Goal: Task Accomplishment & Management: Manage account settings

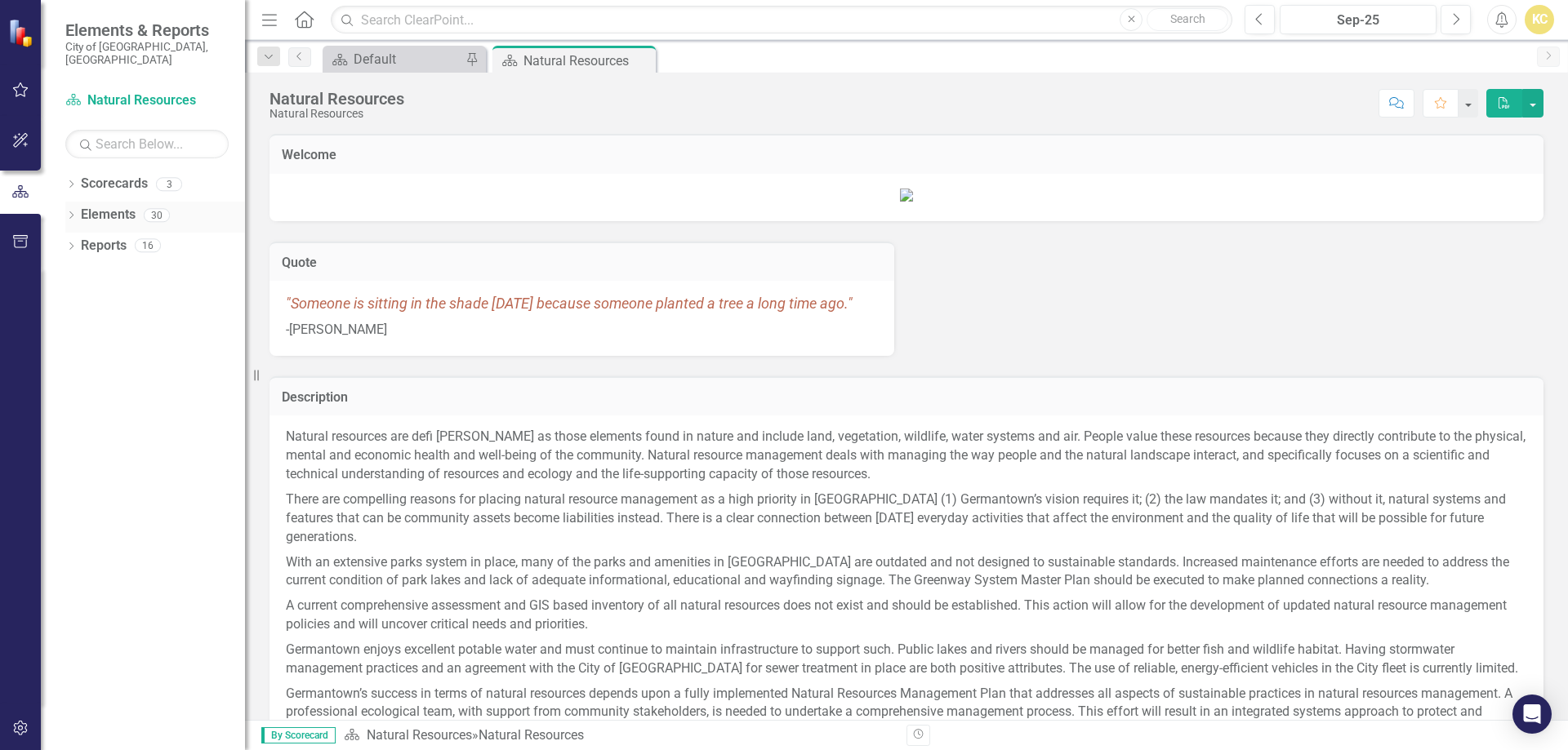
click at [68, 211] on div "Dropdown" at bounding box center [71, 218] width 12 height 14
click at [76, 274] on icon "Dropdown" at bounding box center [79, 278] width 12 height 9
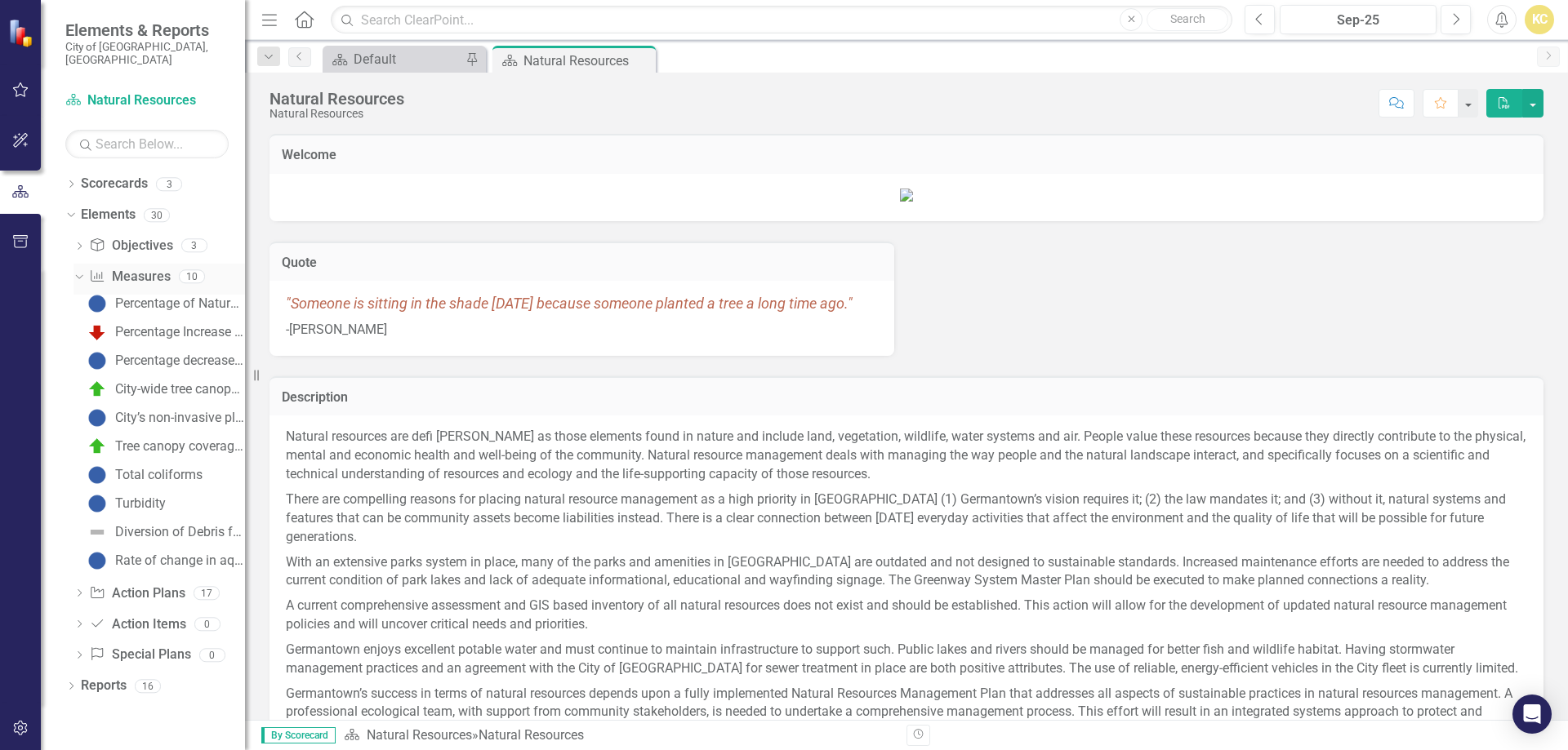
click at [144, 267] on link "Measure Measures" at bounding box center [129, 277] width 81 height 19
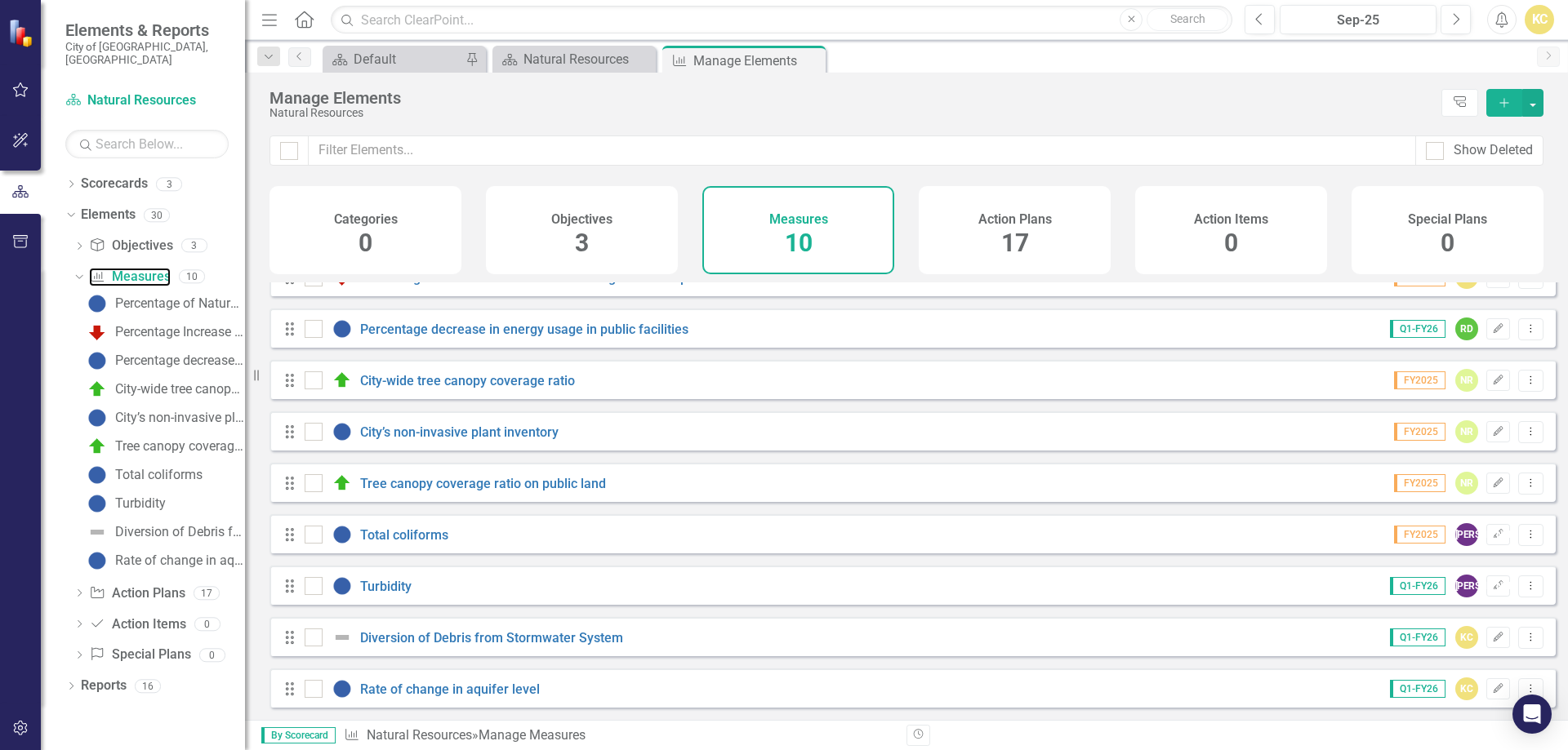
scroll to position [89, 0]
click at [454, 689] on link "Rate of change in aquifer level" at bounding box center [450, 689] width 179 height 16
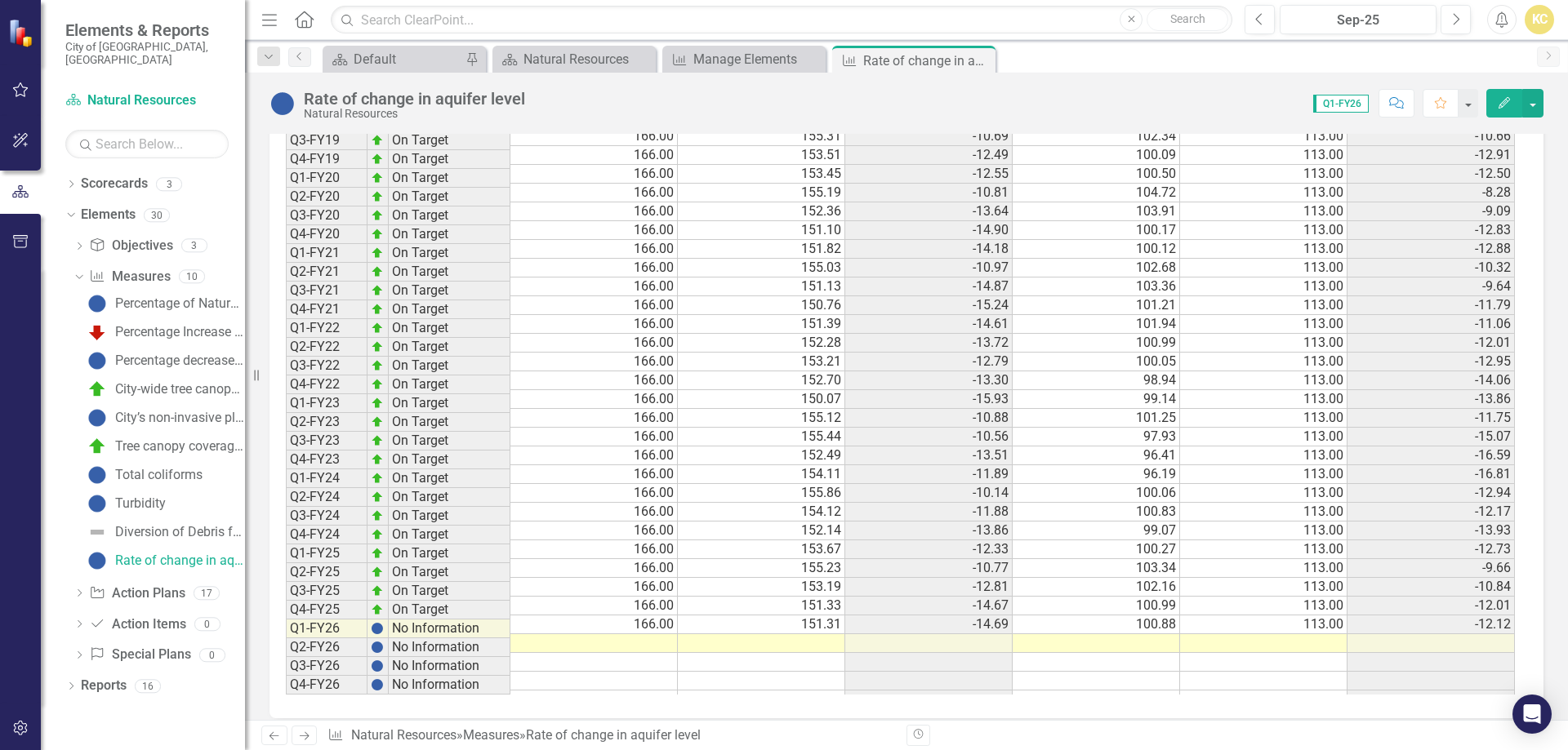
scroll to position [1365, 0]
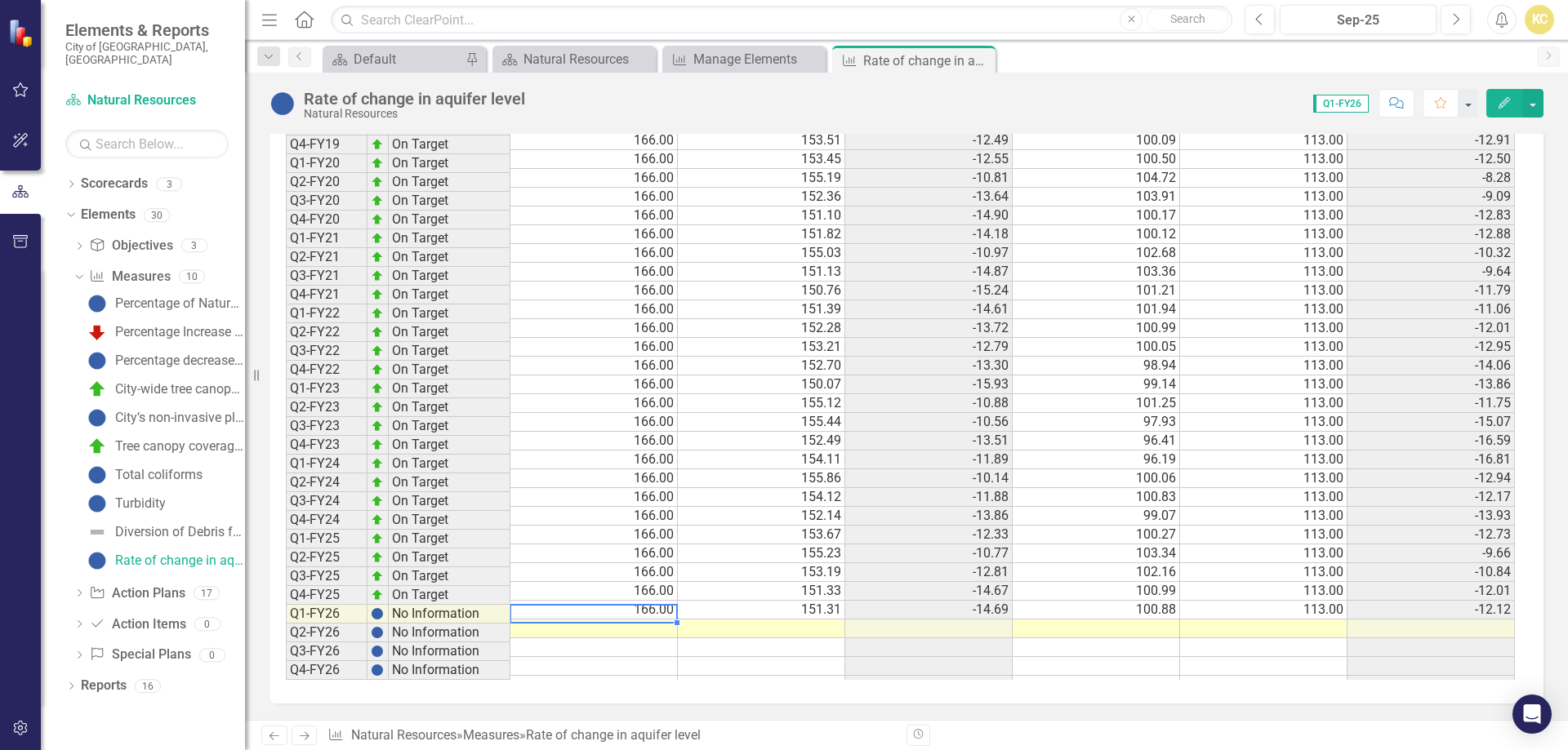
click at [649, 620] on td at bounding box center [593, 629] width 167 height 19
click at [637, 620] on td at bounding box center [593, 629] width 167 height 19
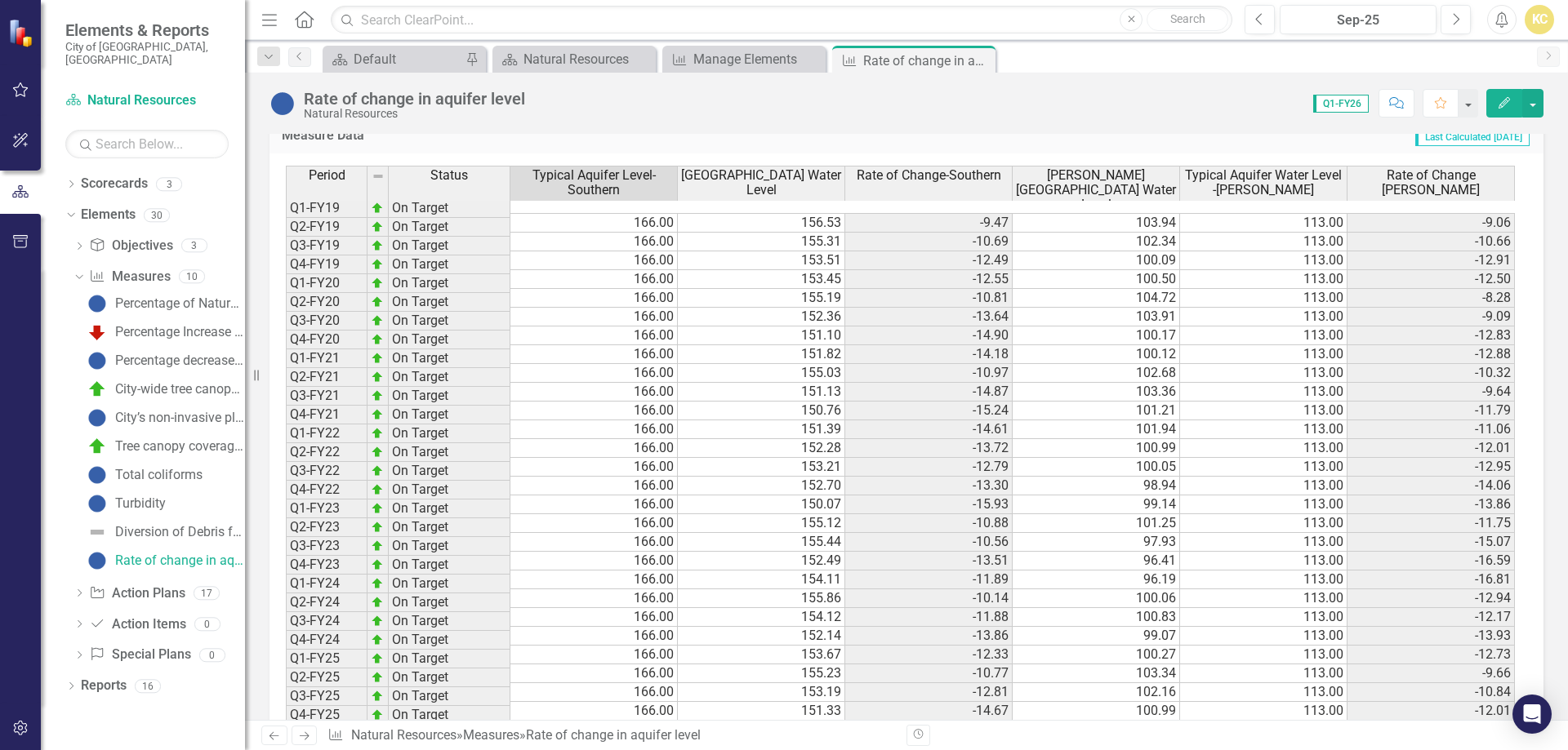
scroll to position [1283, 0]
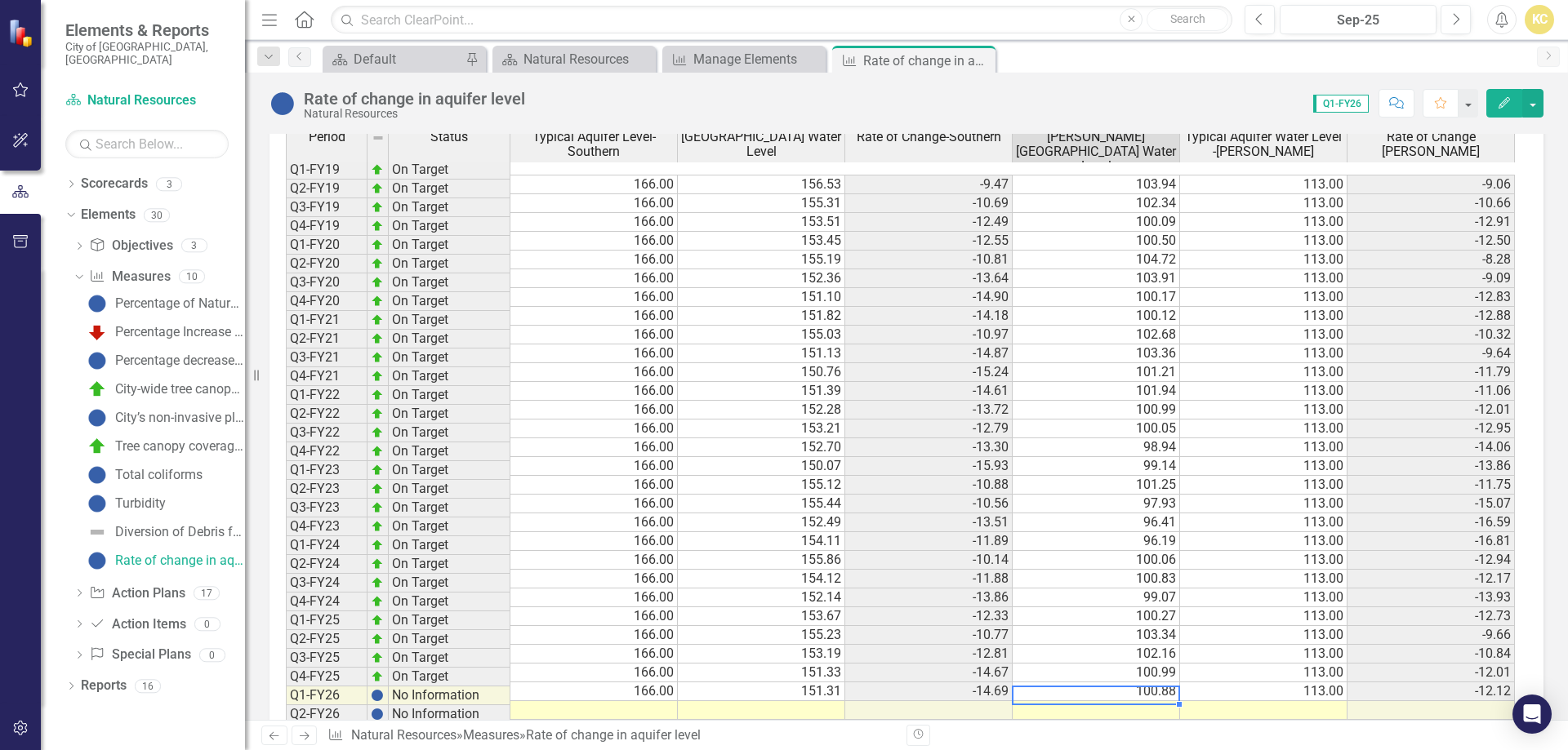
click at [1118, 701] on td at bounding box center [1096, 710] width 167 height 19
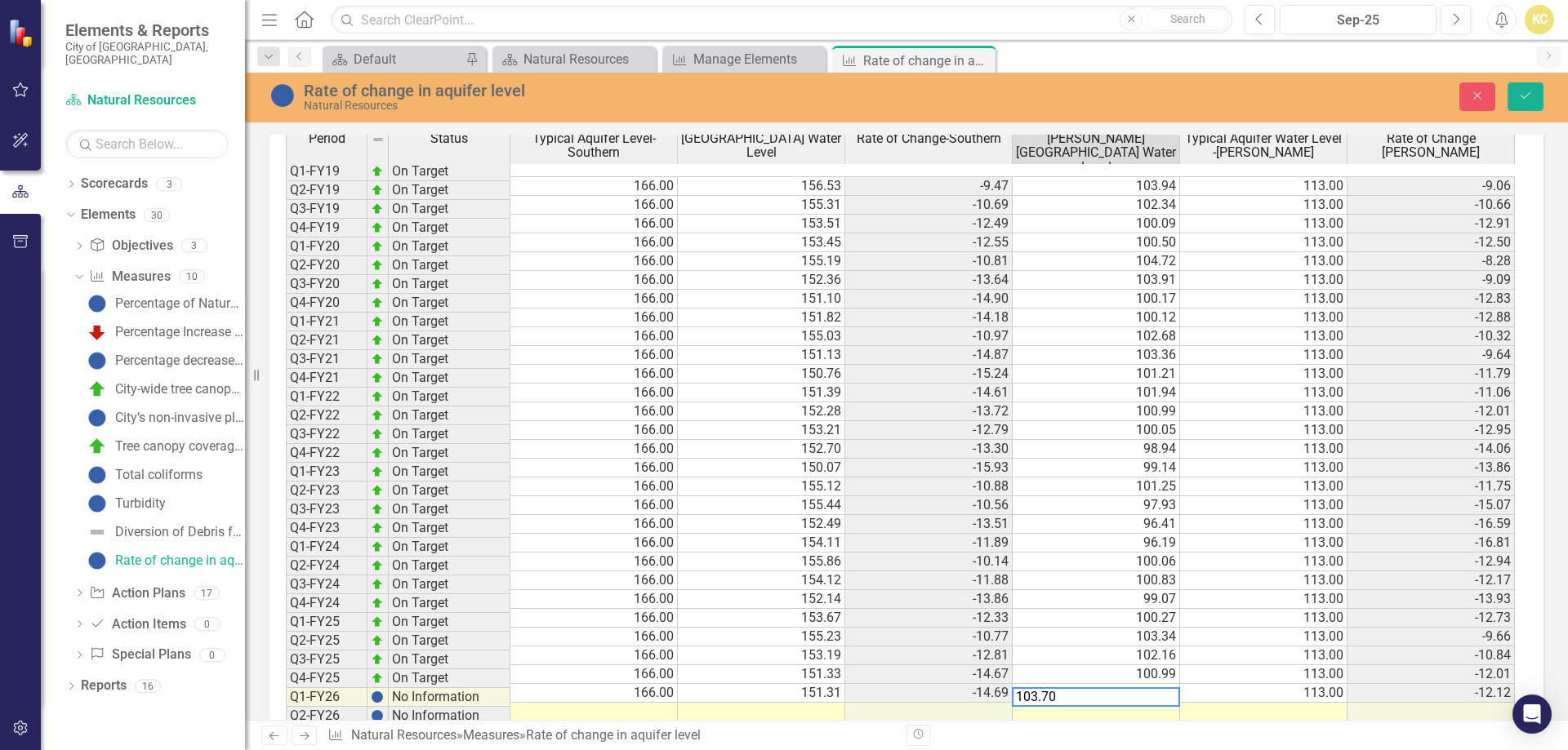
click at [1377, 703] on td at bounding box center [1431, 712] width 167 height 19
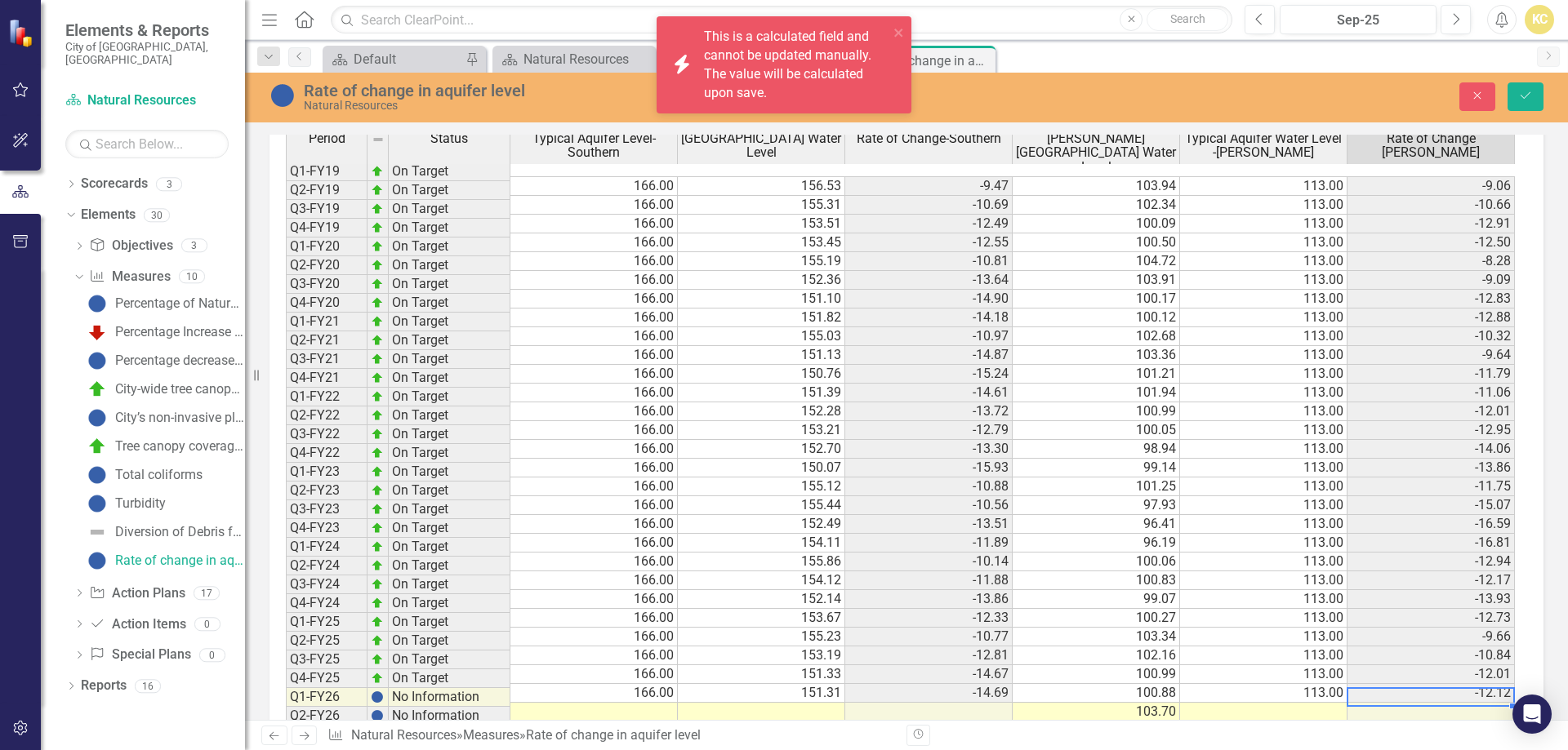
click at [1321, 703] on td at bounding box center [1263, 712] width 167 height 19
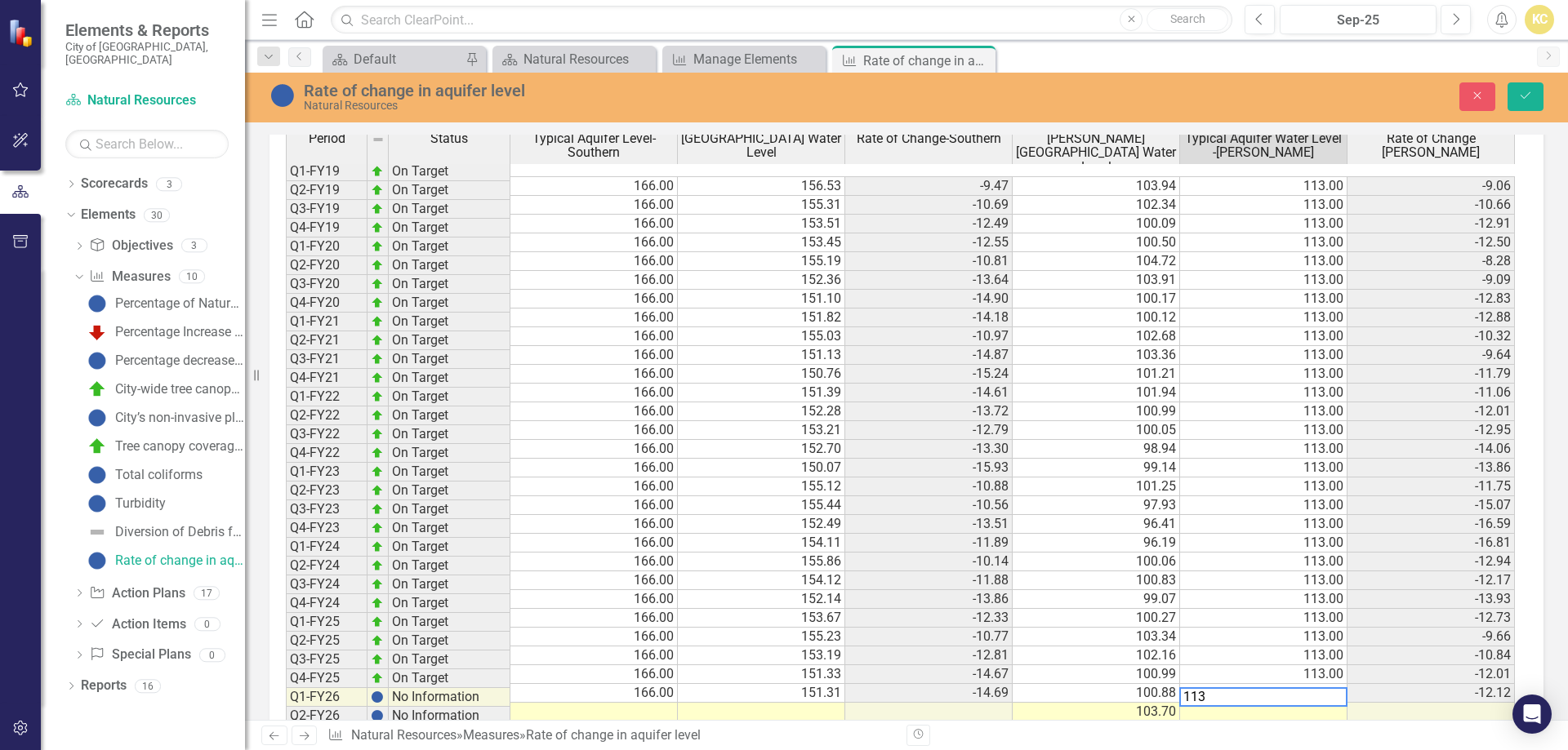
click at [977, 703] on td at bounding box center [928, 712] width 167 height 19
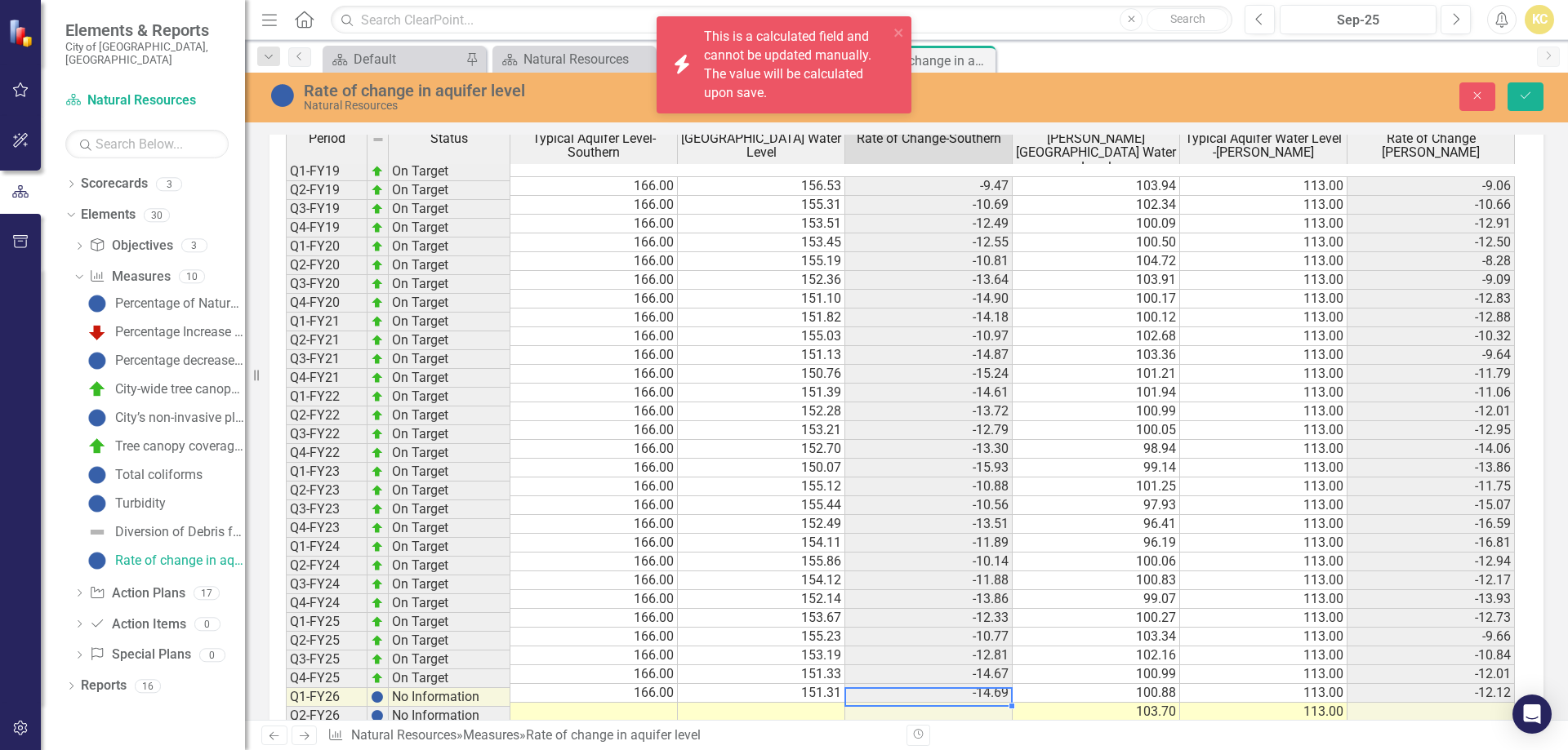
click at [786, 703] on td at bounding box center [761, 712] width 167 height 19
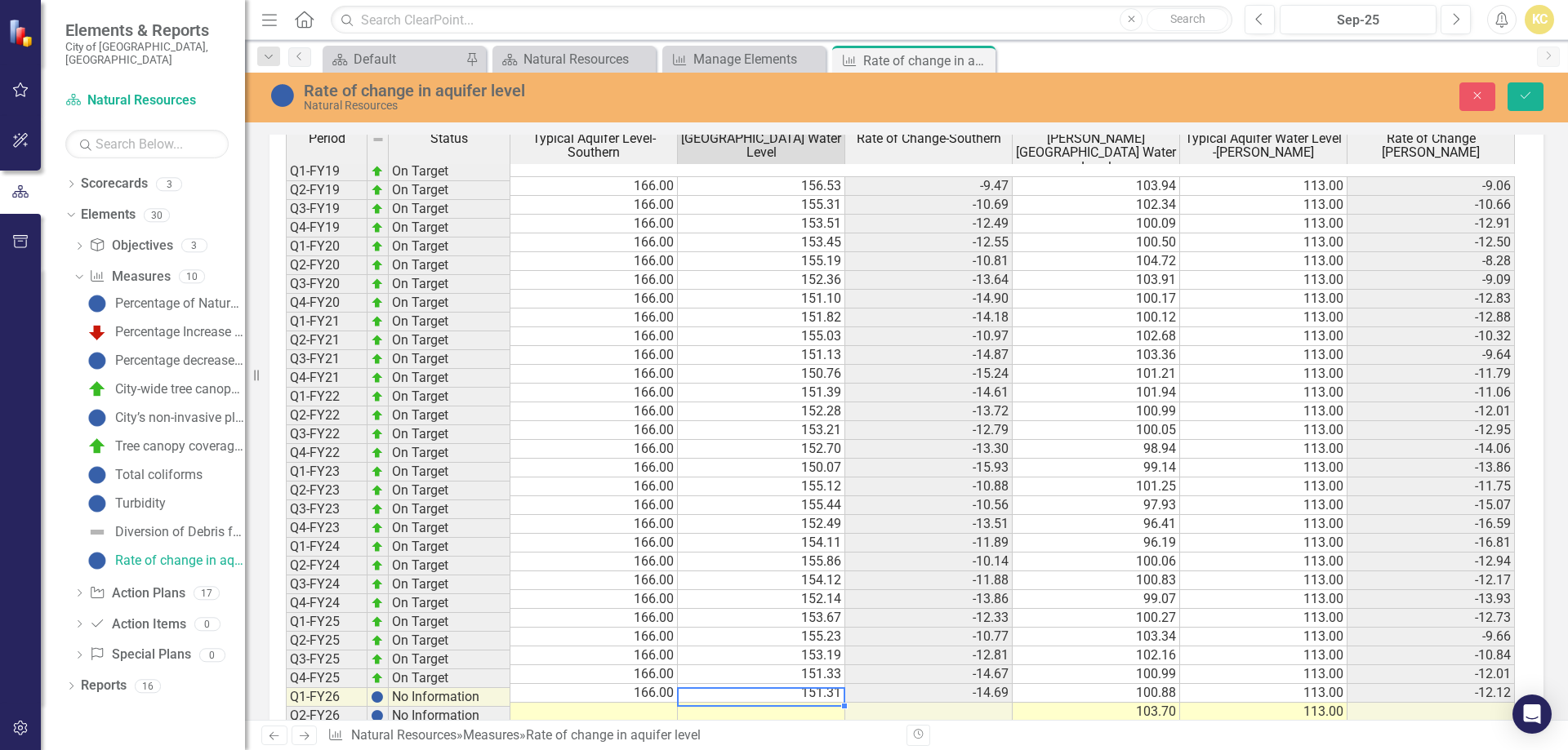
click at [827, 703] on td at bounding box center [761, 712] width 167 height 19
type textarea "152.39"
click at [662, 703] on td at bounding box center [593, 712] width 167 height 19
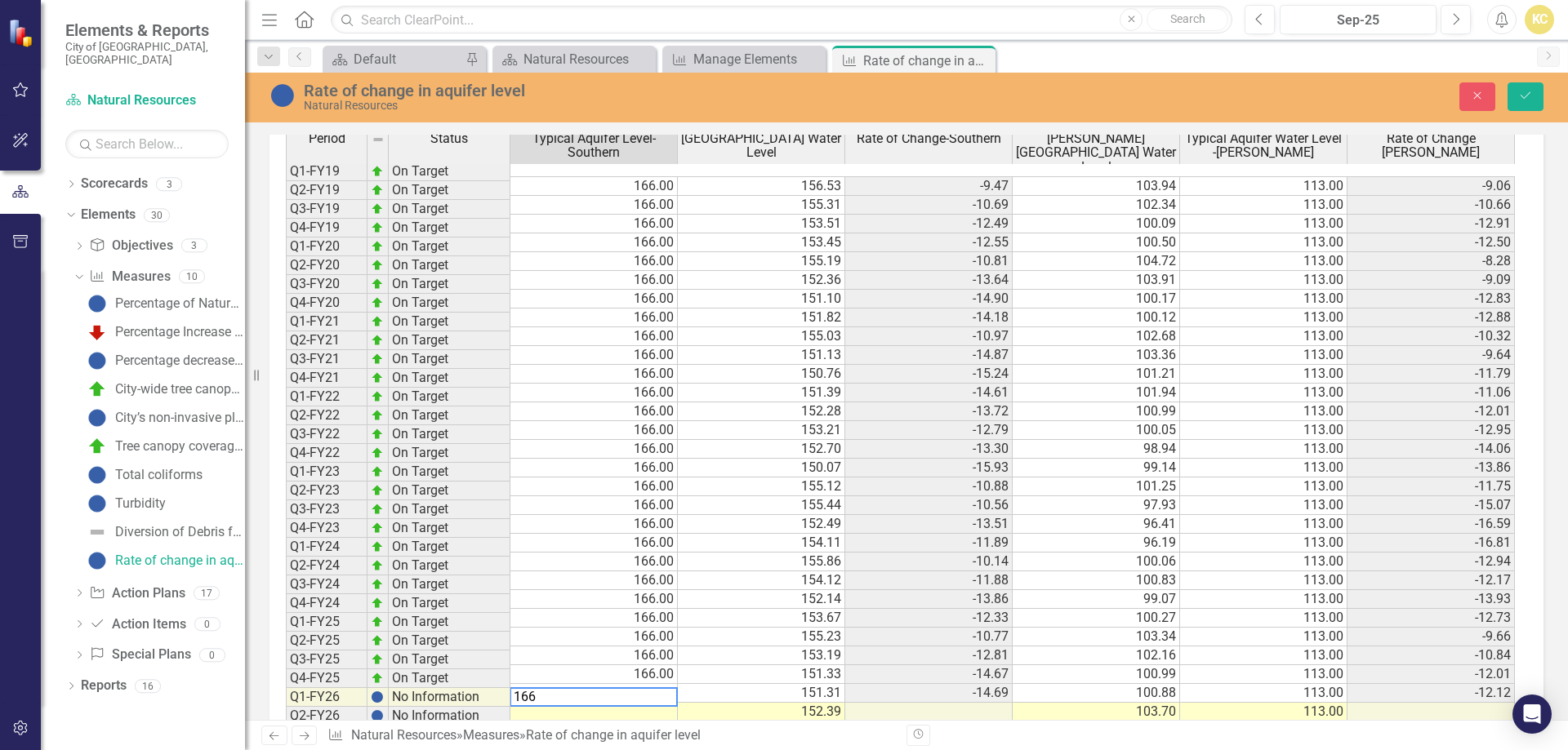
type textarea "166"
click at [986, 722] on td at bounding box center [928, 731] width 167 height 19
click at [1525, 99] on icon "Save" at bounding box center [1526, 96] width 15 height 12
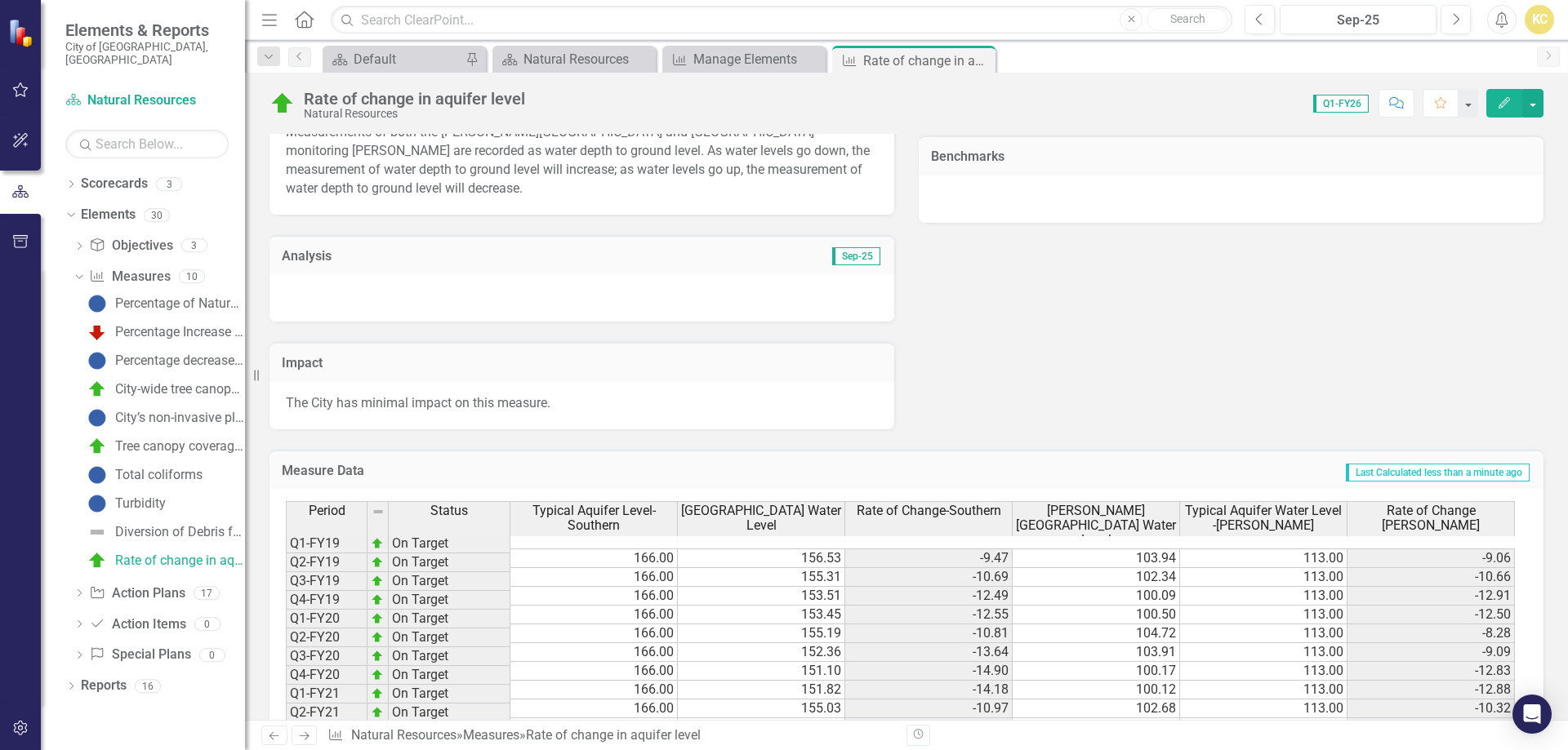
scroll to position [630, 0]
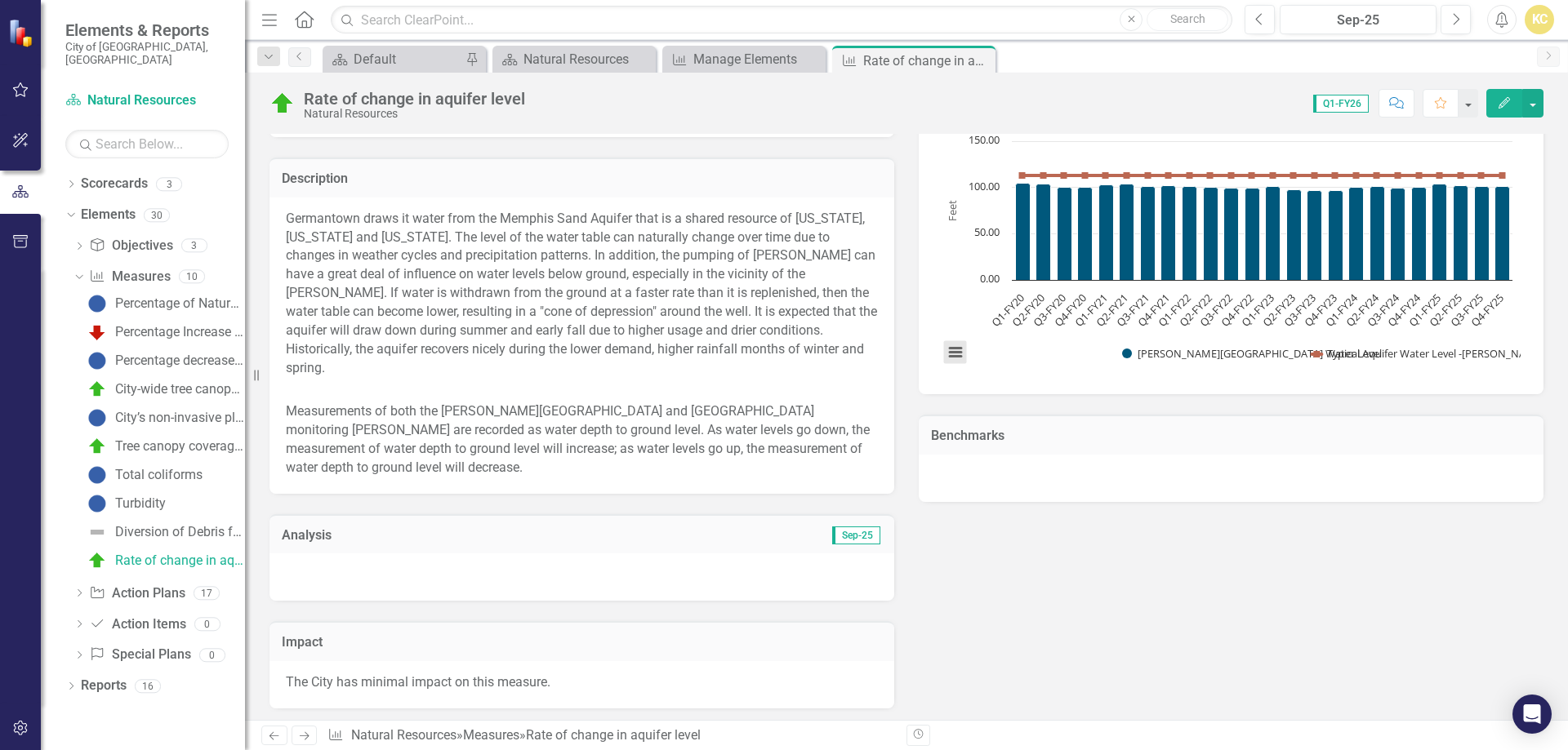
click at [950, 350] on button "View chart menu, Chart" at bounding box center [956, 353] width 23 height 23
click at [950, 350] on div "Download PNG image Download JPEG image Download PDF document Download SVG vecto…" at bounding box center [1024, 284] width 206 height 159
click at [1529, 106] on button "button" at bounding box center [1533, 103] width 22 height 28
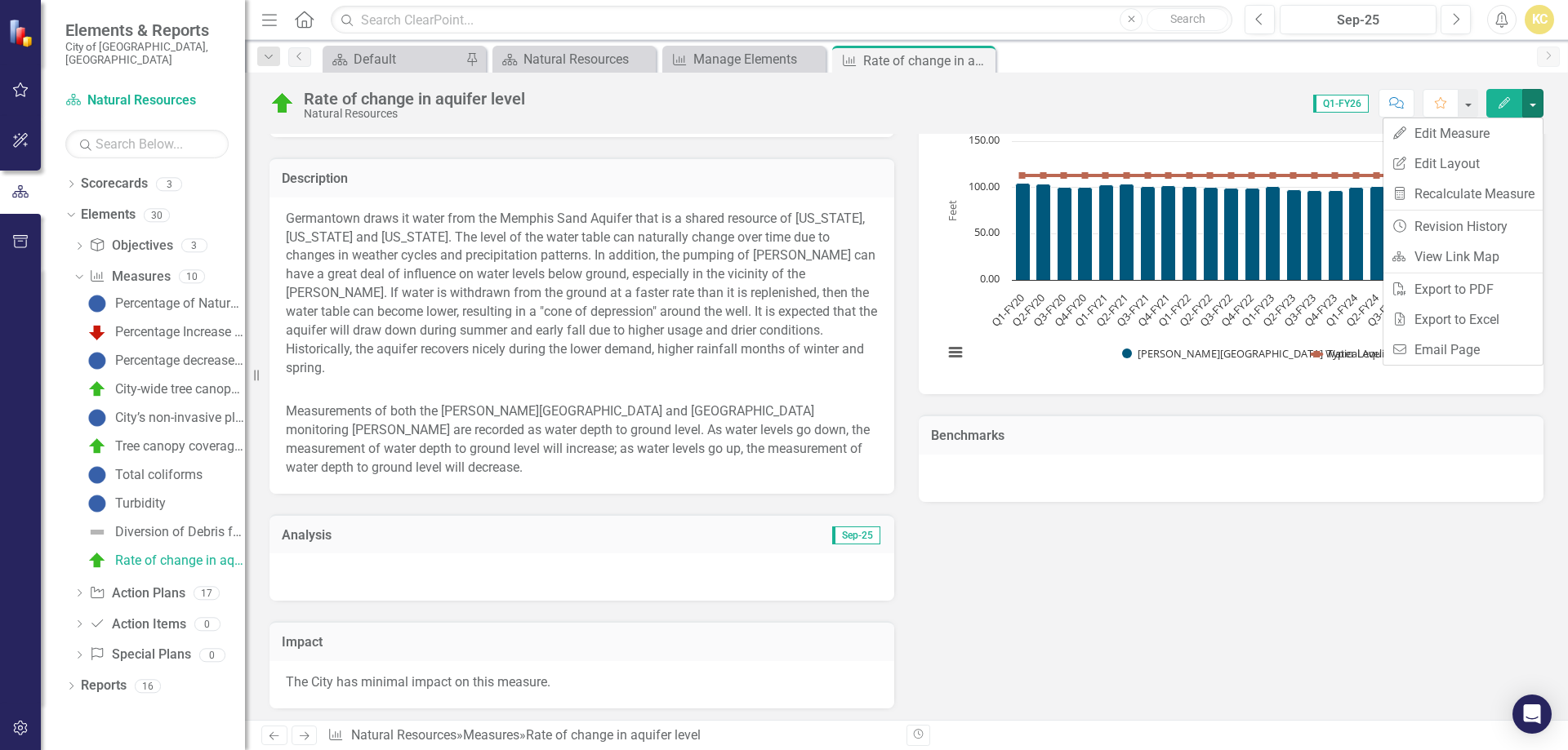
click at [1381, 547] on div "Key Product/Service Natural Resources / Rate of Change in Aquifer Levels, Feet …" at bounding box center [907, 218] width 1299 height 981
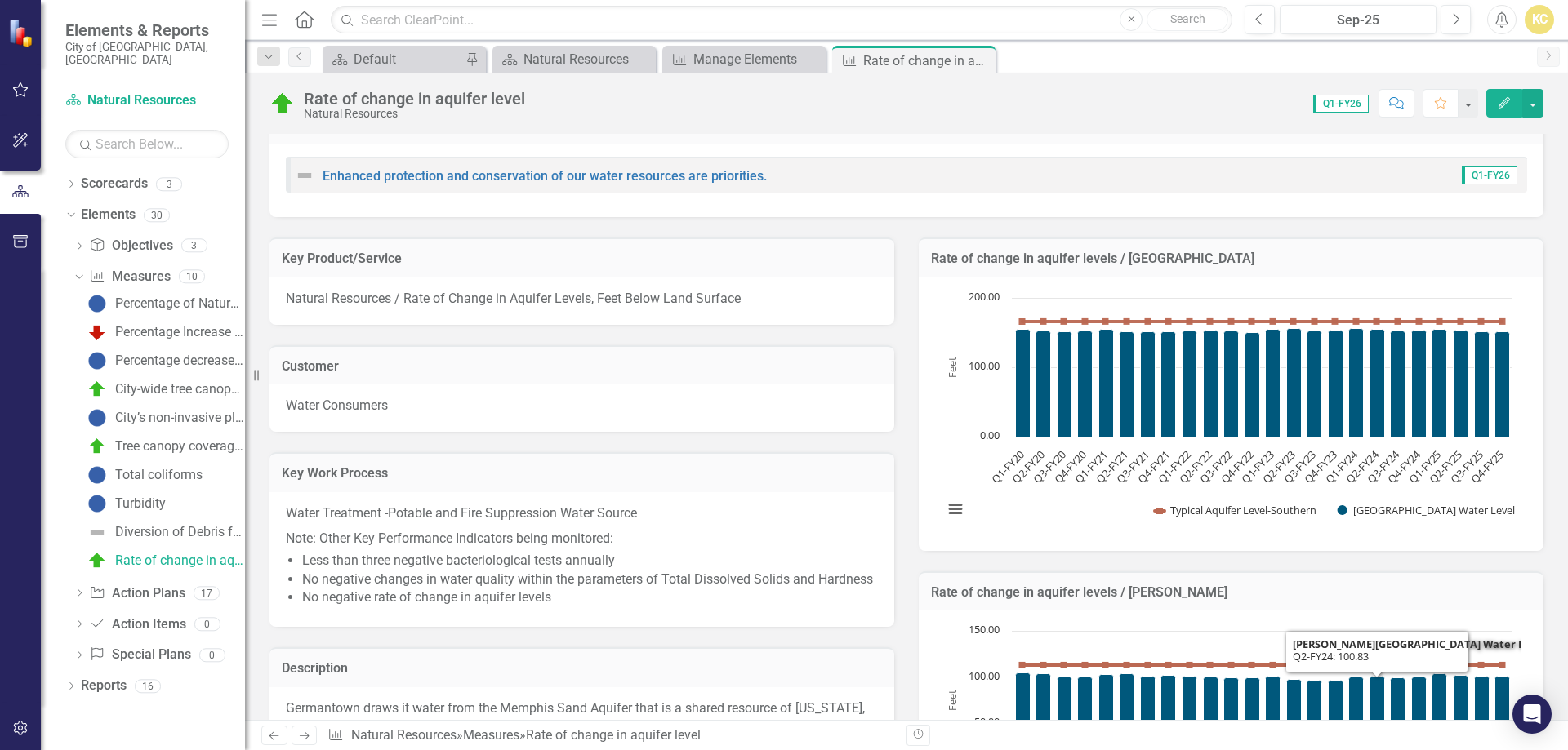
scroll to position [304, 0]
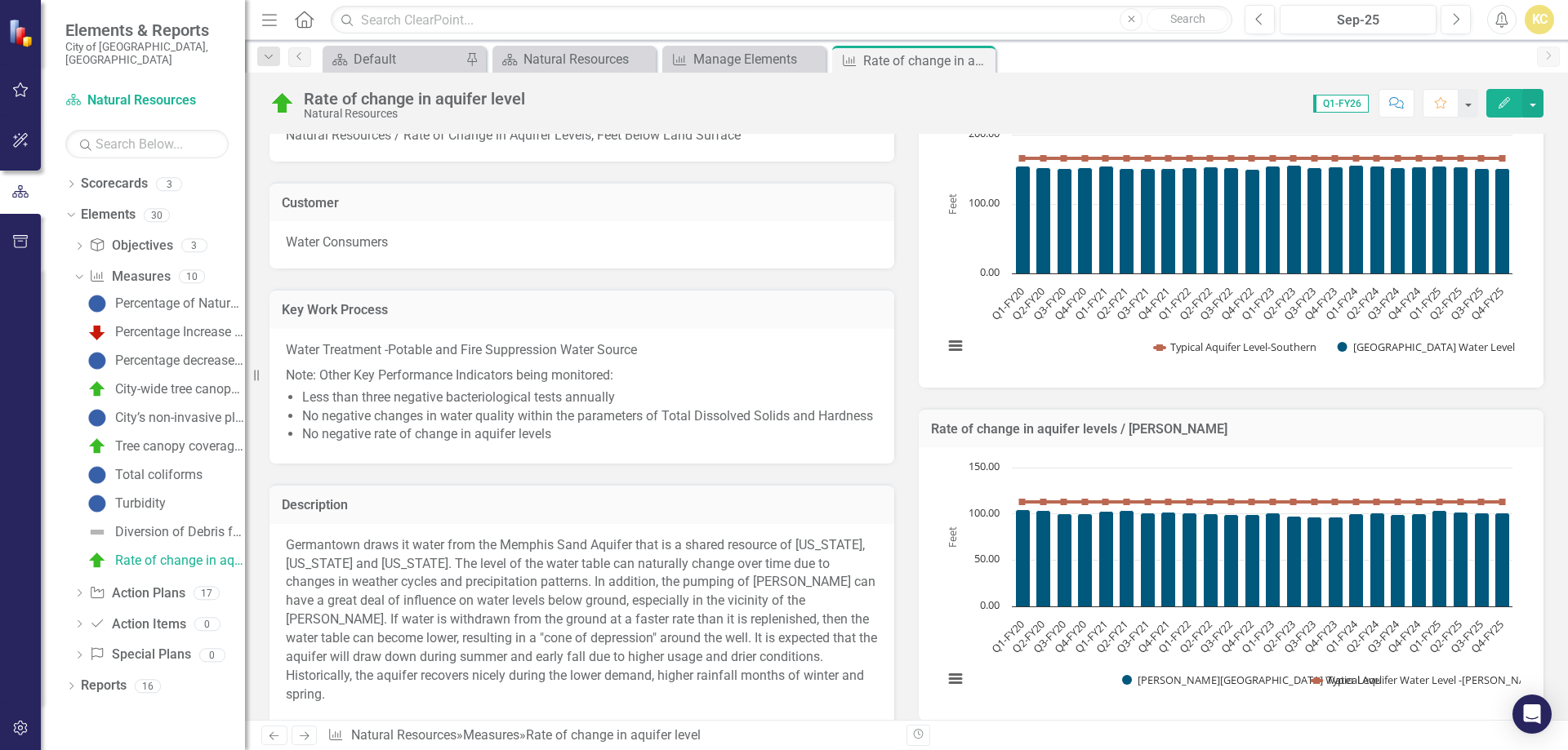
click at [1509, 100] on icon "button" at bounding box center [1504, 103] width 12 height 12
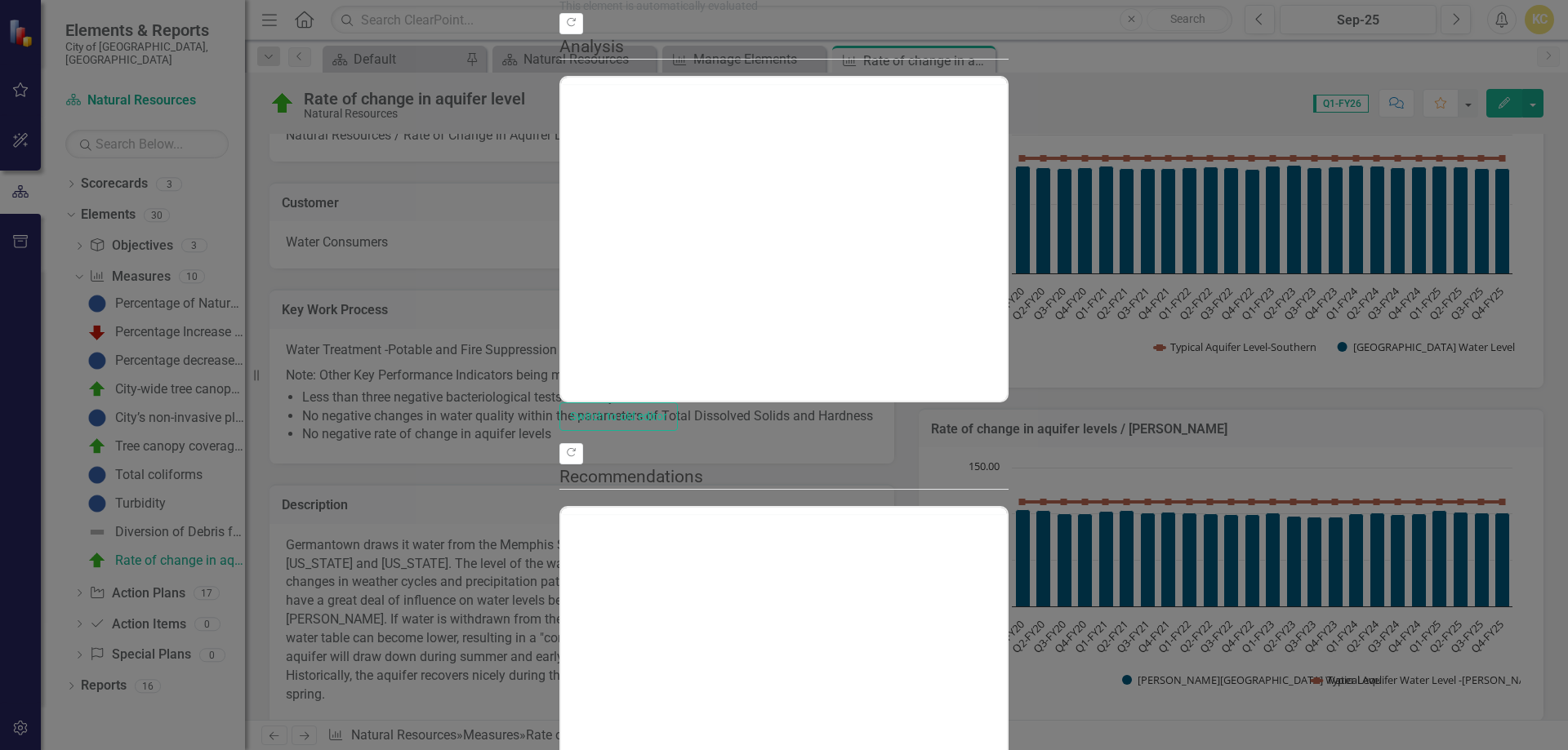
scroll to position [0, 0]
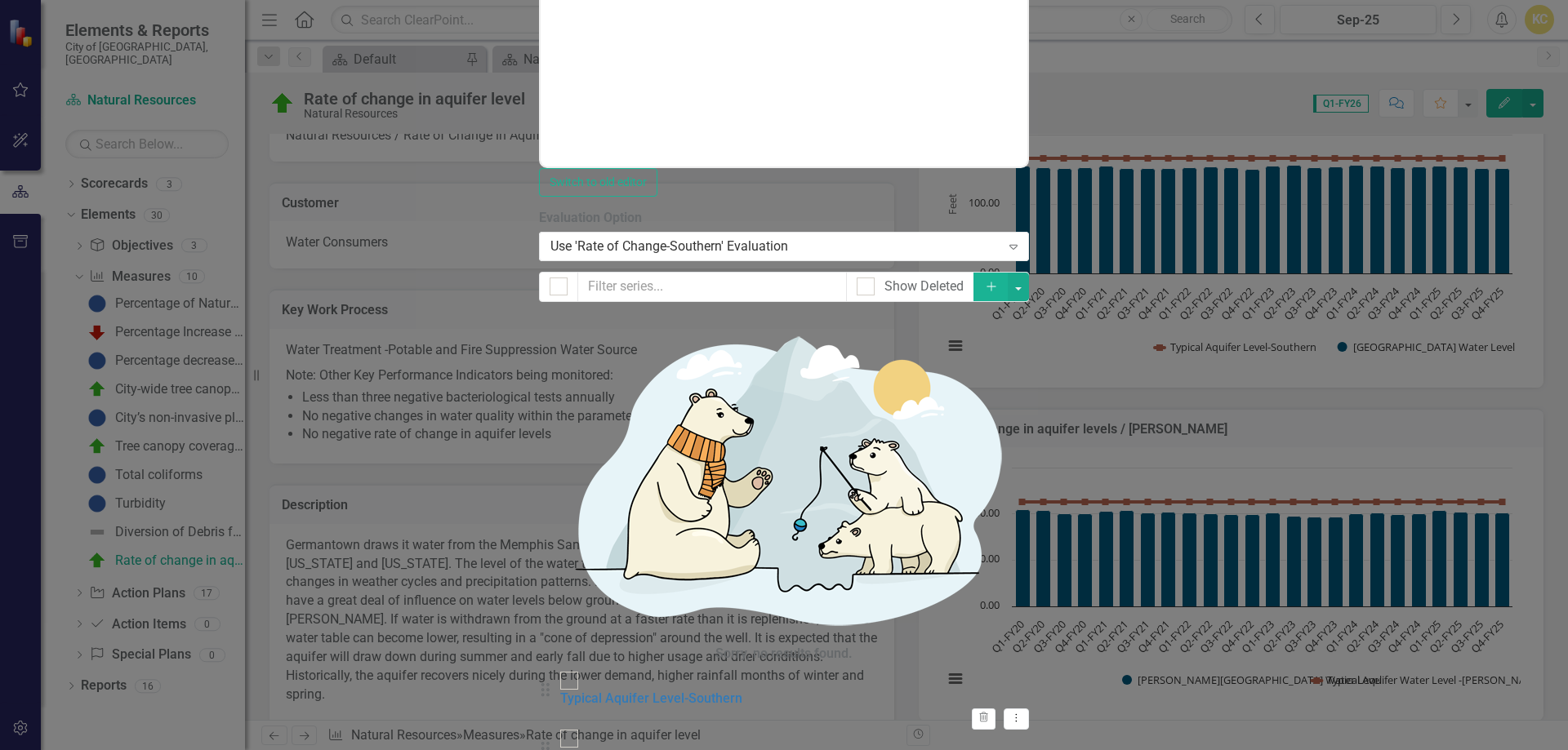
click at [1467, 143] on link "Edit Edit Chart" at bounding box center [1472, 144] width 129 height 30
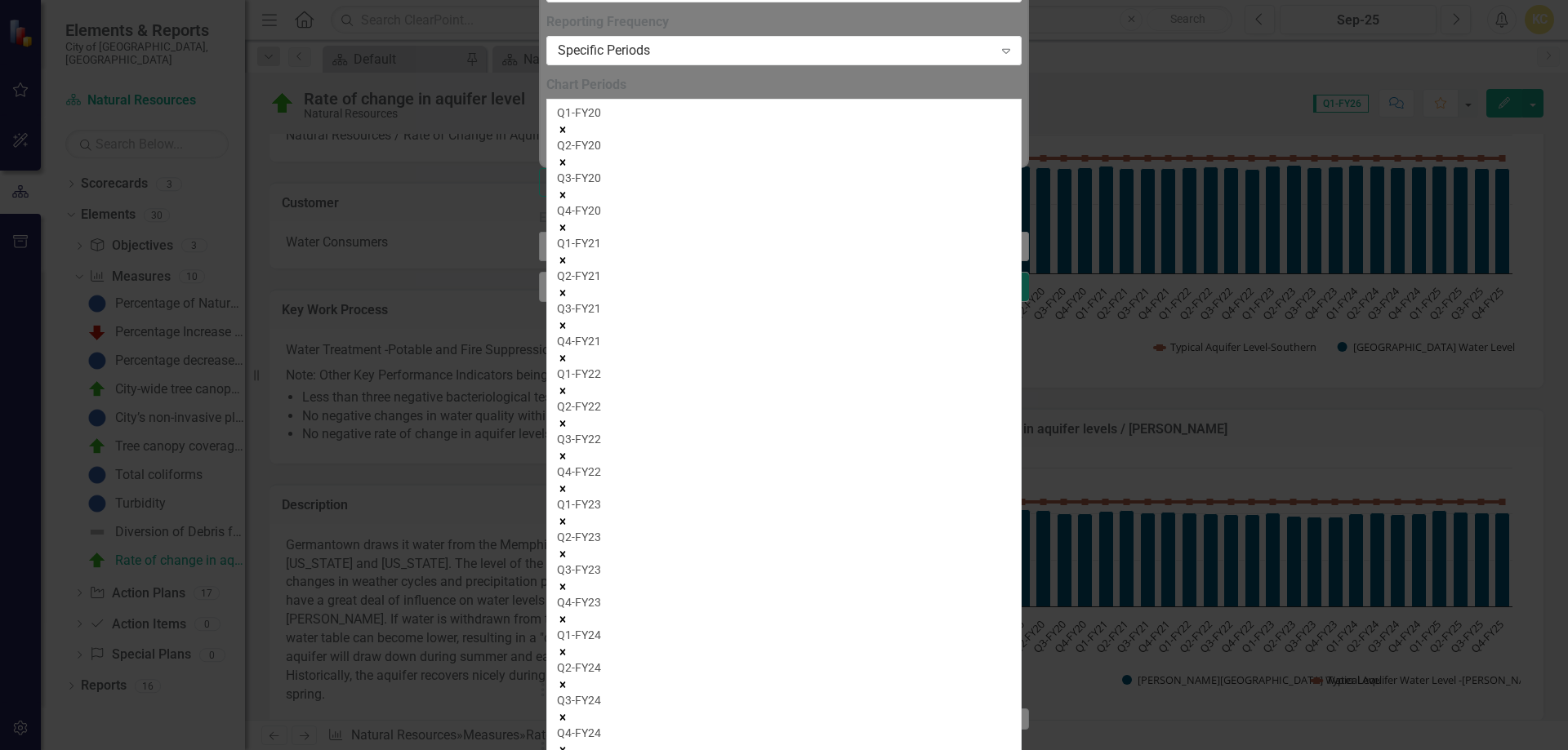
drag, startPoint x: 1128, startPoint y: 529, endPoint x: 1221, endPoint y: 466, distance: 112.3
click at [568, 135] on icon "Remove Q1-FY20" at bounding box center [563, 130] width 12 height 12
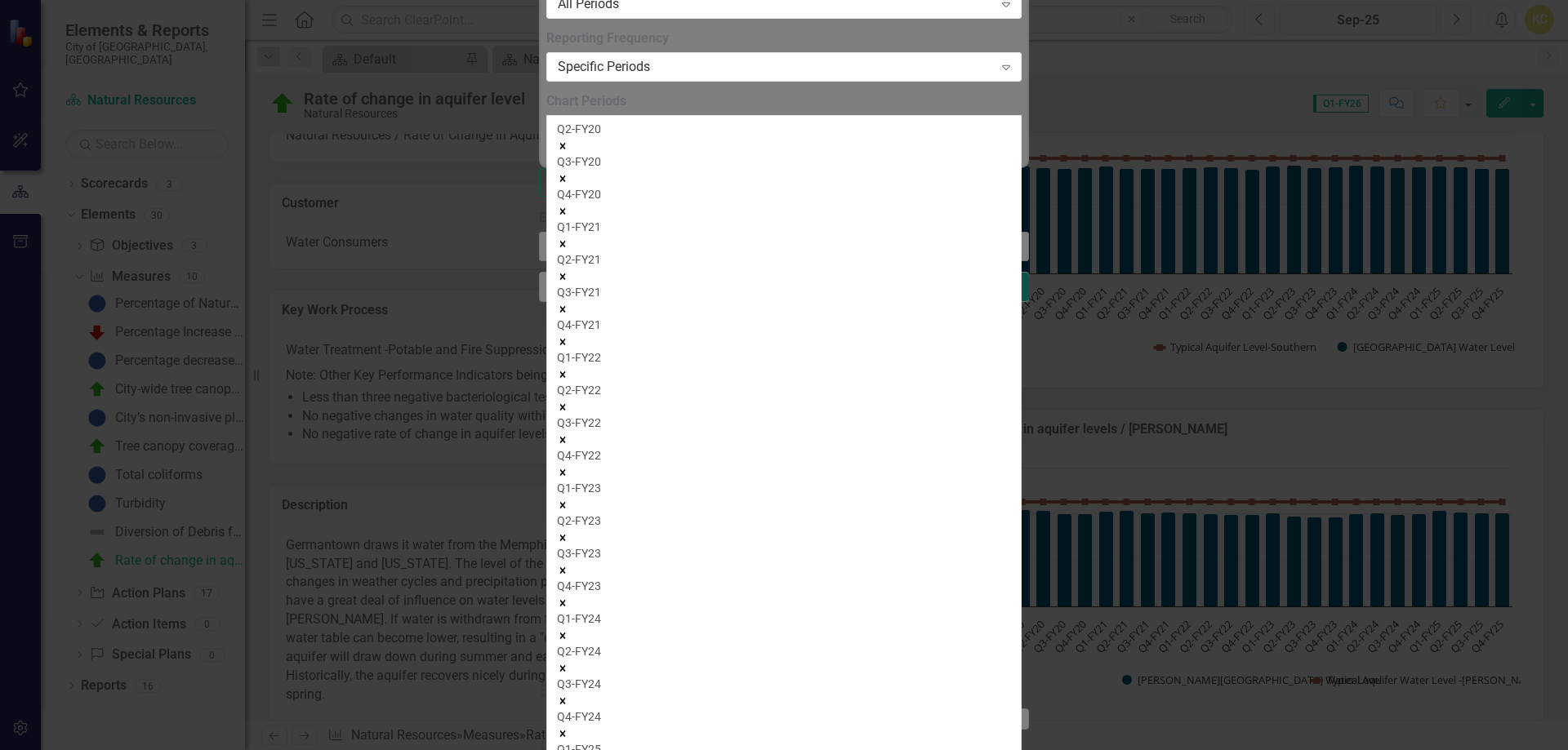
click at [568, 152] on icon "Remove Q2-FY20" at bounding box center [563, 146] width 12 height 12
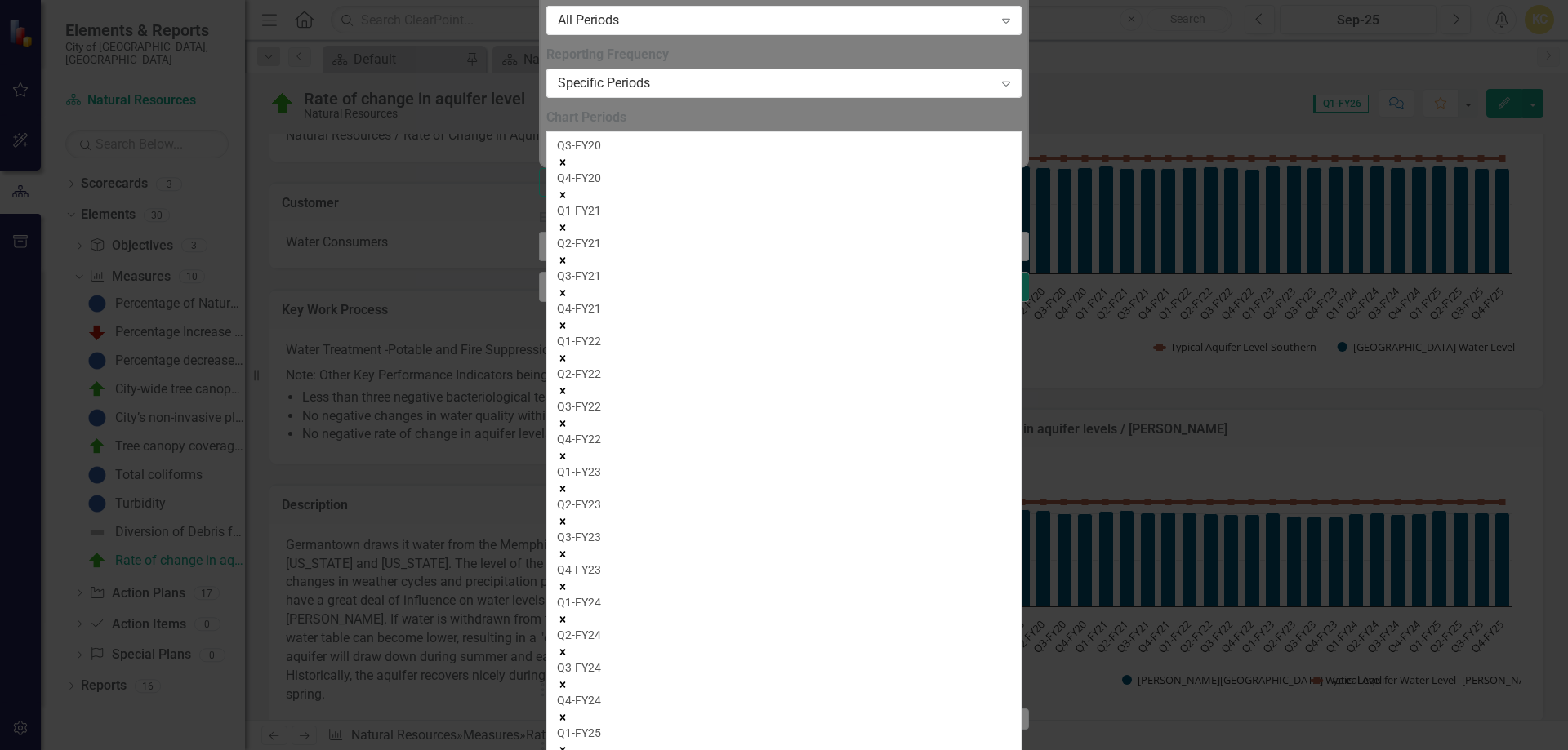
click at [568, 168] on icon "Remove Q3-FY20" at bounding box center [563, 163] width 12 height 12
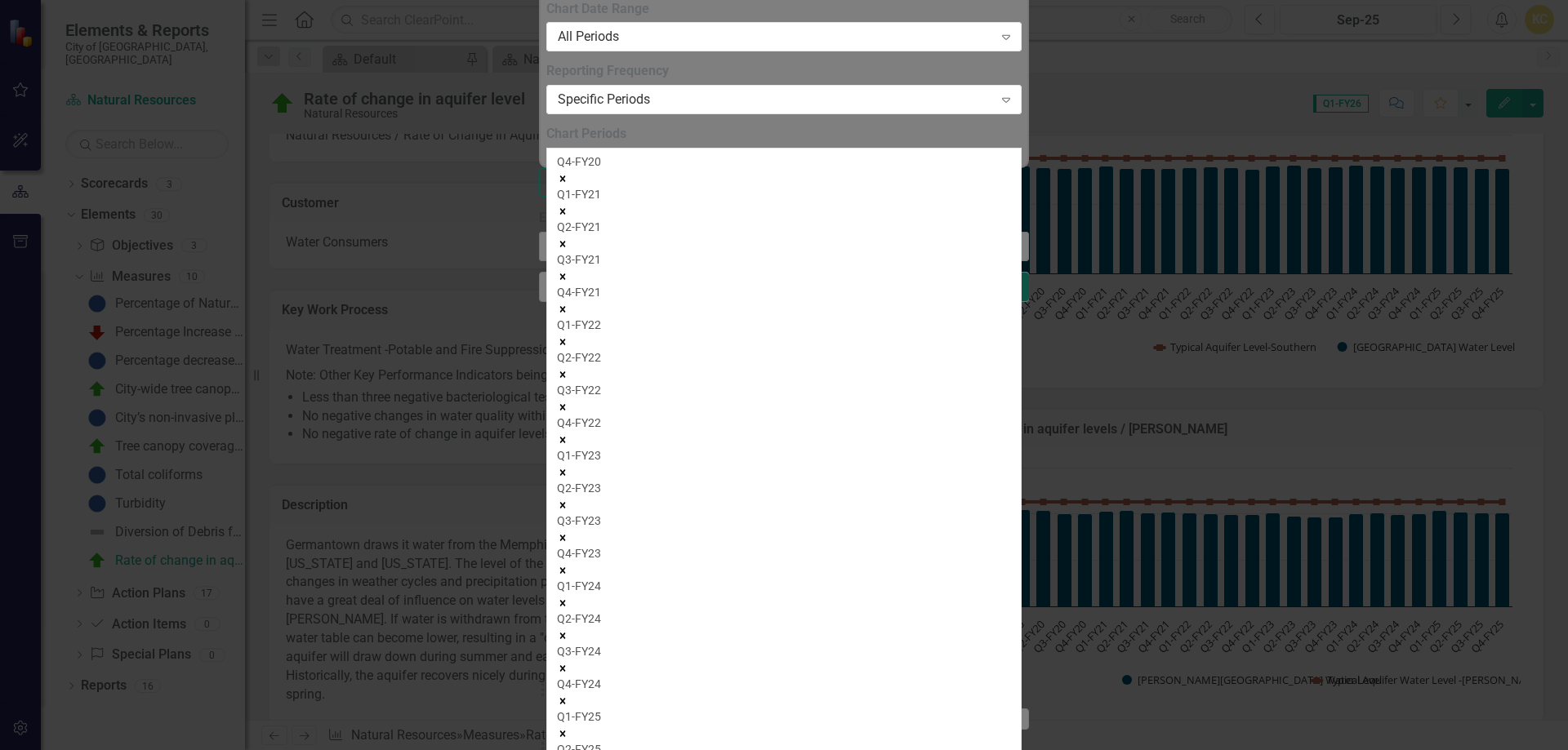
click at [568, 184] on icon "Remove Q4-FY20" at bounding box center [563, 179] width 12 height 12
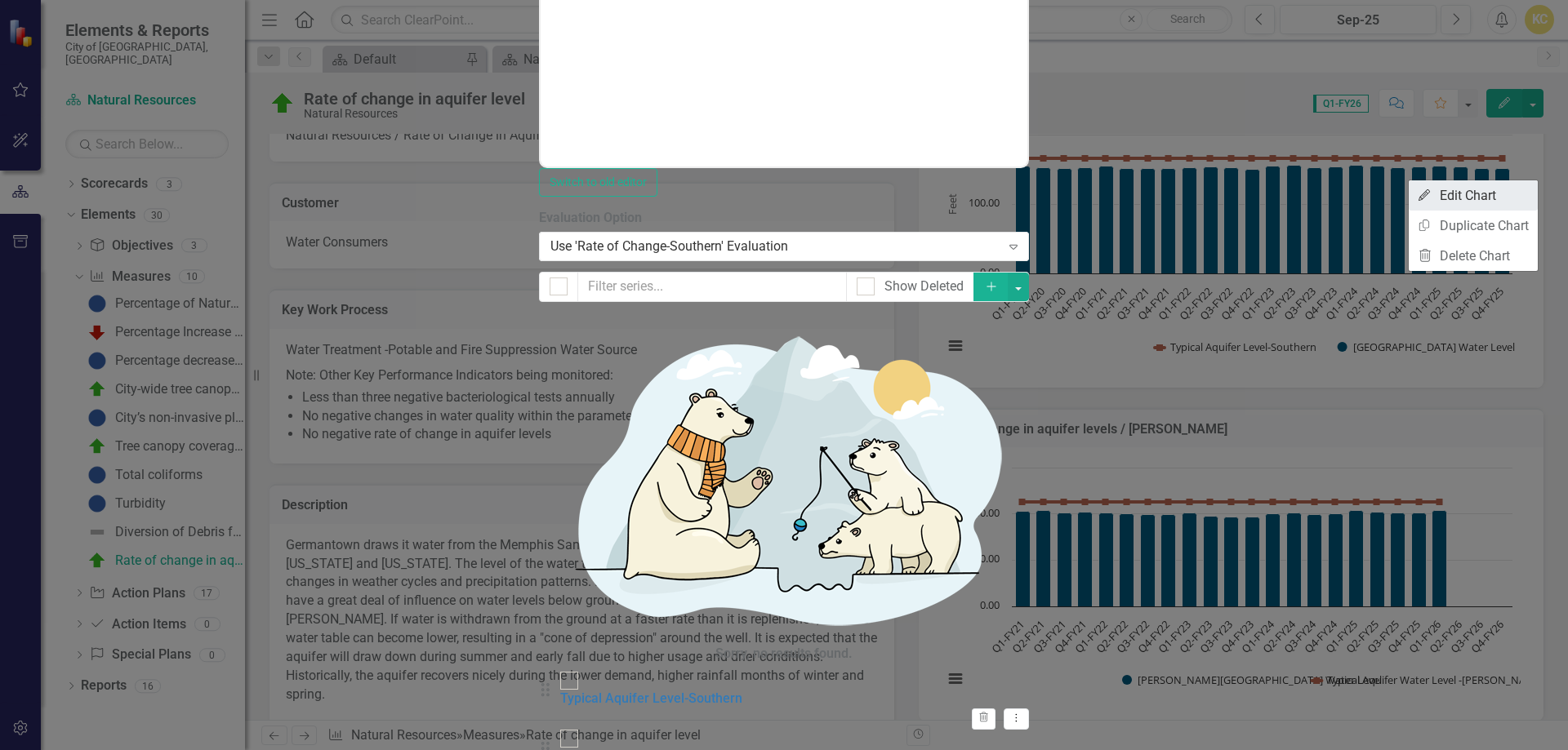
click at [1482, 191] on link "Edit Edit Chart" at bounding box center [1472, 195] width 129 height 30
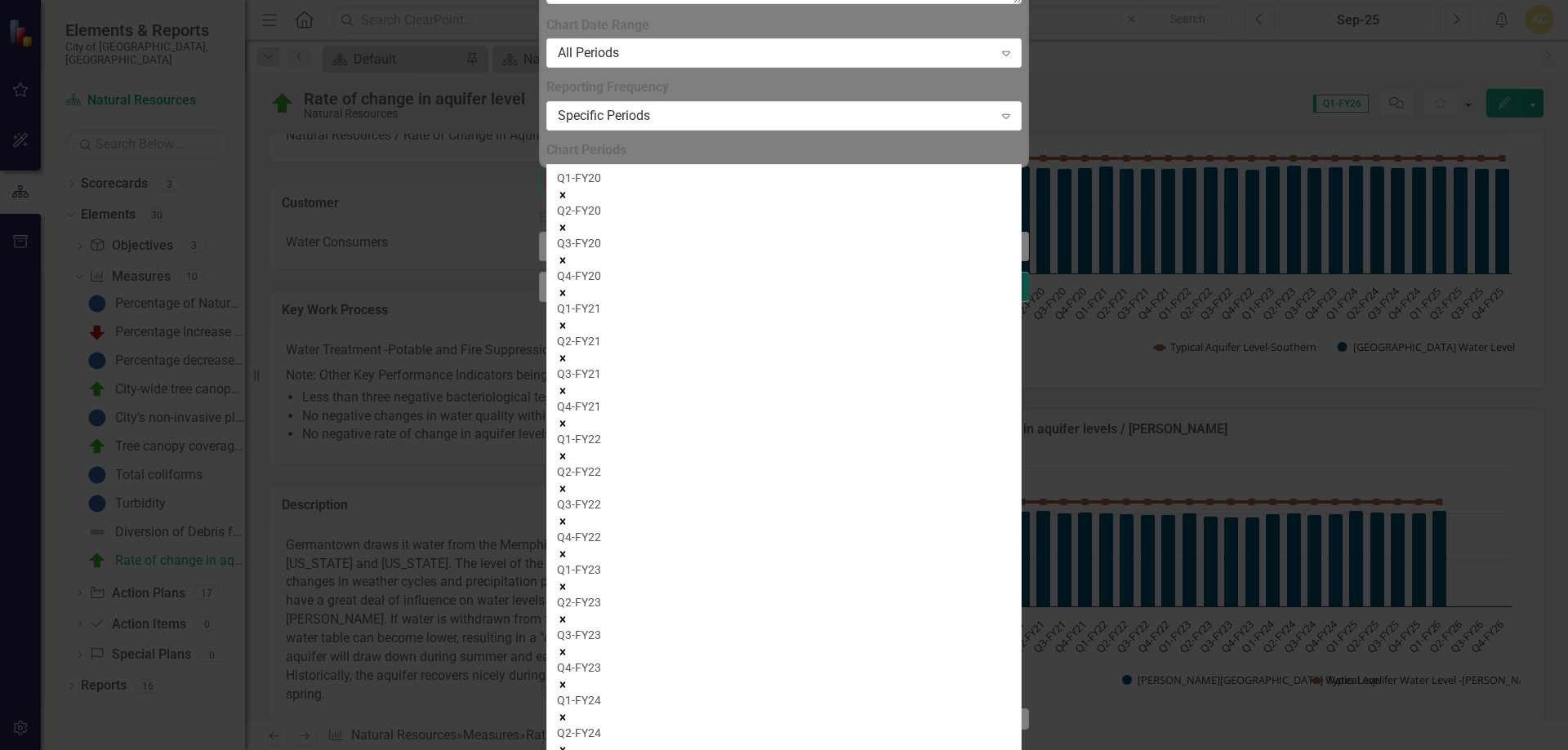
click at [566, 199] on icon "Remove Q1-FY20" at bounding box center [563, 195] width 6 height 6
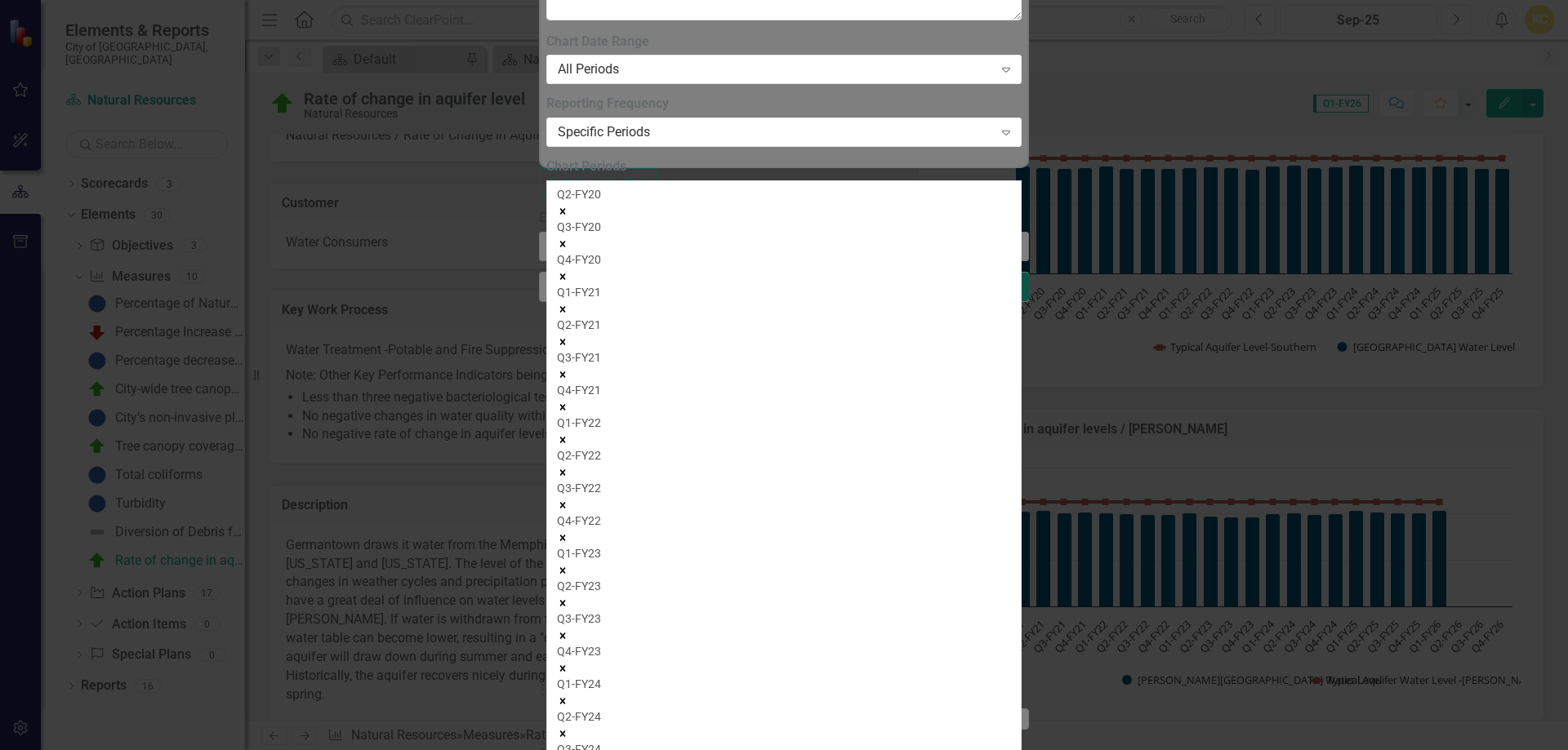
click at [566, 214] on icon "Remove Q2-FY20" at bounding box center [563, 212] width 6 height 6
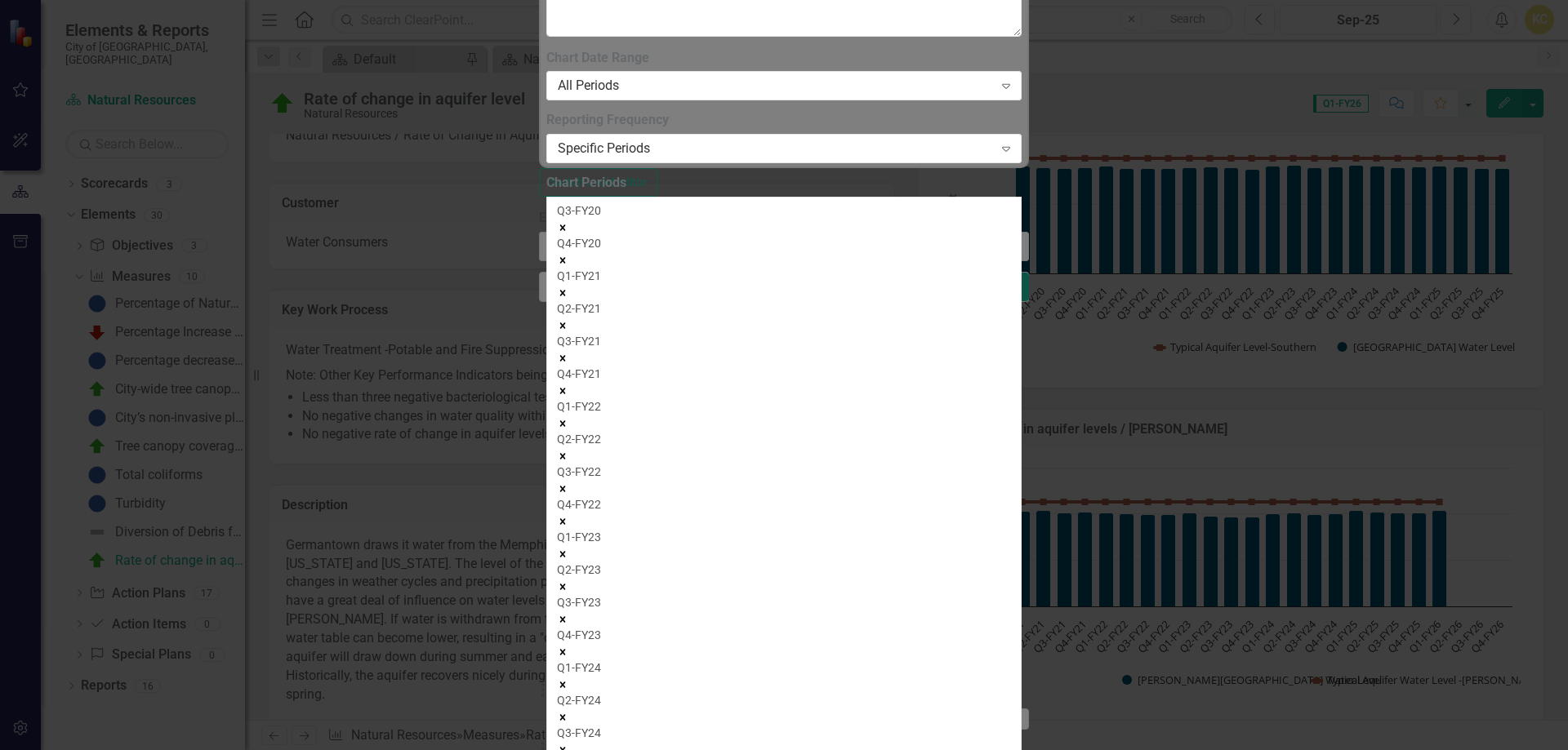
click at [566, 225] on icon "Remove Q3-FY20" at bounding box center [563, 228] width 6 height 6
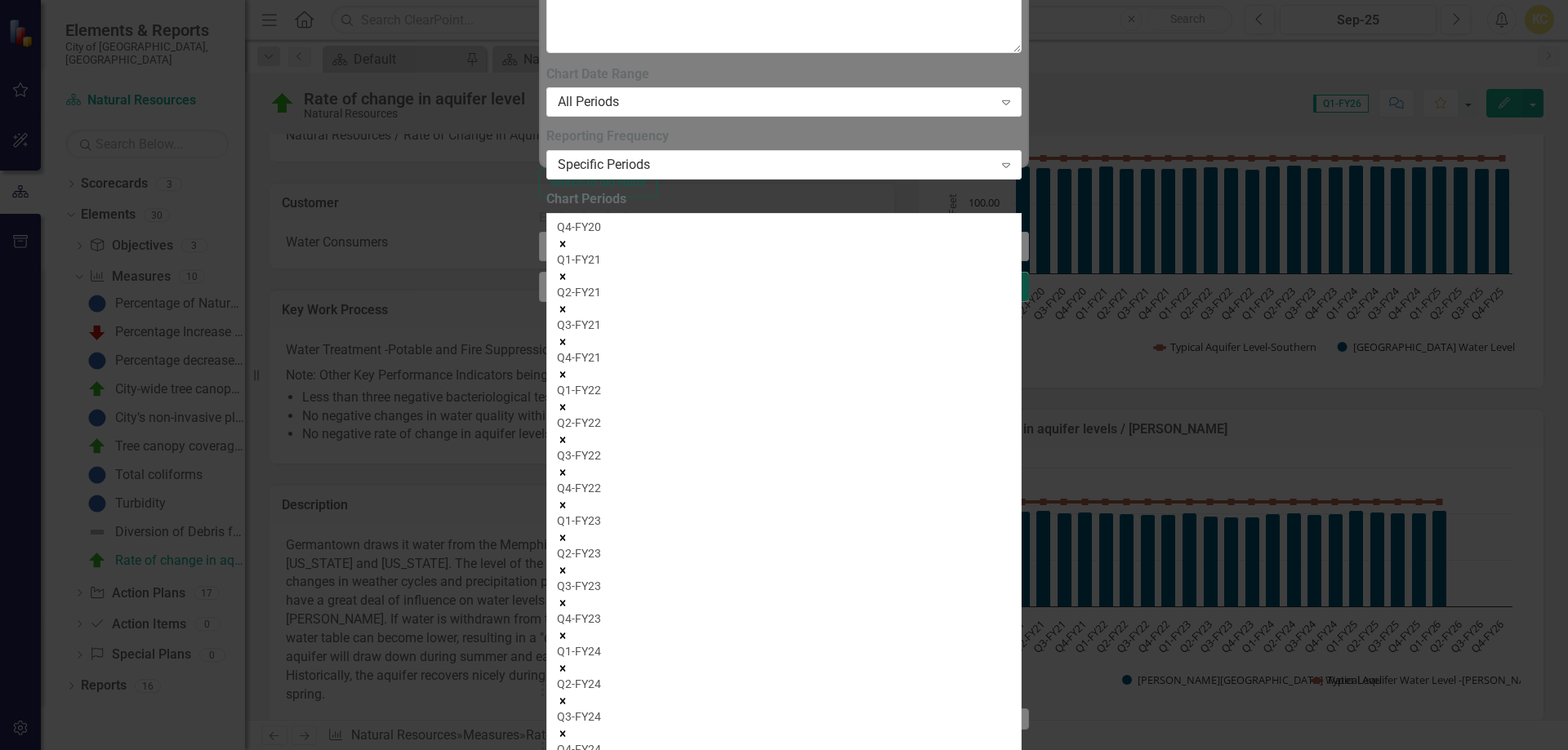
click at [566, 242] on icon "Remove Q4-FY20" at bounding box center [563, 244] width 6 height 6
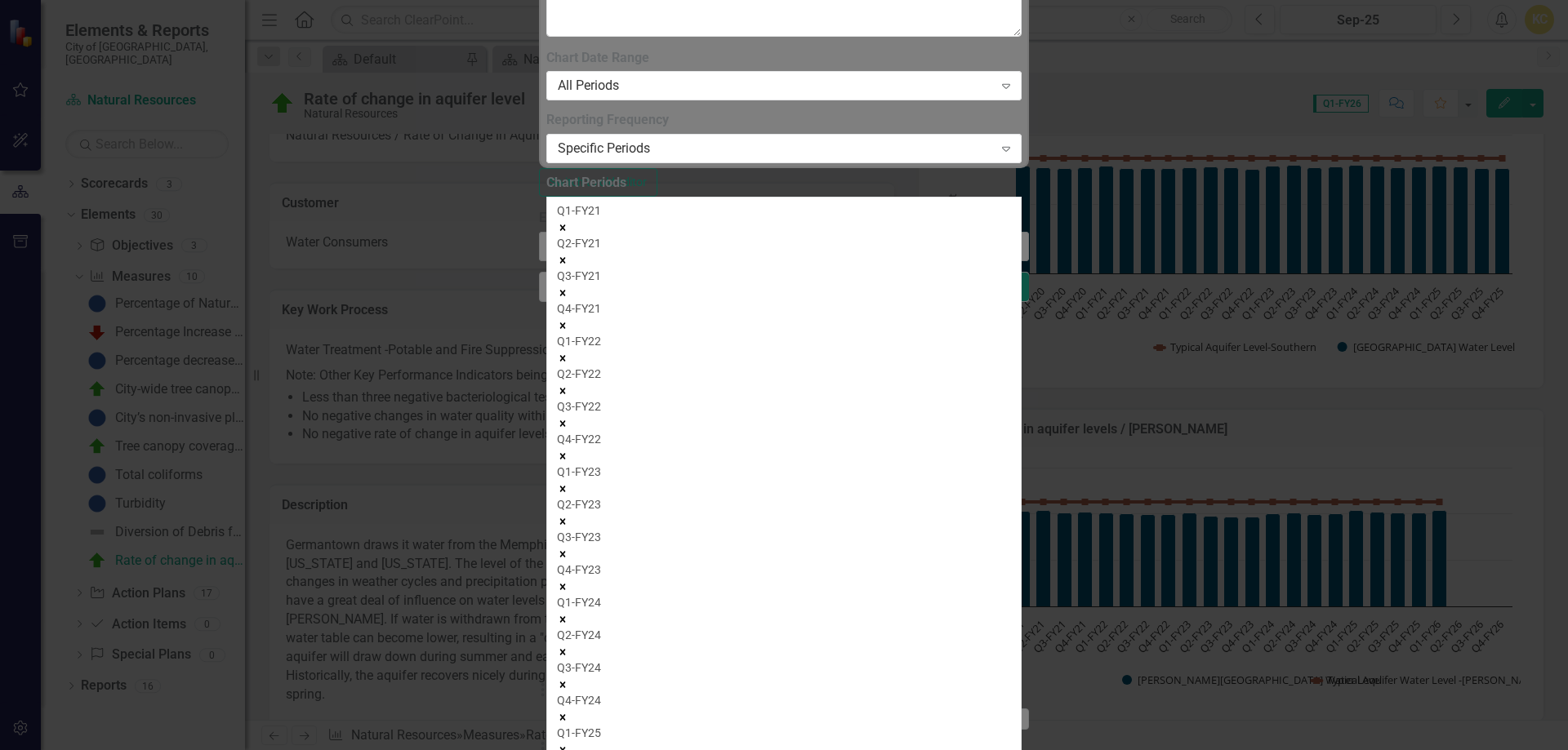
drag, startPoint x: 649, startPoint y: 591, endPoint x: 661, endPoint y: 583, distance: 14.4
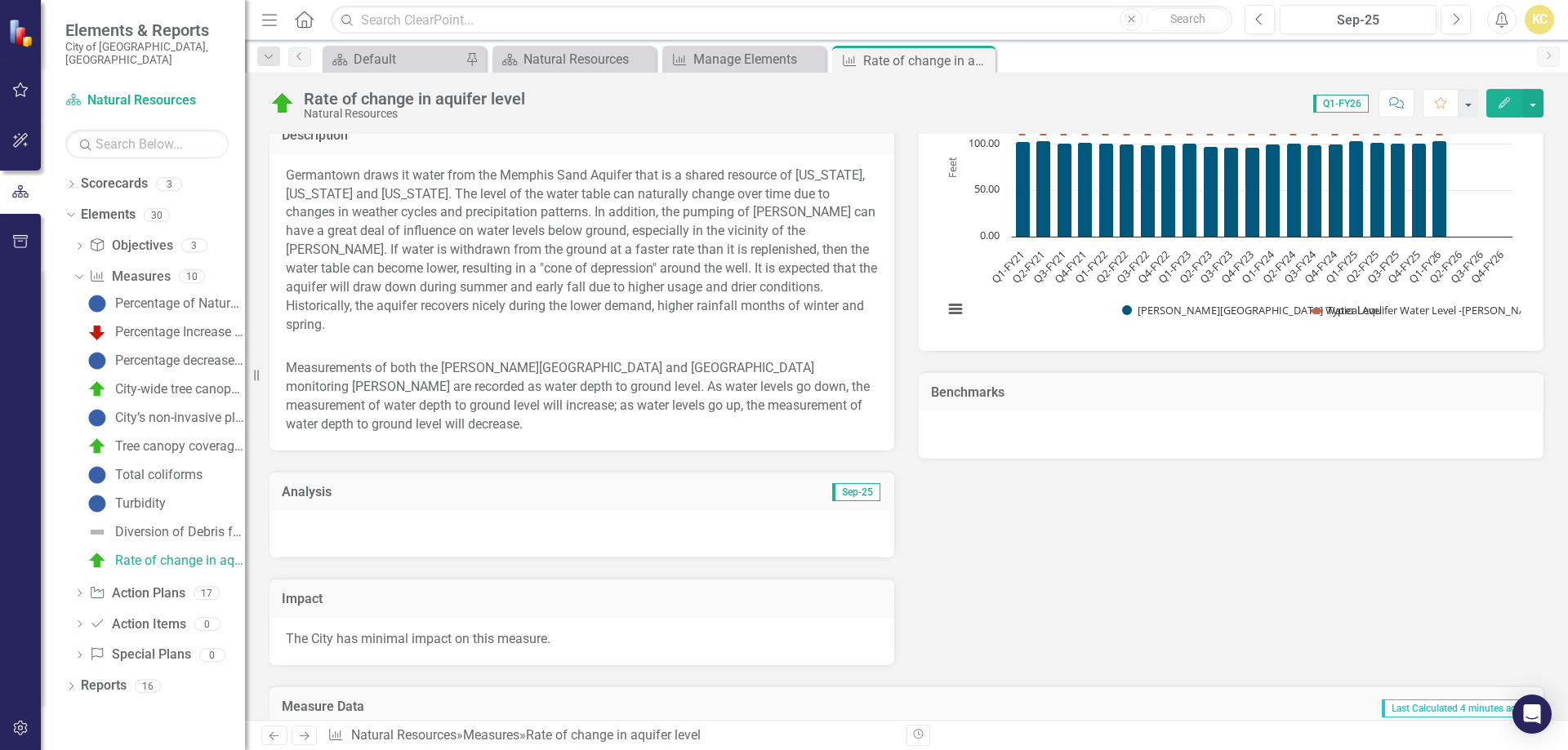
scroll to position [712, 0]
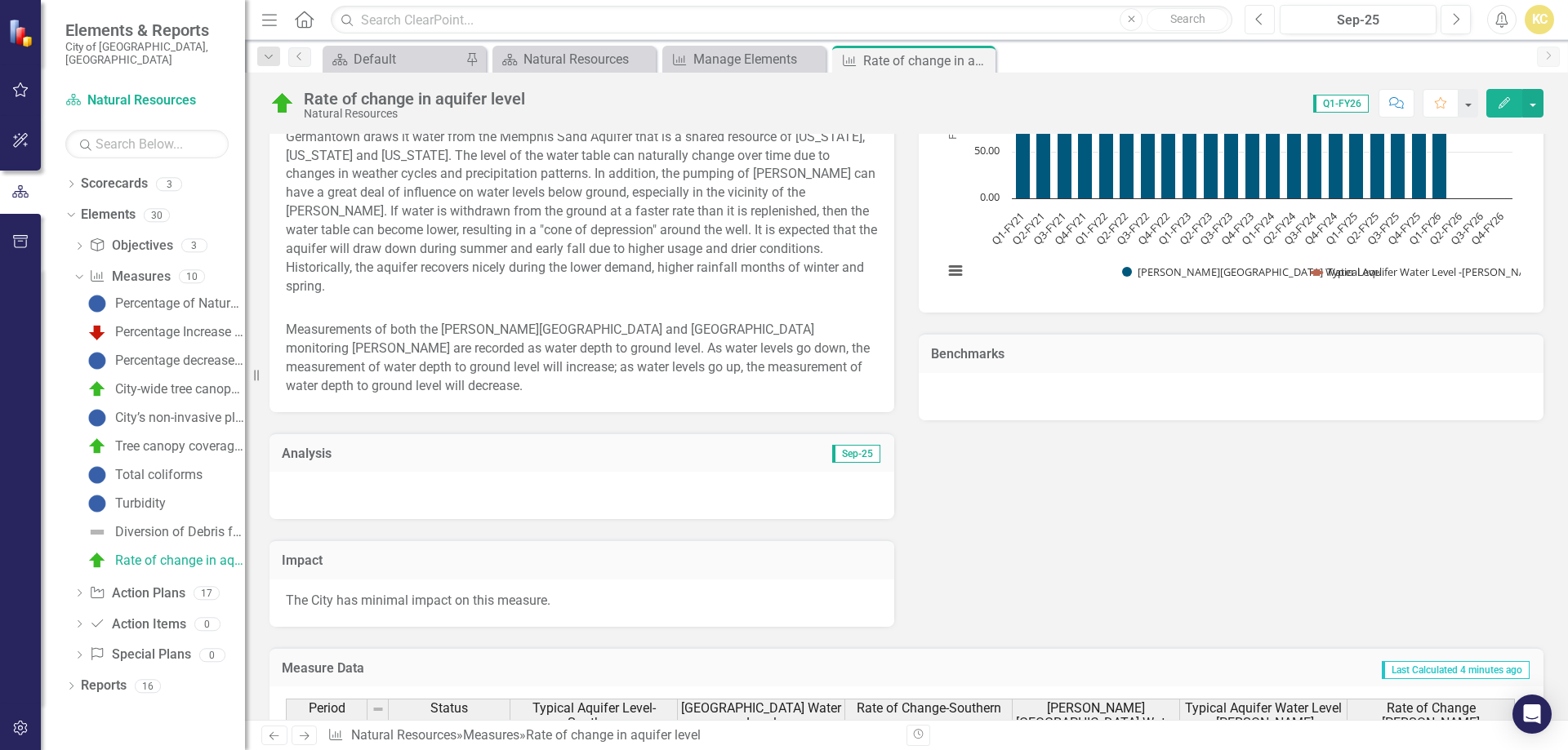
click at [1256, 24] on icon "Previous" at bounding box center [1260, 20] width 9 height 15
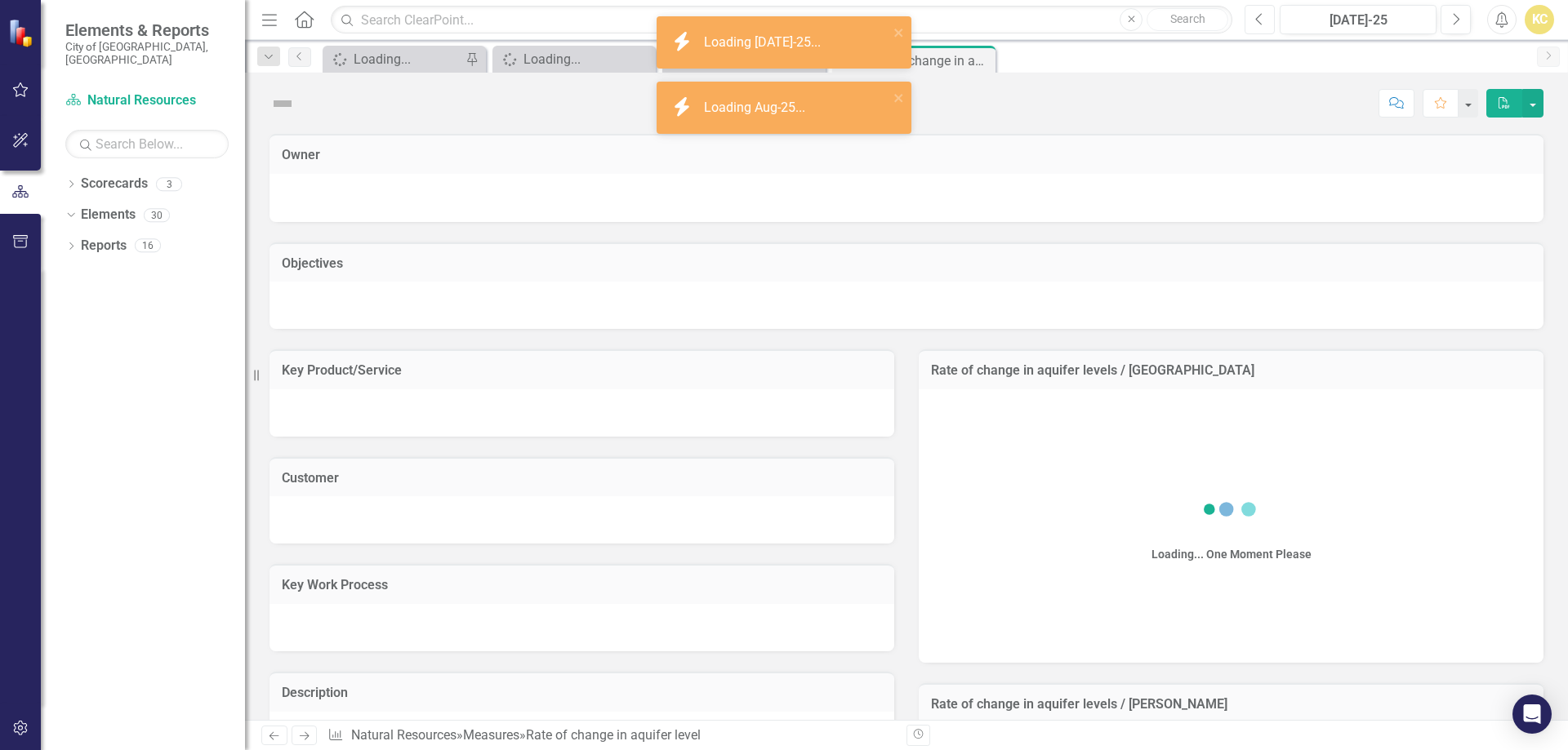
click at [1256, 24] on icon "Previous" at bounding box center [1260, 20] width 9 height 15
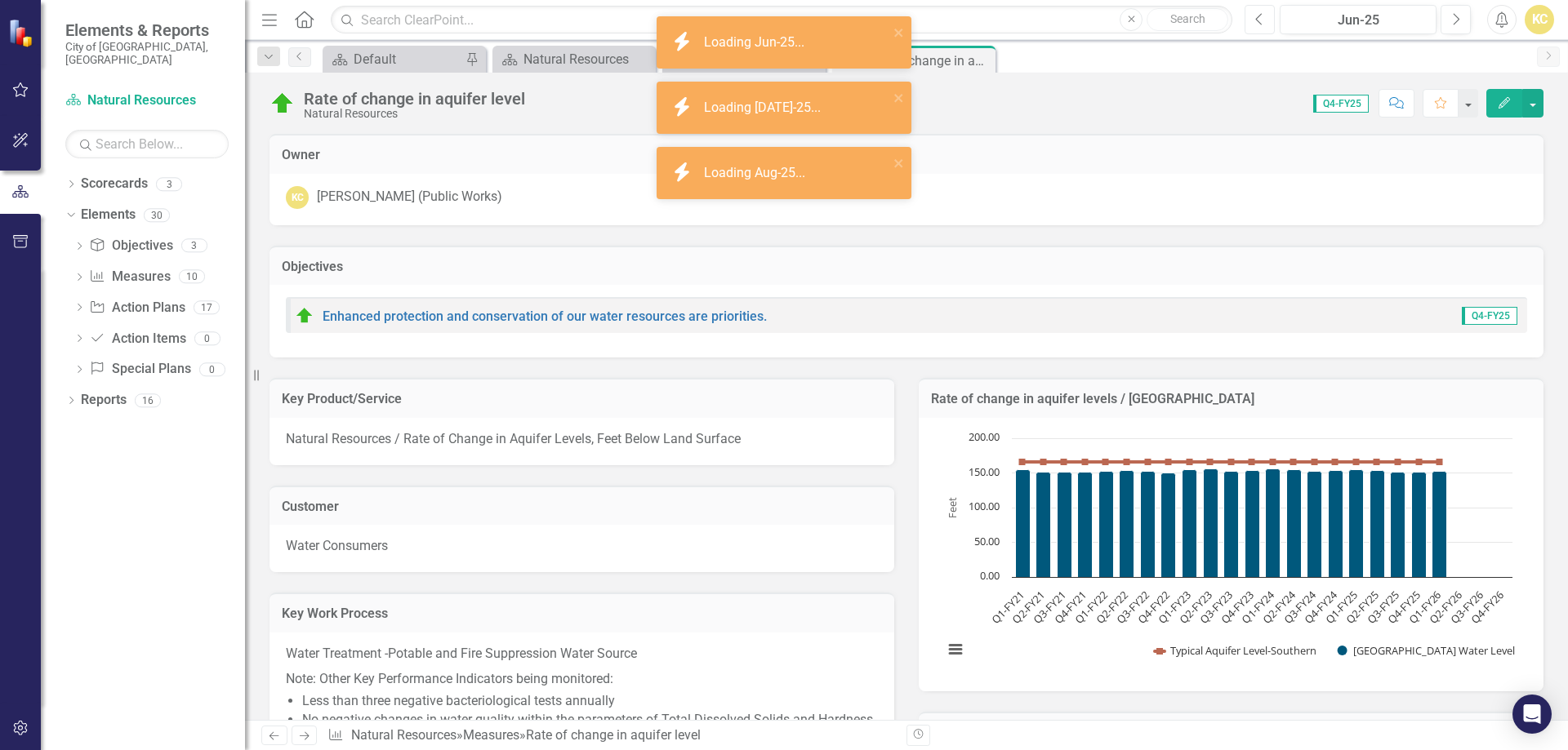
click at [1256, 24] on icon "Previous" at bounding box center [1260, 20] width 9 height 15
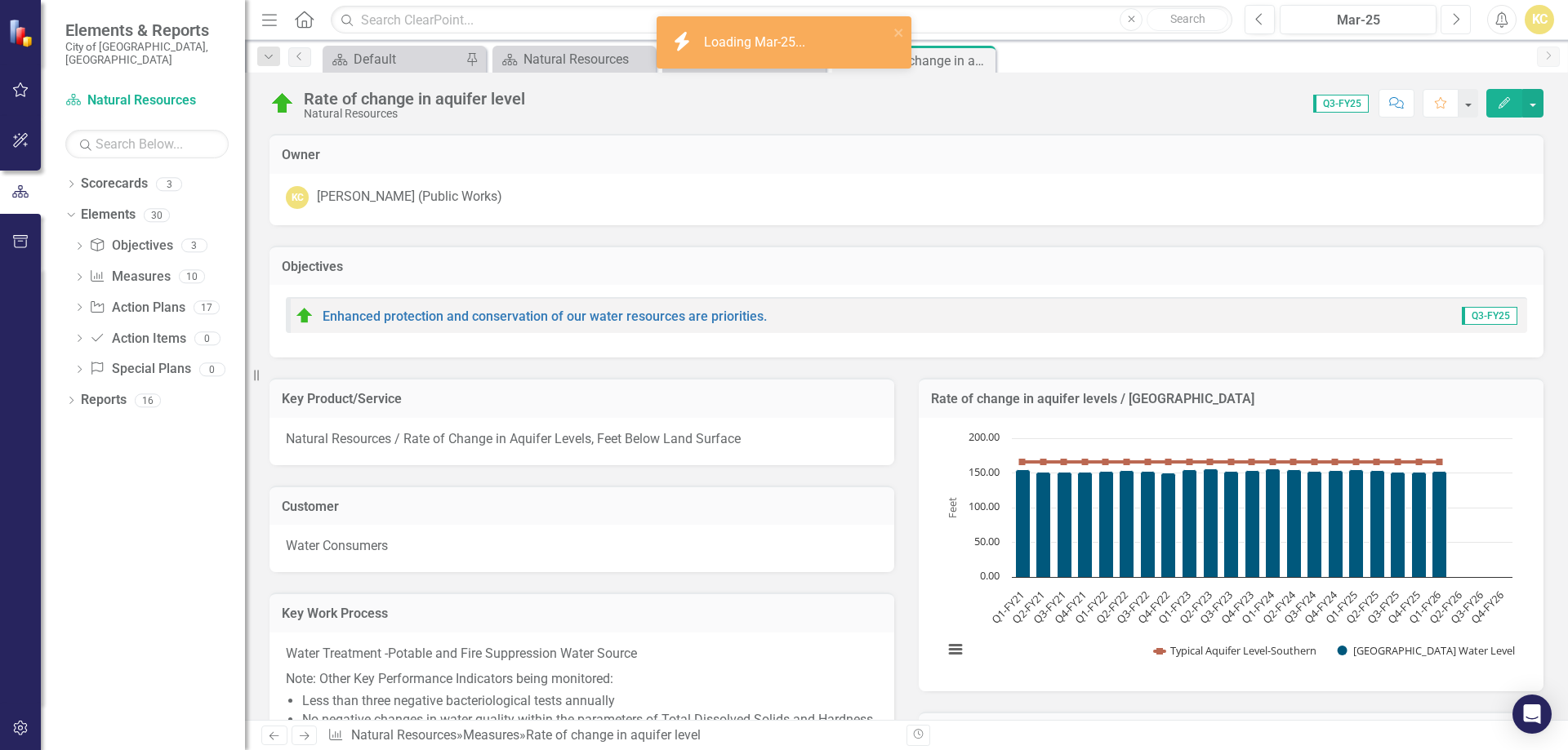
click at [1462, 27] on button "Next" at bounding box center [1456, 19] width 30 height 29
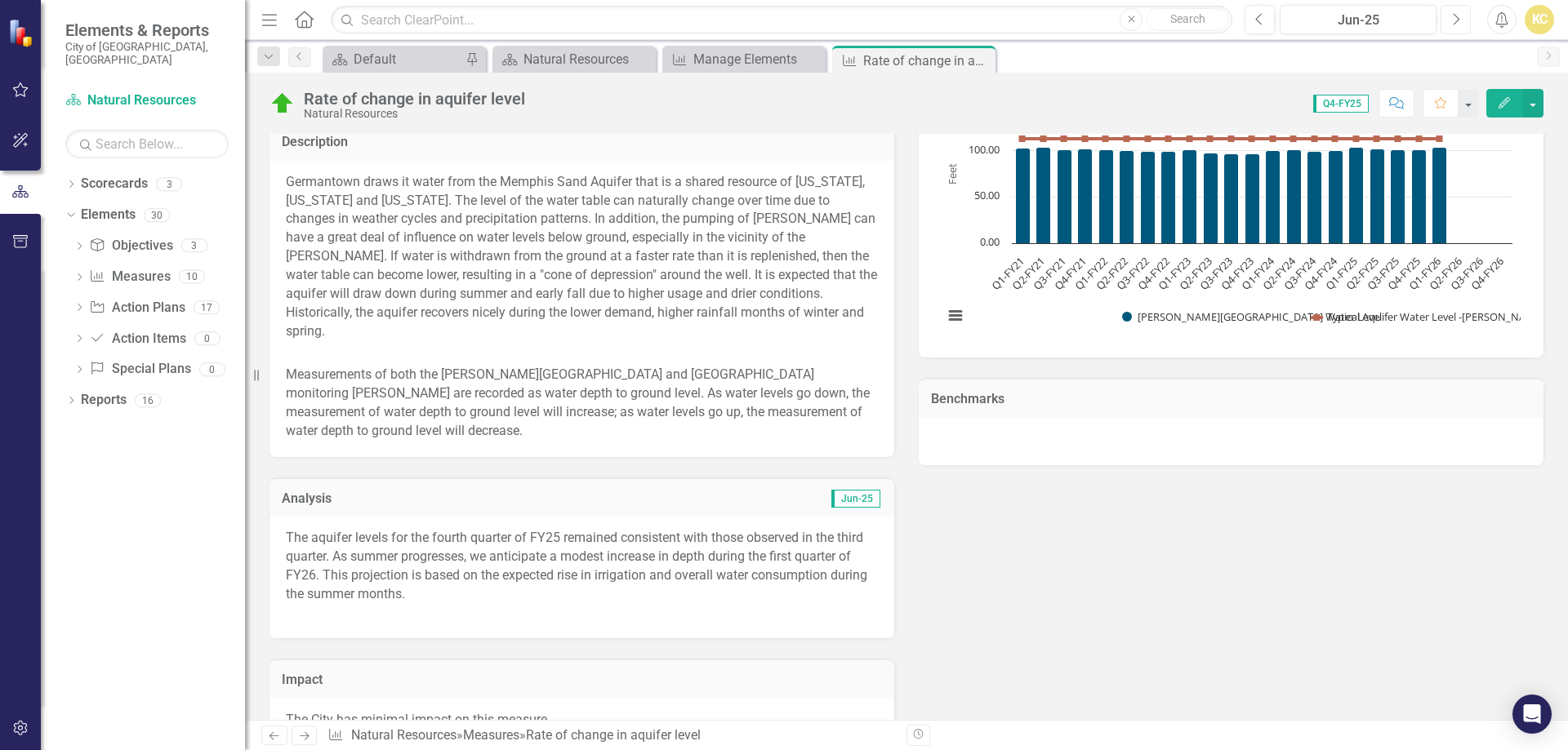
scroll to position [735, 0]
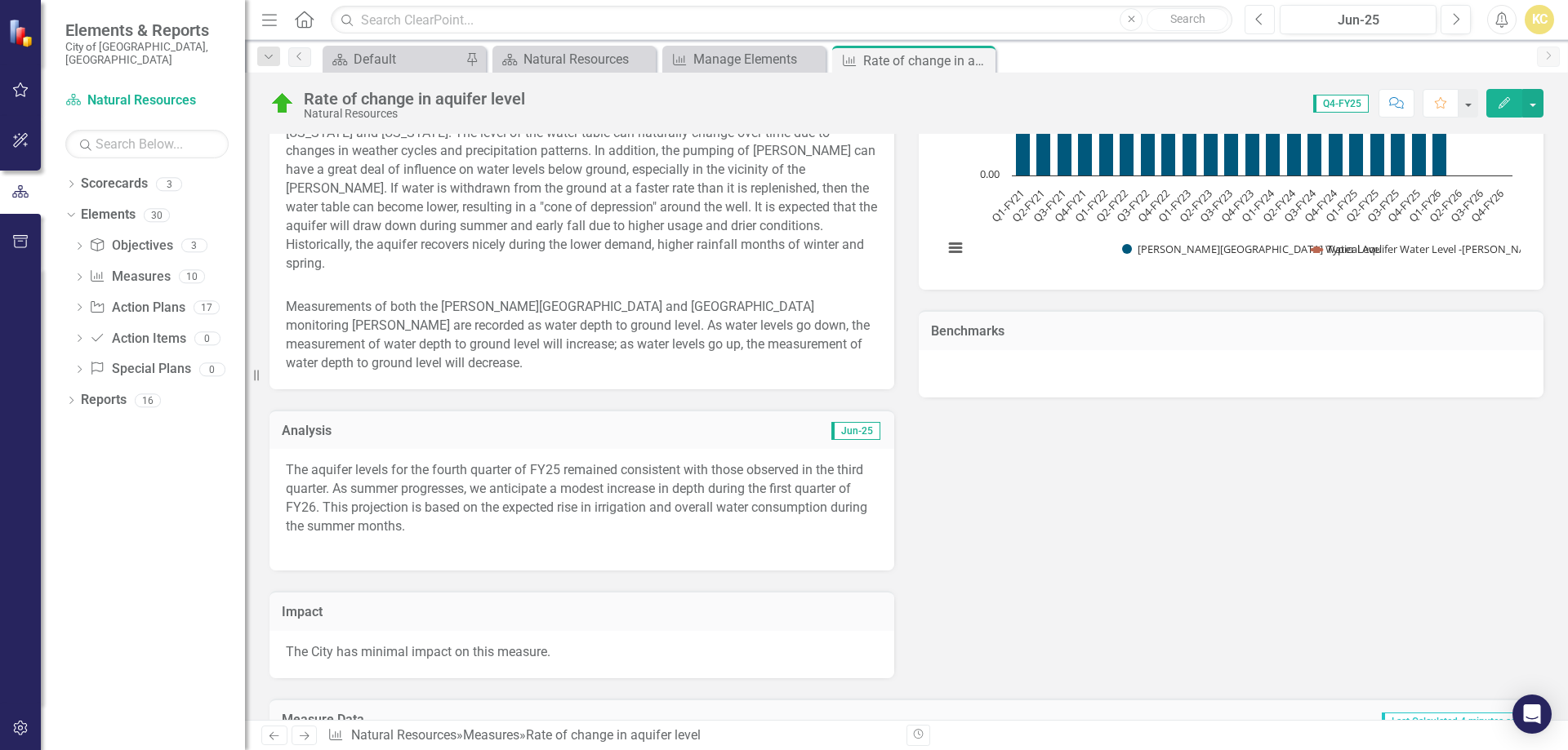
click at [1262, 23] on icon "Previous" at bounding box center [1260, 20] width 9 height 15
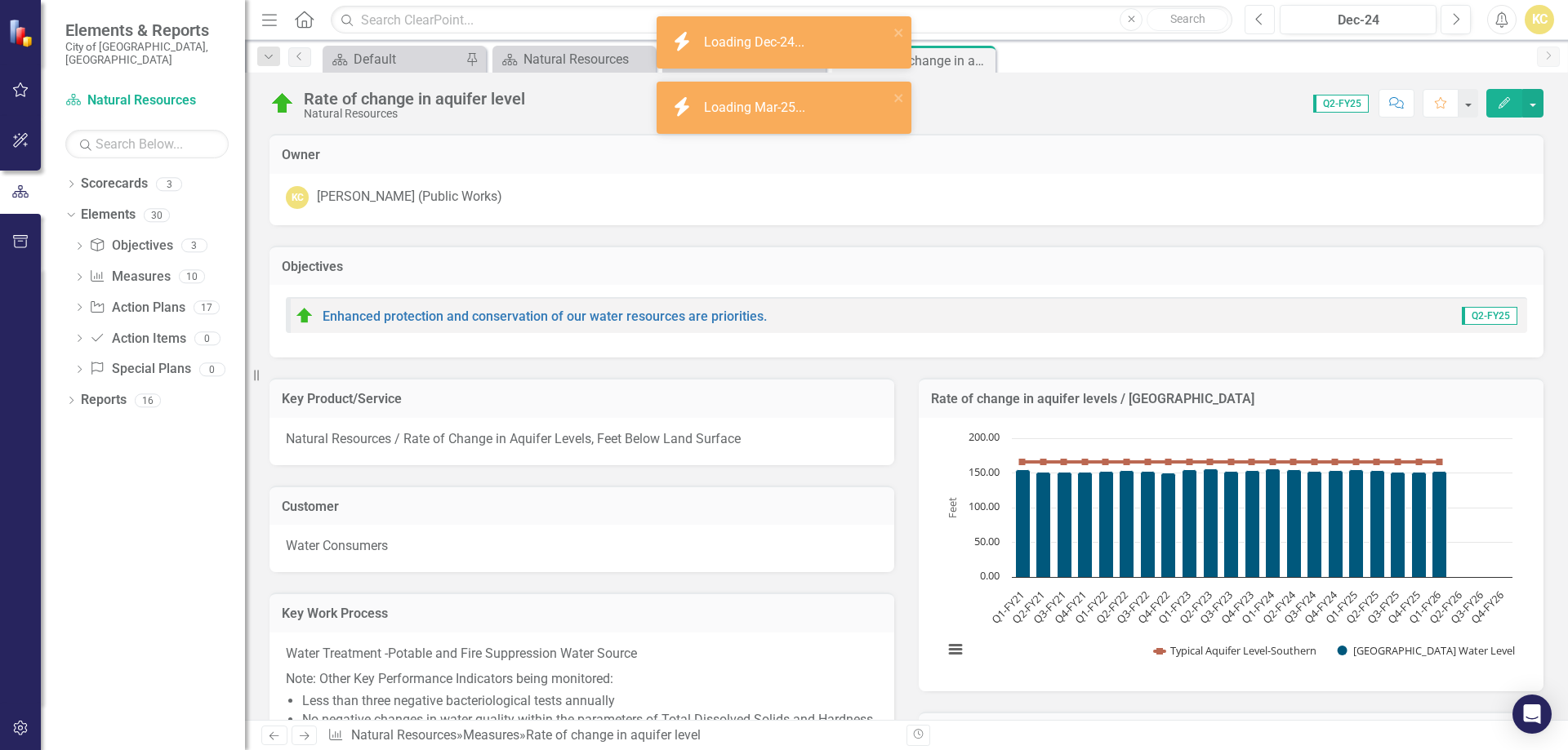
click at [1263, 23] on icon "Previous" at bounding box center [1260, 20] width 9 height 15
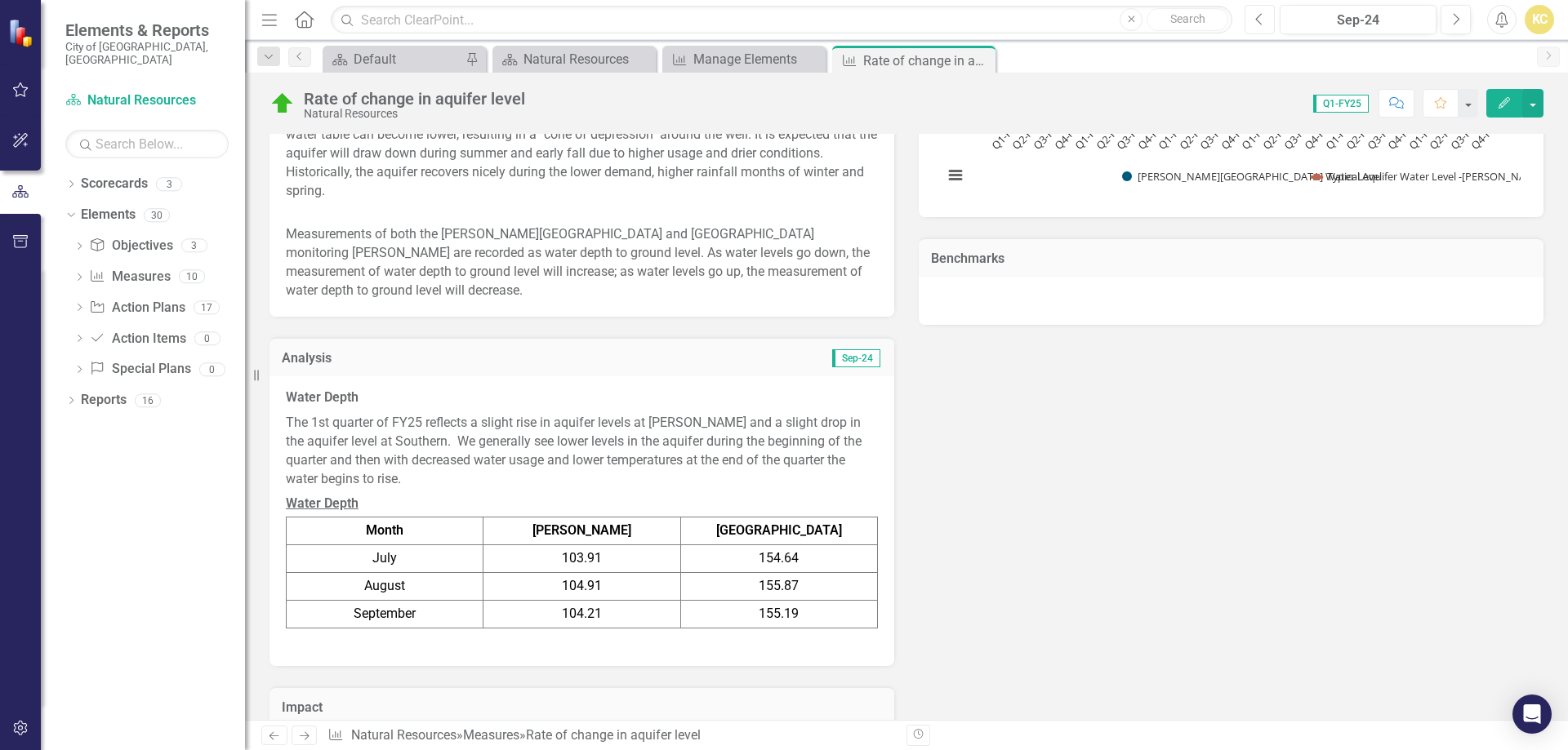
scroll to position [816, 0]
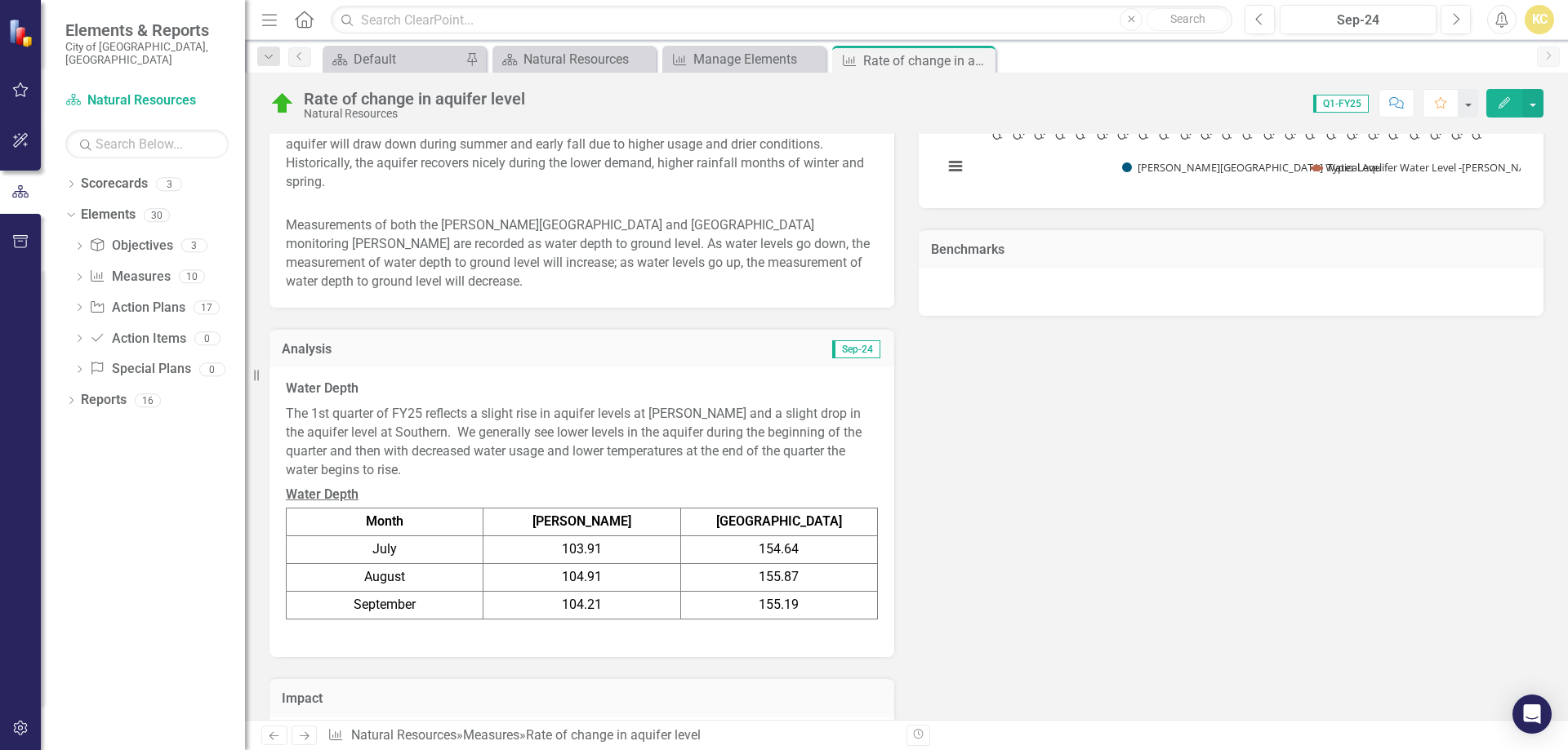
click at [379, 430] on p "The 1st quarter of FY25 reflects a slight rise in aquifer levels at [PERSON_NAM…" at bounding box center [582, 442] width 592 height 81
click at [300, 404] on p "The 1st quarter of FY25 reflects a slight rise in aquifer levels at [PERSON_NAM…" at bounding box center [582, 442] width 592 height 81
click at [301, 404] on p "The 1st quarter of FY25 reflects a slight rise in aquifer levels at [PERSON_NAM…" at bounding box center [582, 442] width 592 height 81
click at [336, 438] on p "The 1st quarter of FY25 reflects a slight rise in aquifer levels at [PERSON_NAM…" at bounding box center [582, 442] width 592 height 81
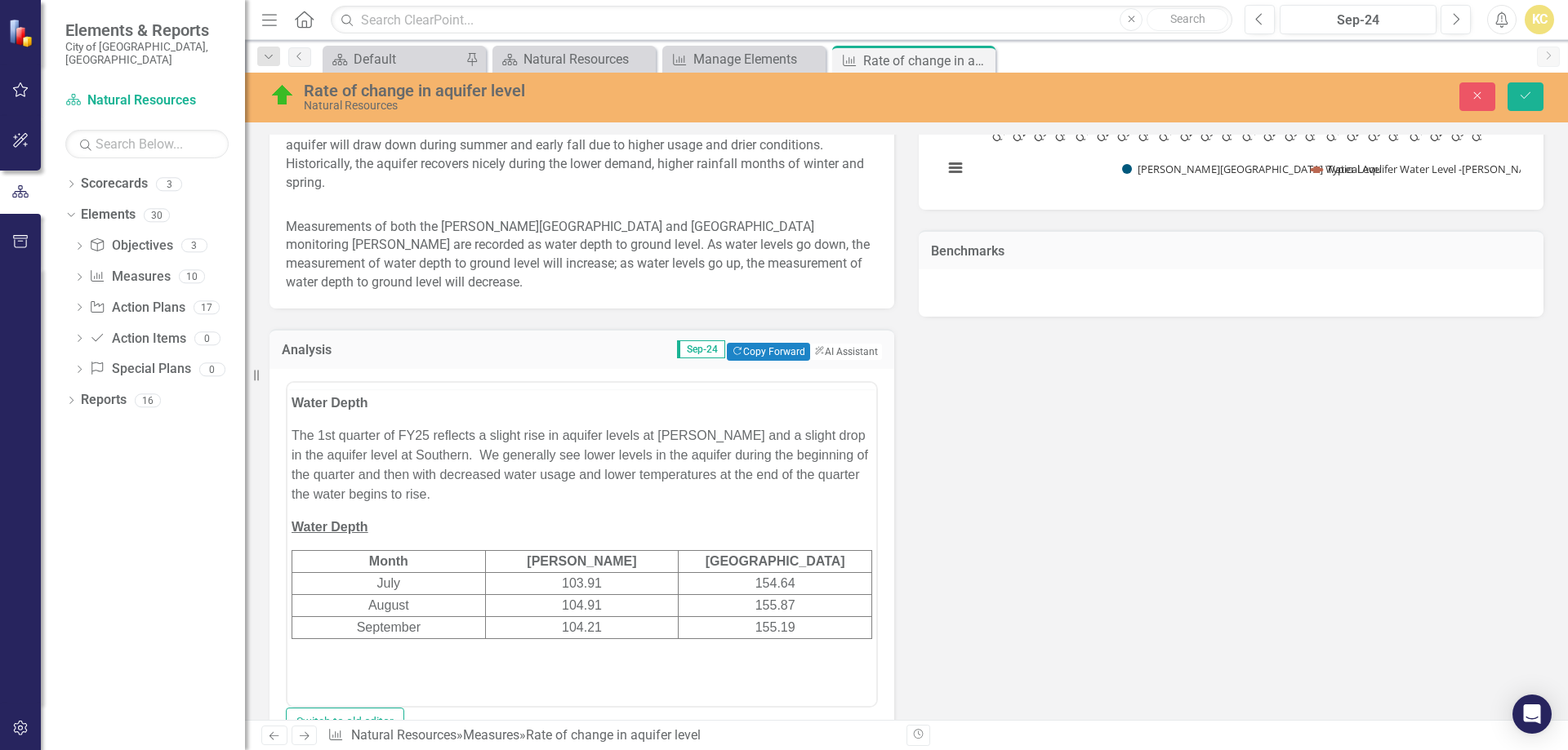
scroll to position [0, 0]
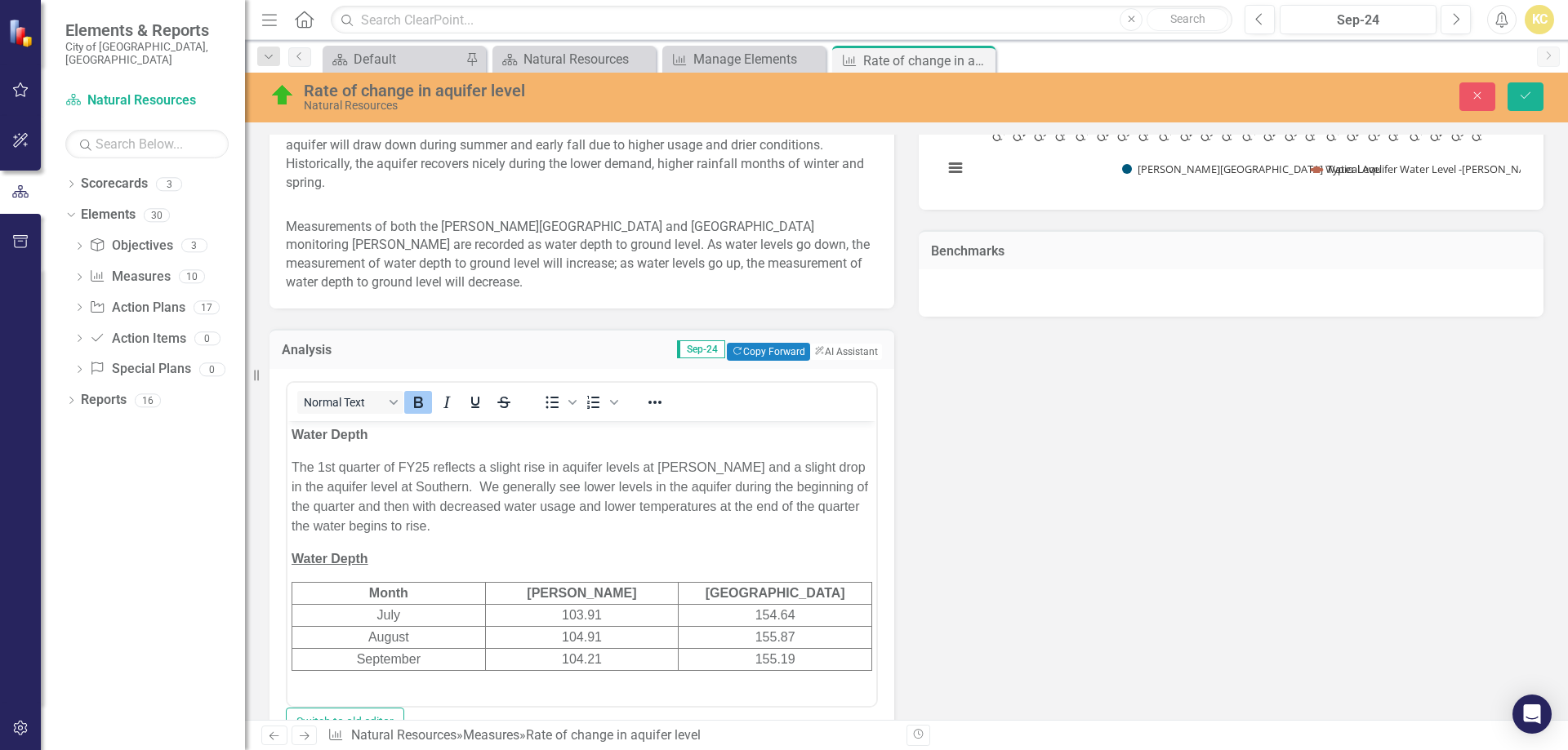
click at [293, 434] on strong "Water Depth" at bounding box center [330, 434] width 76 height 14
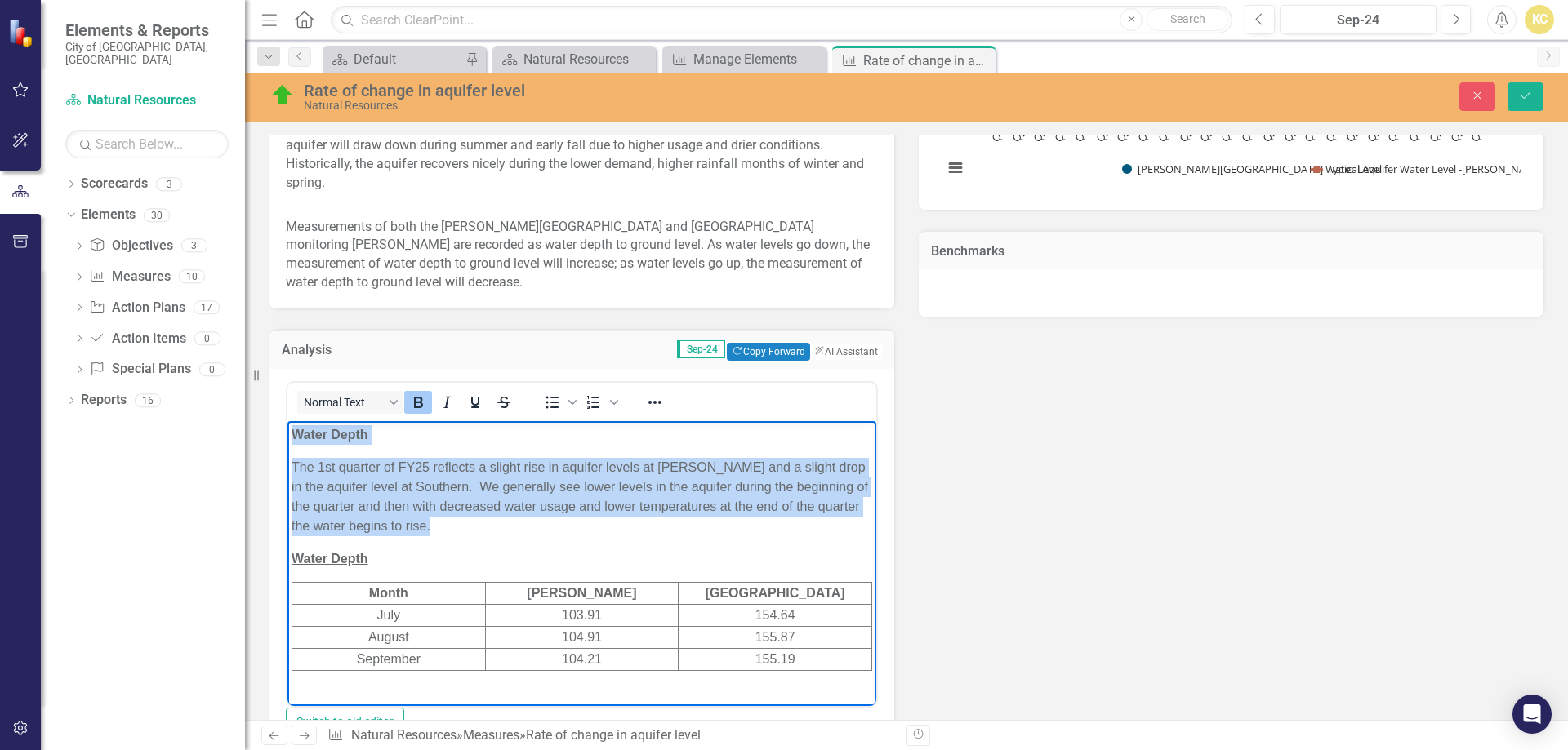
drag, startPoint x: 293, startPoint y: 434, endPoint x: 543, endPoint y: 530, distance: 267.8
click at [537, 532] on body "Water Depth The 1st quarter of FY25 reflects a slight rise in aquifer levels at…" at bounding box center [582, 563] width 589 height 287
copy body "Water Depth The 1st quarter of FY25 reflects a slight rise in aquifer levels at…"
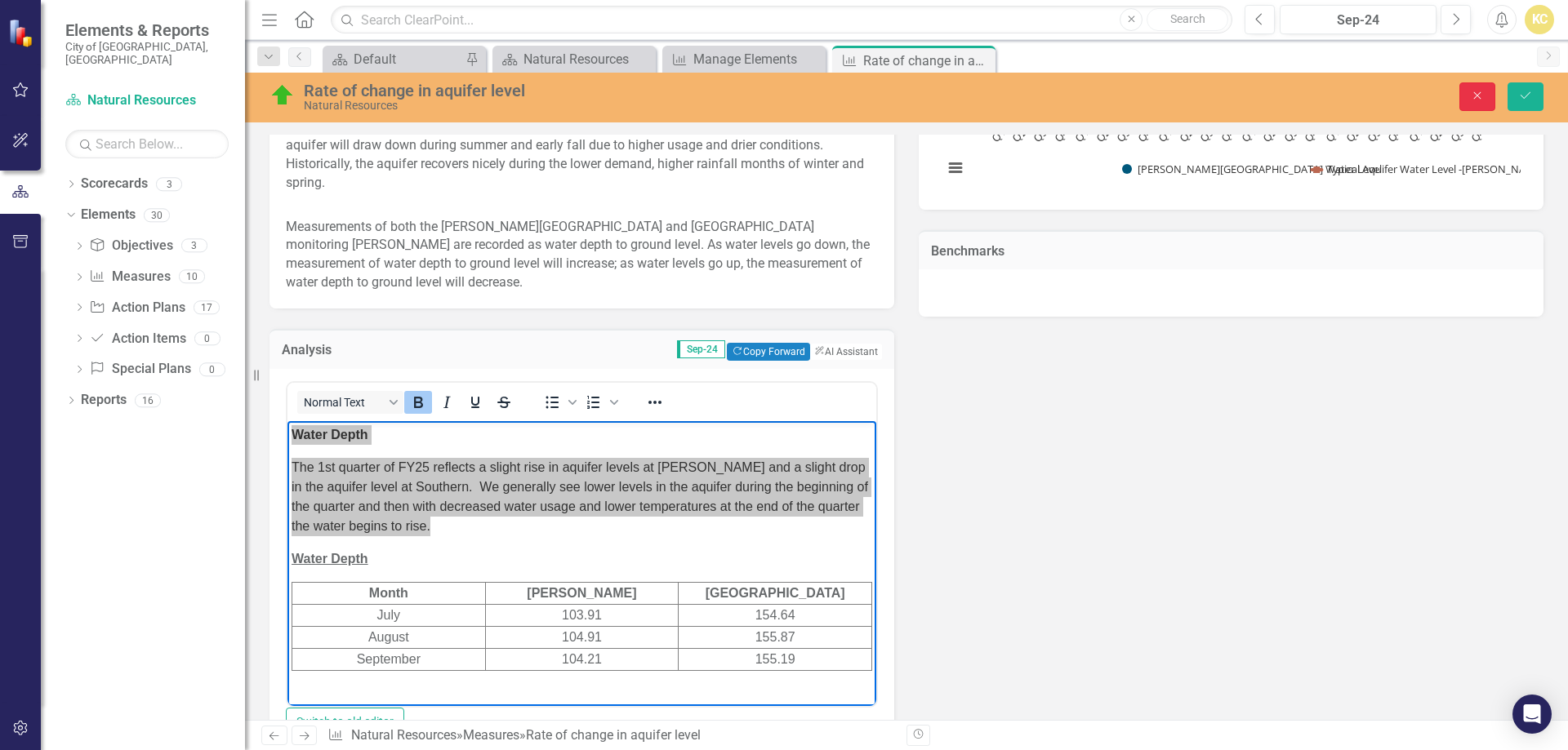
click at [1479, 93] on icon "Close" at bounding box center [1477, 96] width 15 height 12
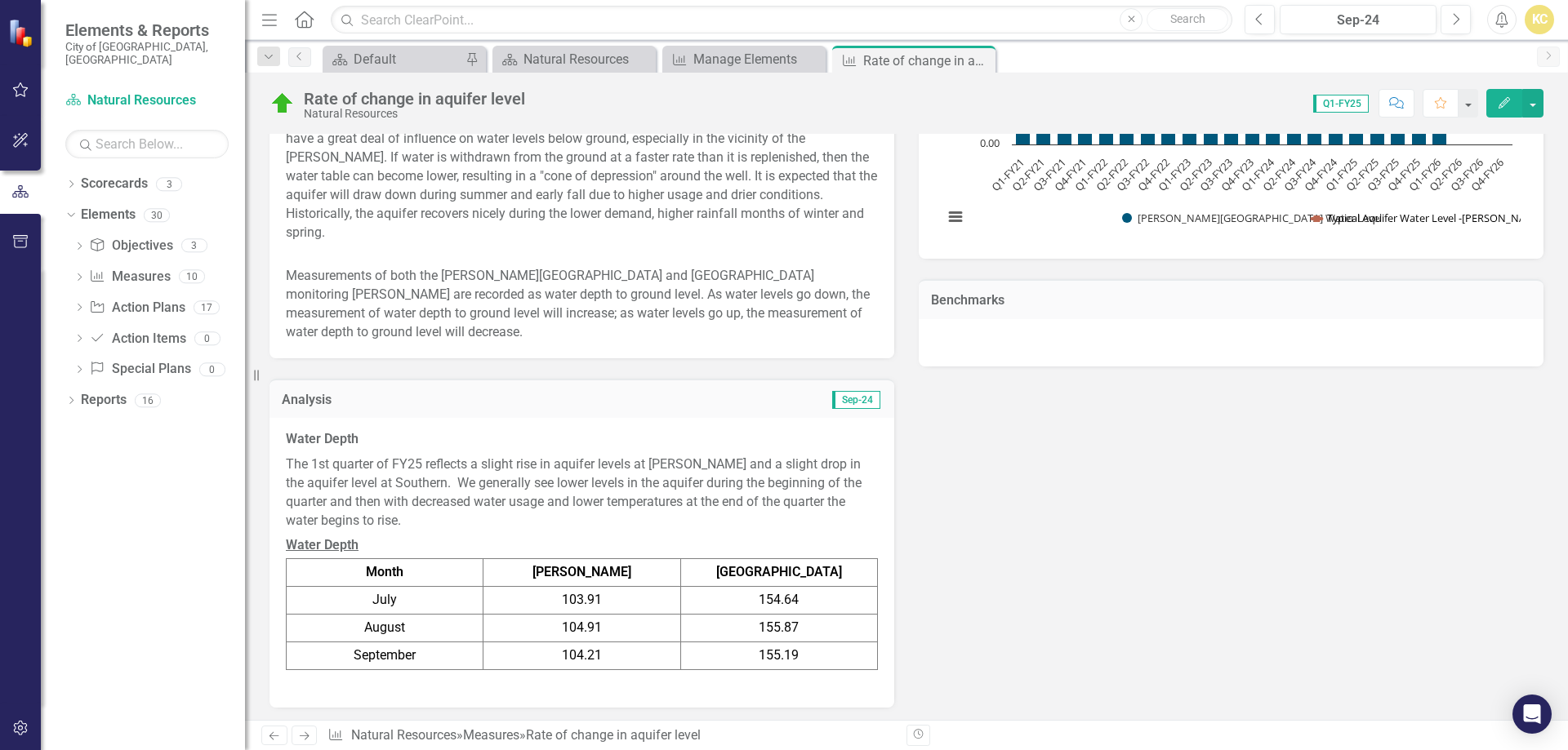
scroll to position [571, 0]
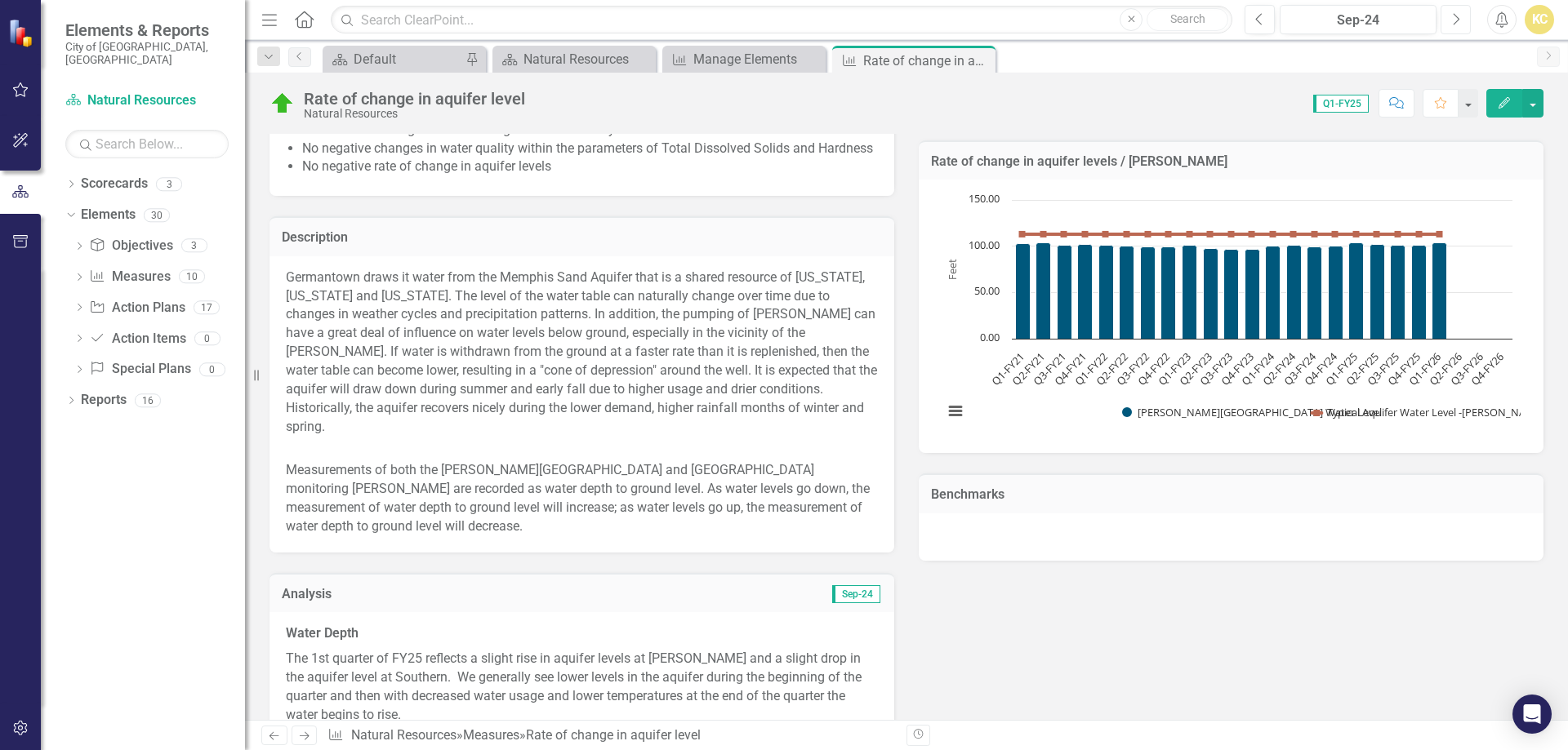
click at [1453, 23] on icon "Next" at bounding box center [1455, 20] width 9 height 15
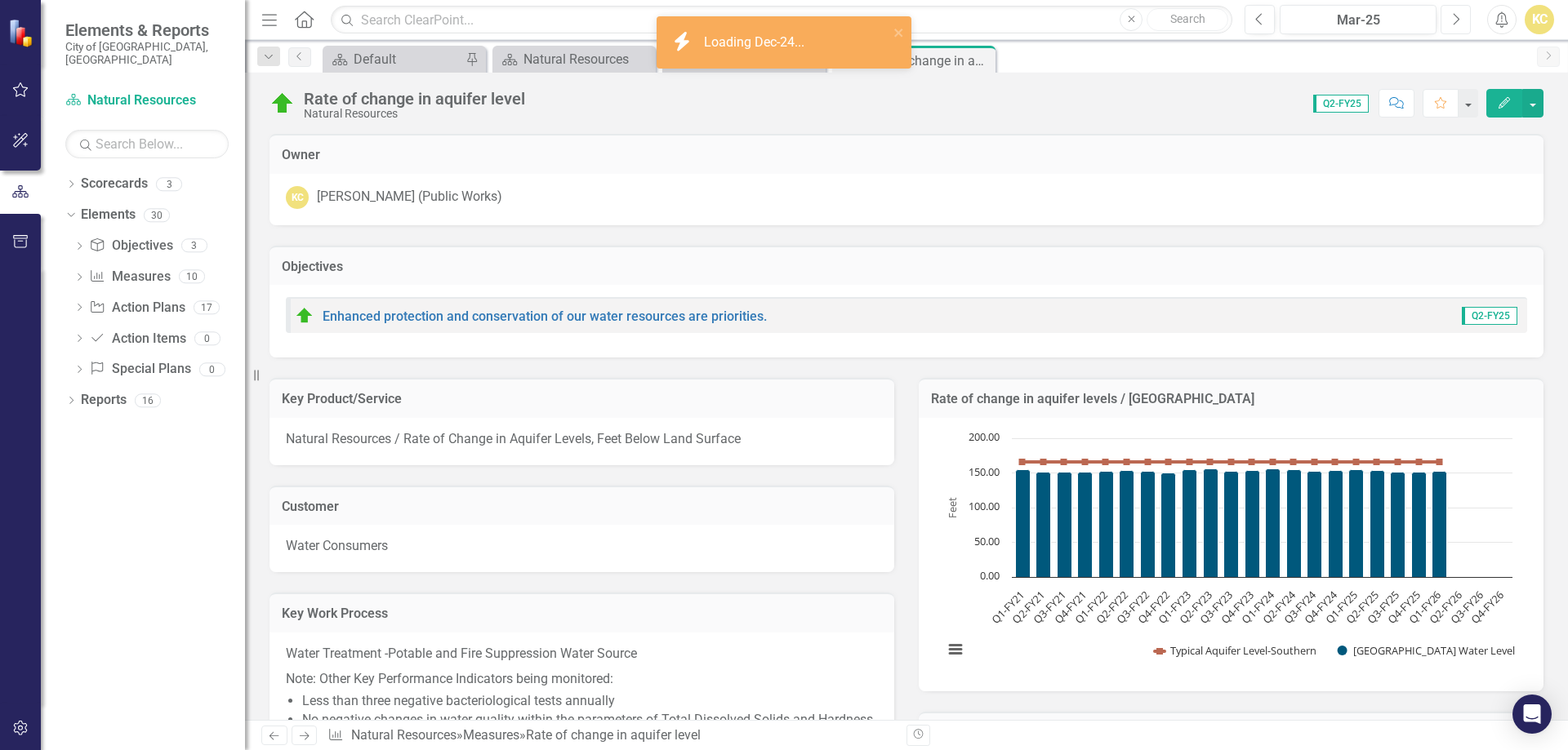
click at [1453, 24] on icon "Next" at bounding box center [1455, 20] width 9 height 15
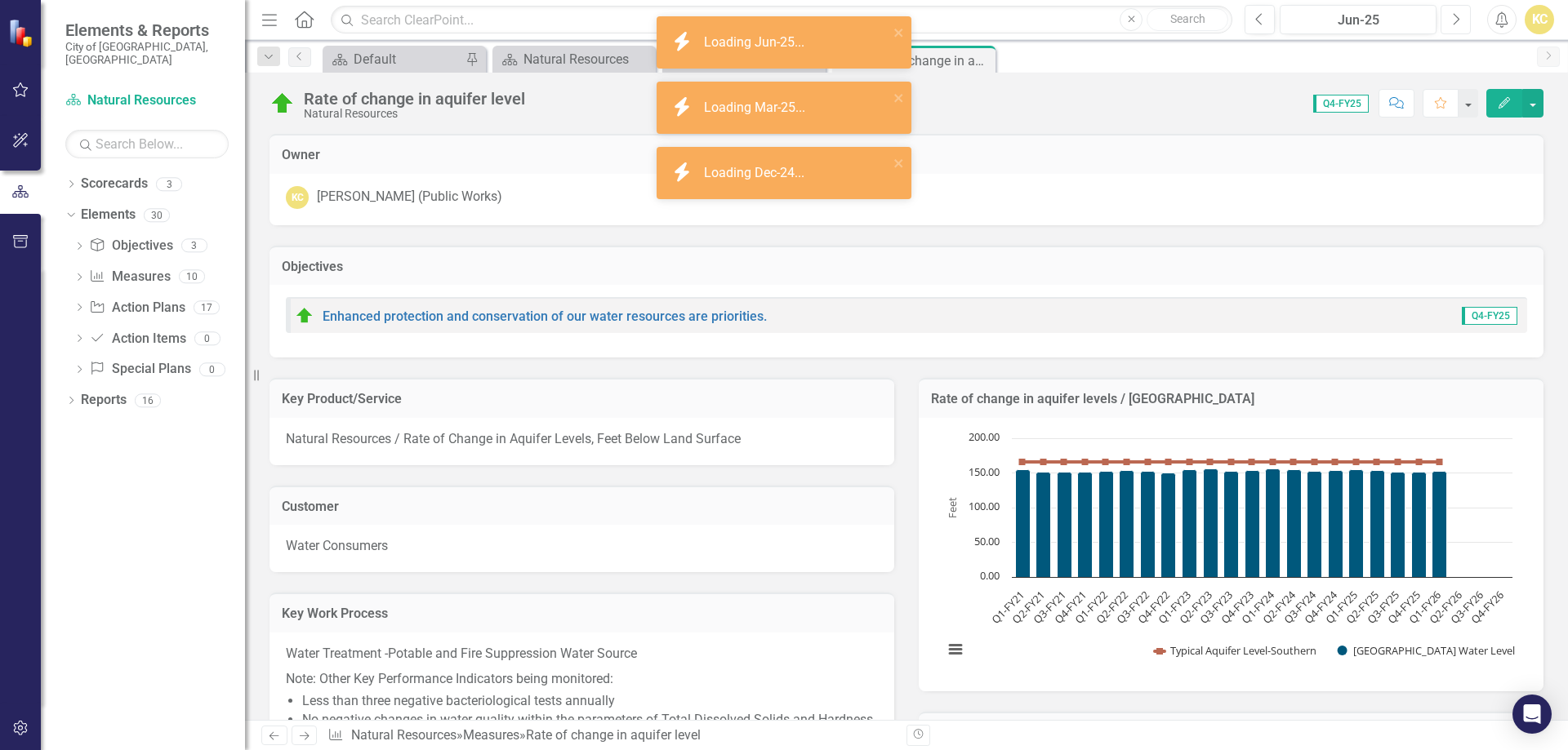
click at [1453, 24] on icon "Next" at bounding box center [1455, 20] width 9 height 15
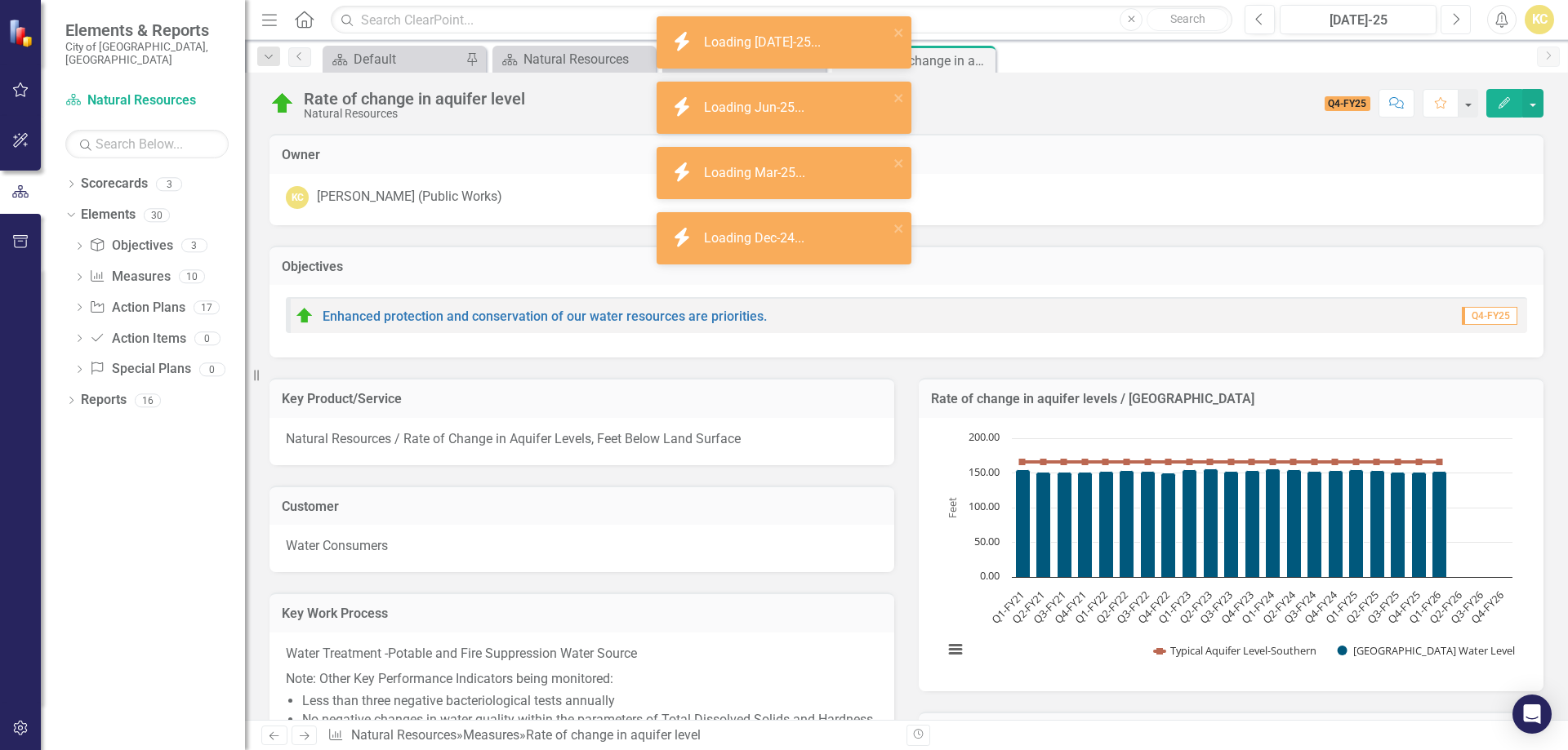
click at [1449, 23] on button "Next" at bounding box center [1456, 19] width 30 height 29
click at [1450, 22] on button "Next" at bounding box center [1456, 19] width 30 height 29
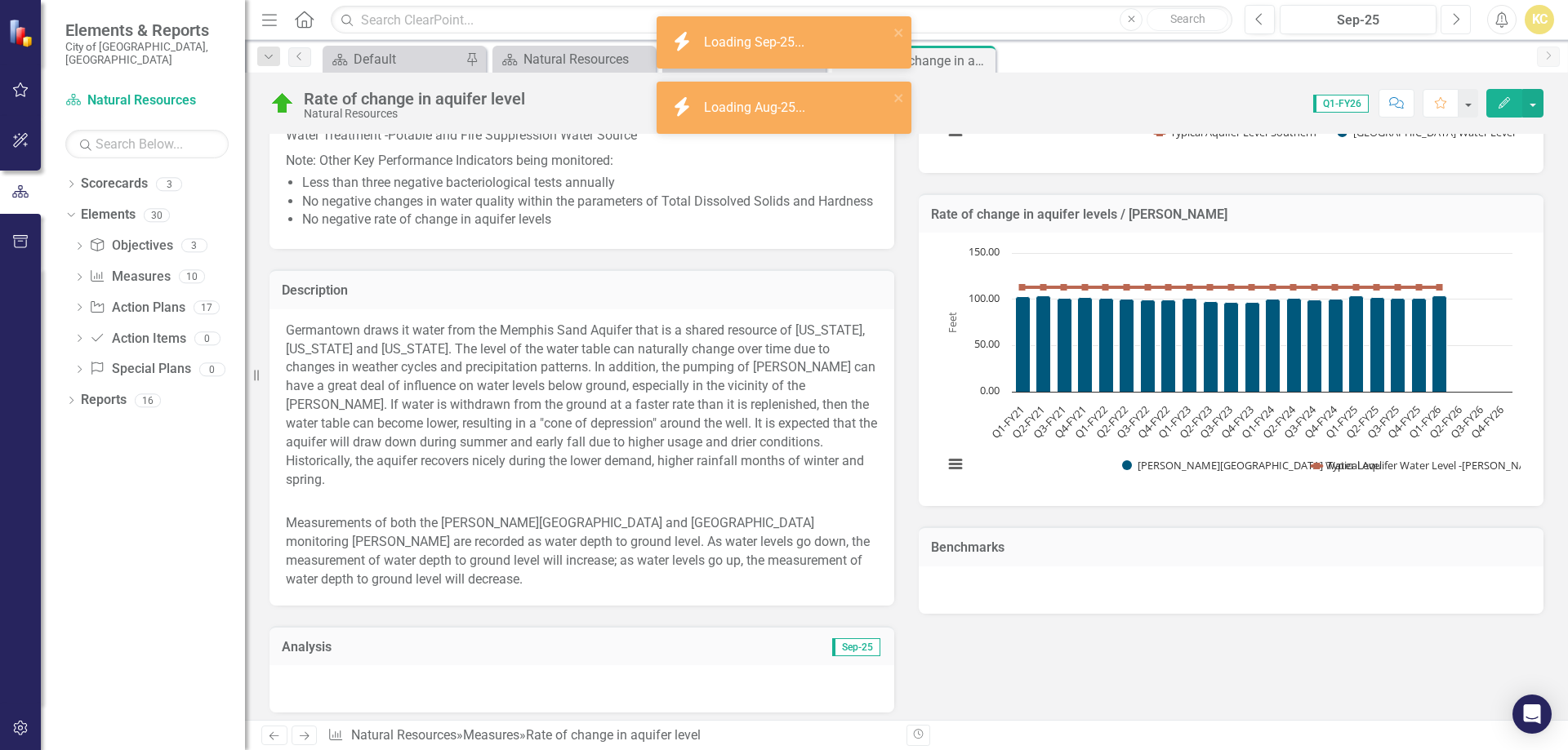
scroll to position [735, 0]
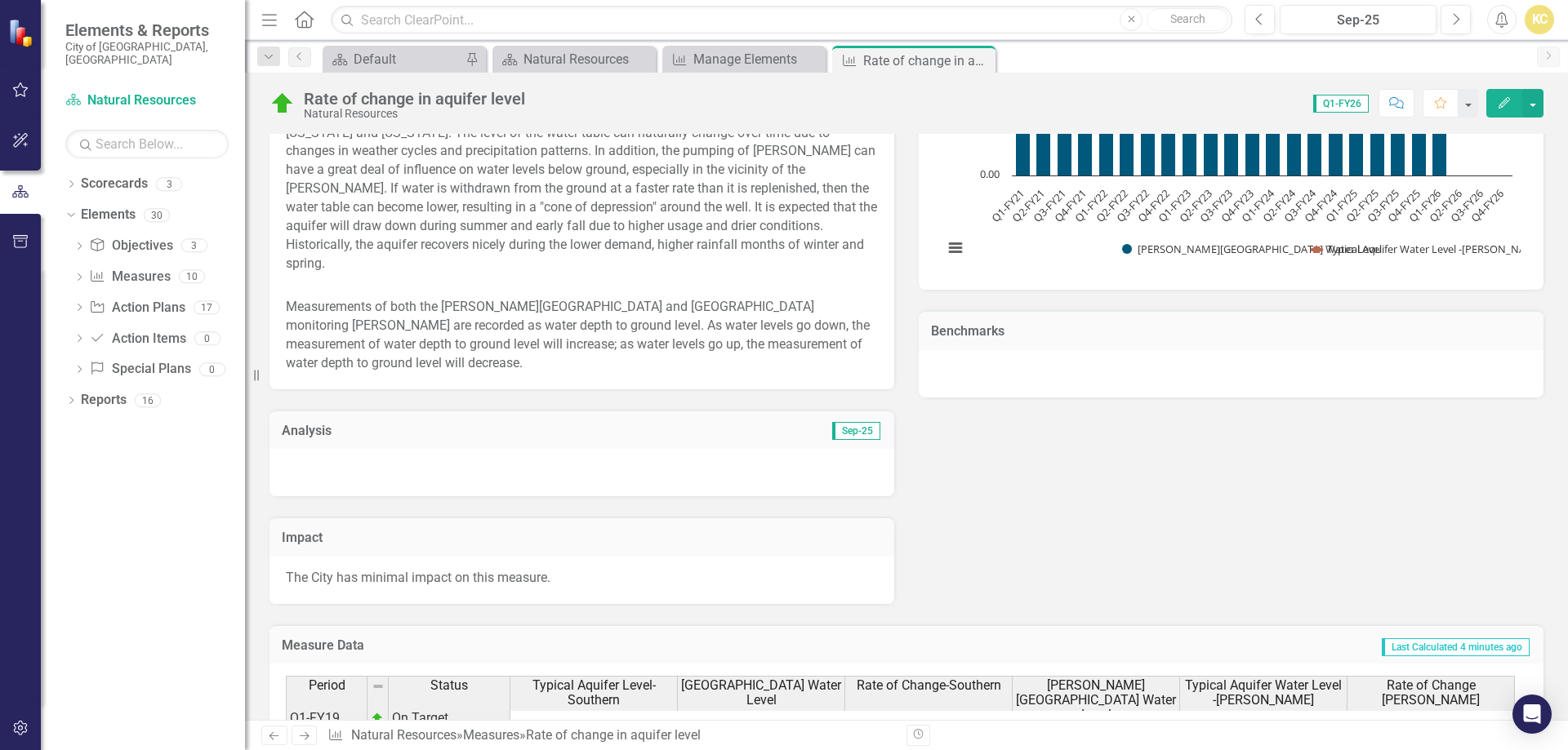
click at [364, 466] on div at bounding box center [582, 473] width 625 height 47
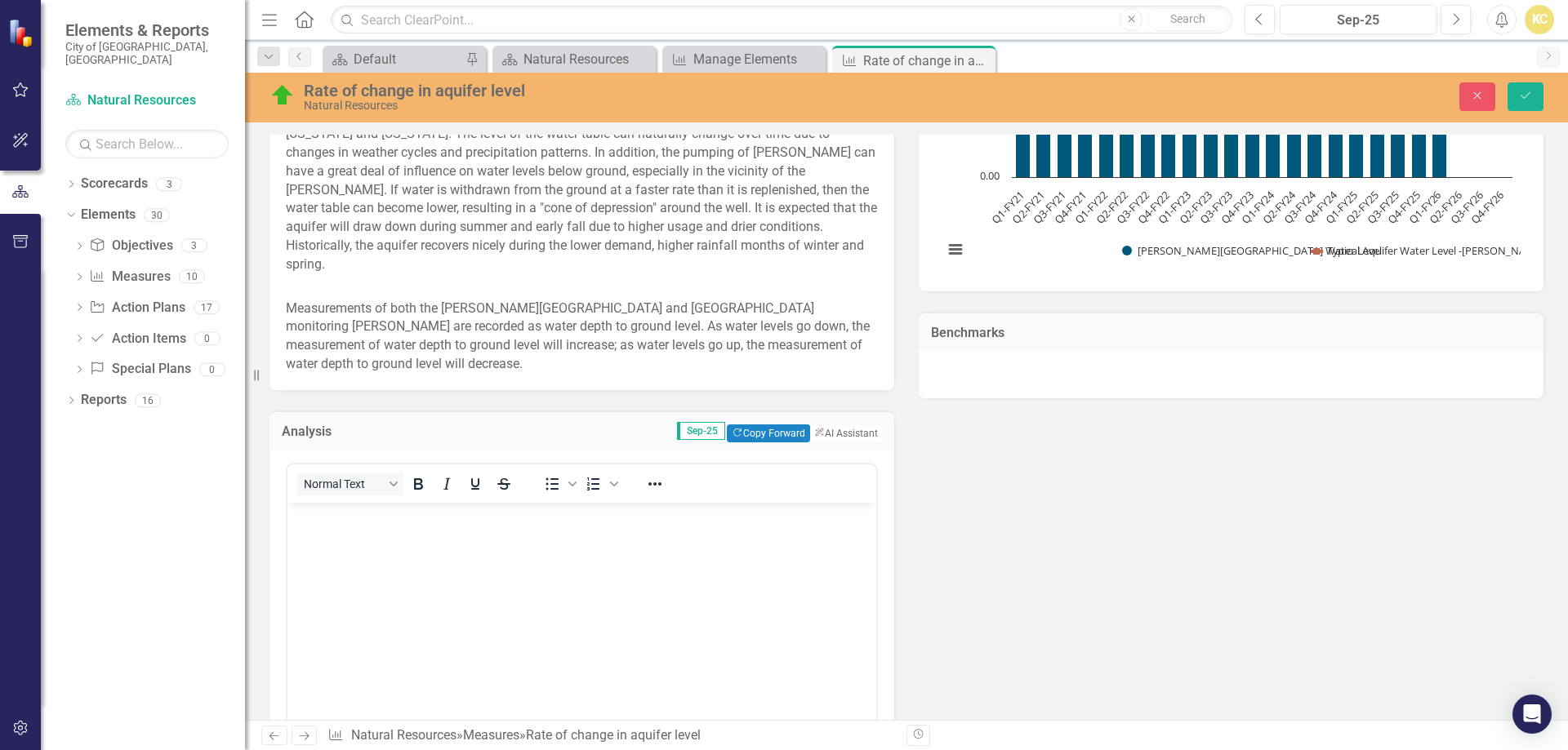
scroll to position [0, 0]
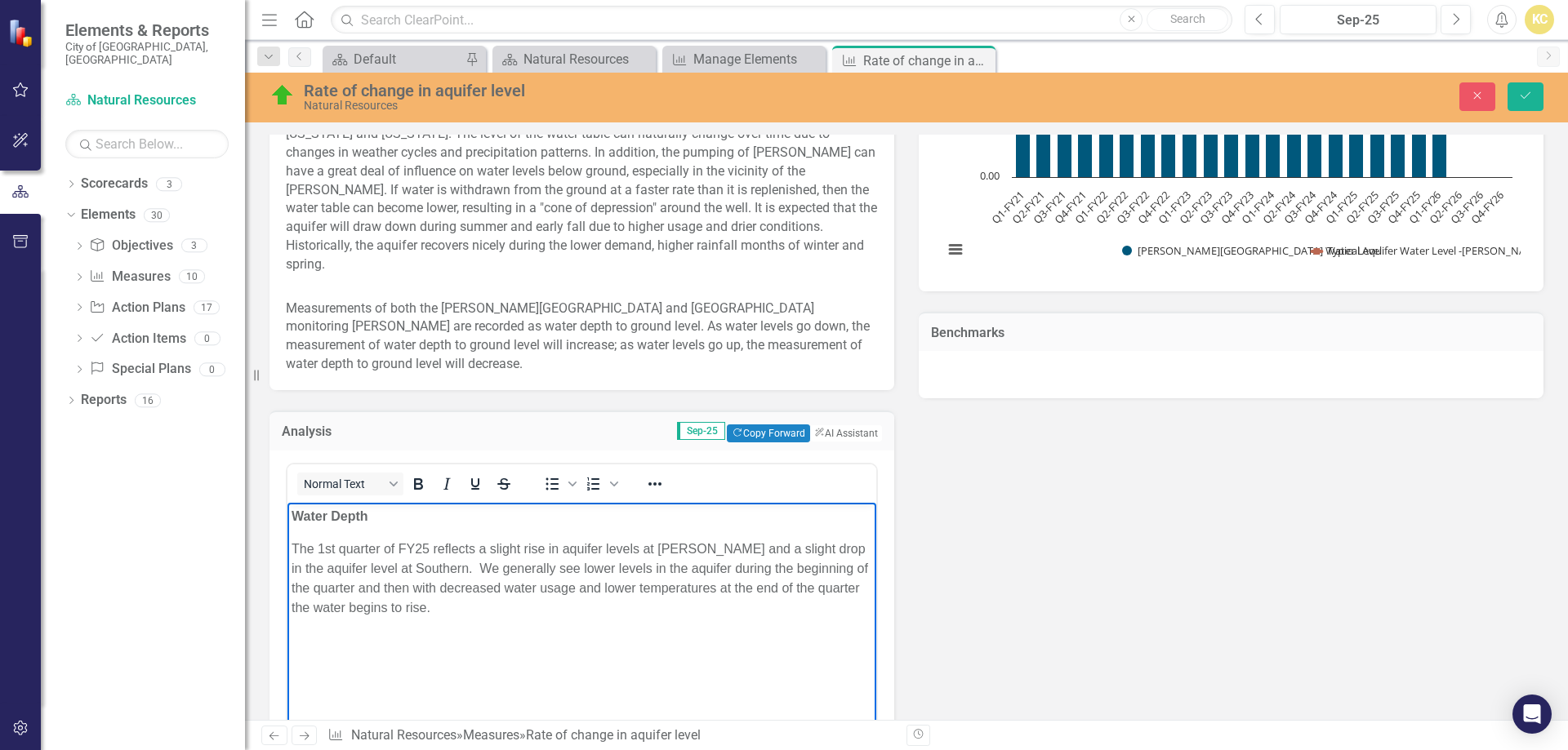
click at [421, 544] on p "The 1st quarter of FY25 reflects a slight rise in aquifer levels at [PERSON_NAM…" at bounding box center [582, 578] width 581 height 78
click at [499, 616] on p "The 1st quarter of FY26 reflects a slight rise in aquifer levels at [PERSON_NAM…" at bounding box center [582, 578] width 581 height 78
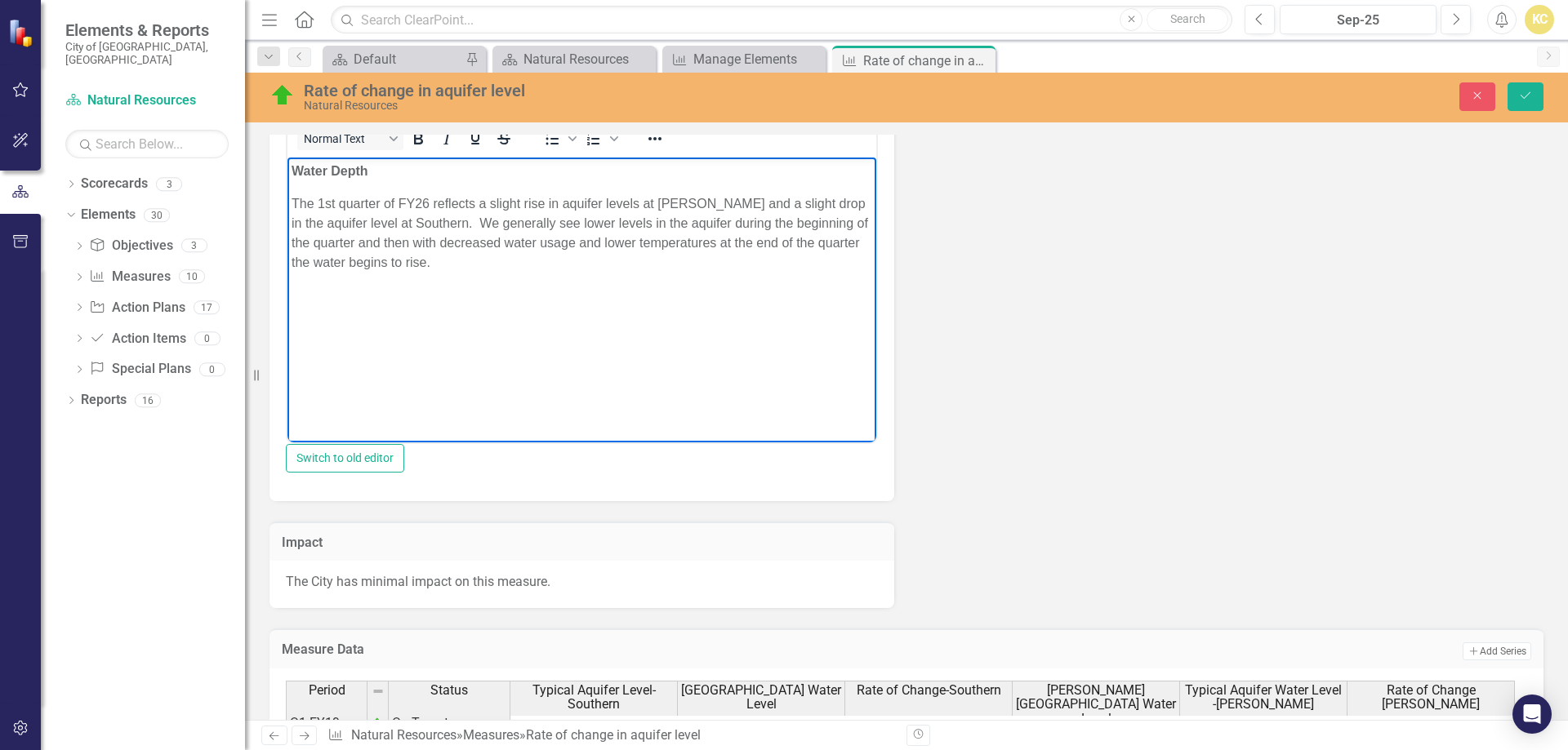
scroll to position [1070, 0]
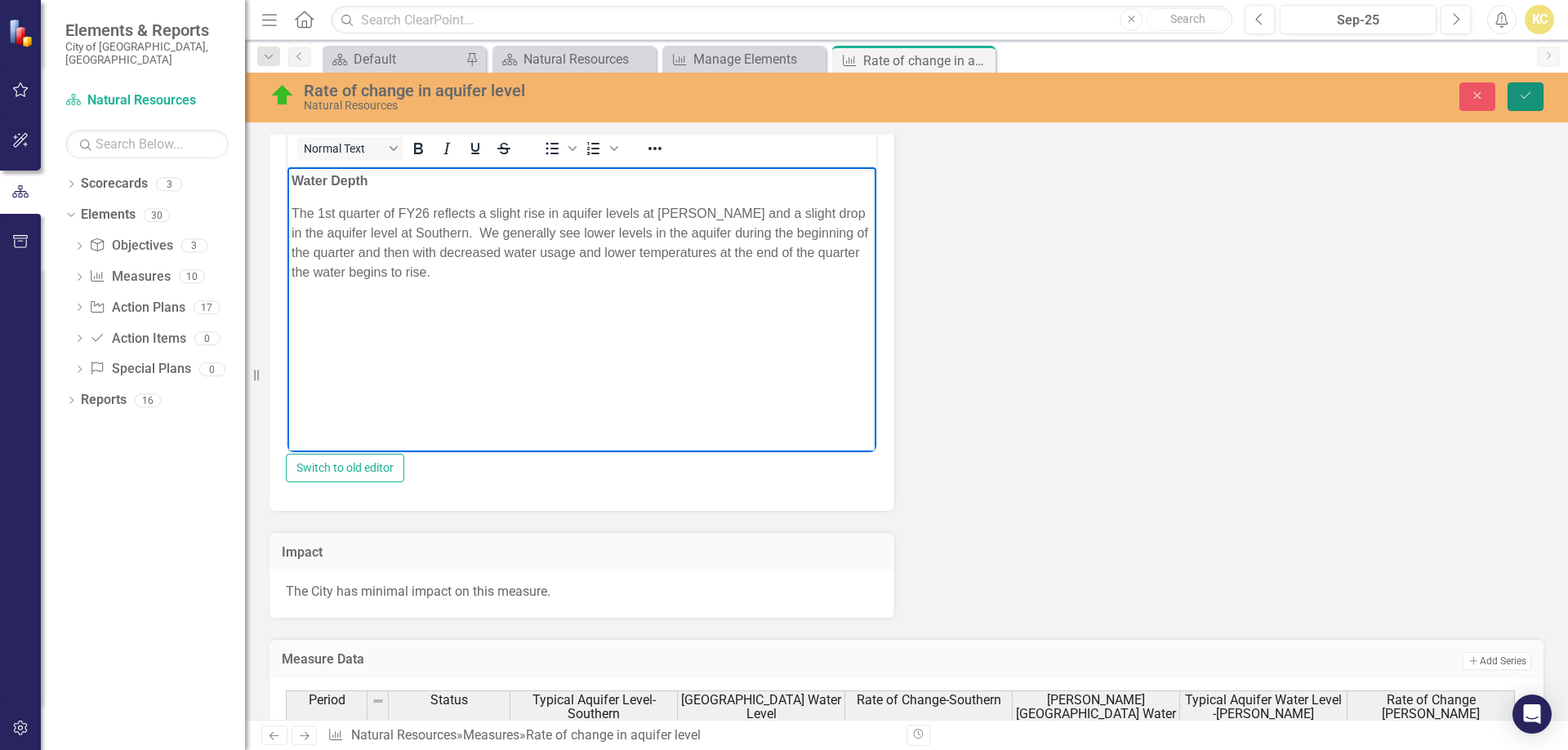
click at [1528, 100] on icon "Save" at bounding box center [1526, 96] width 15 height 12
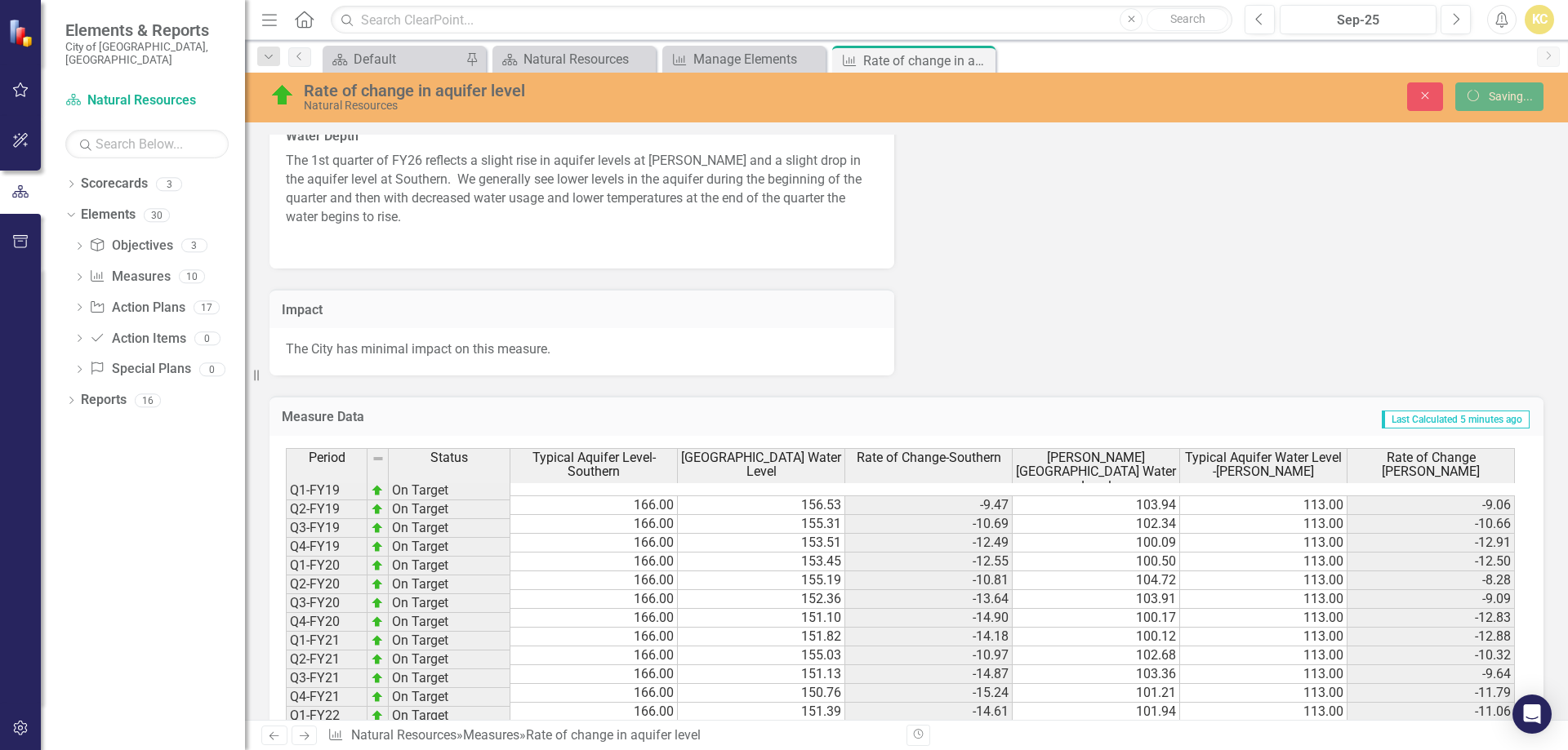
scroll to position [1069, 0]
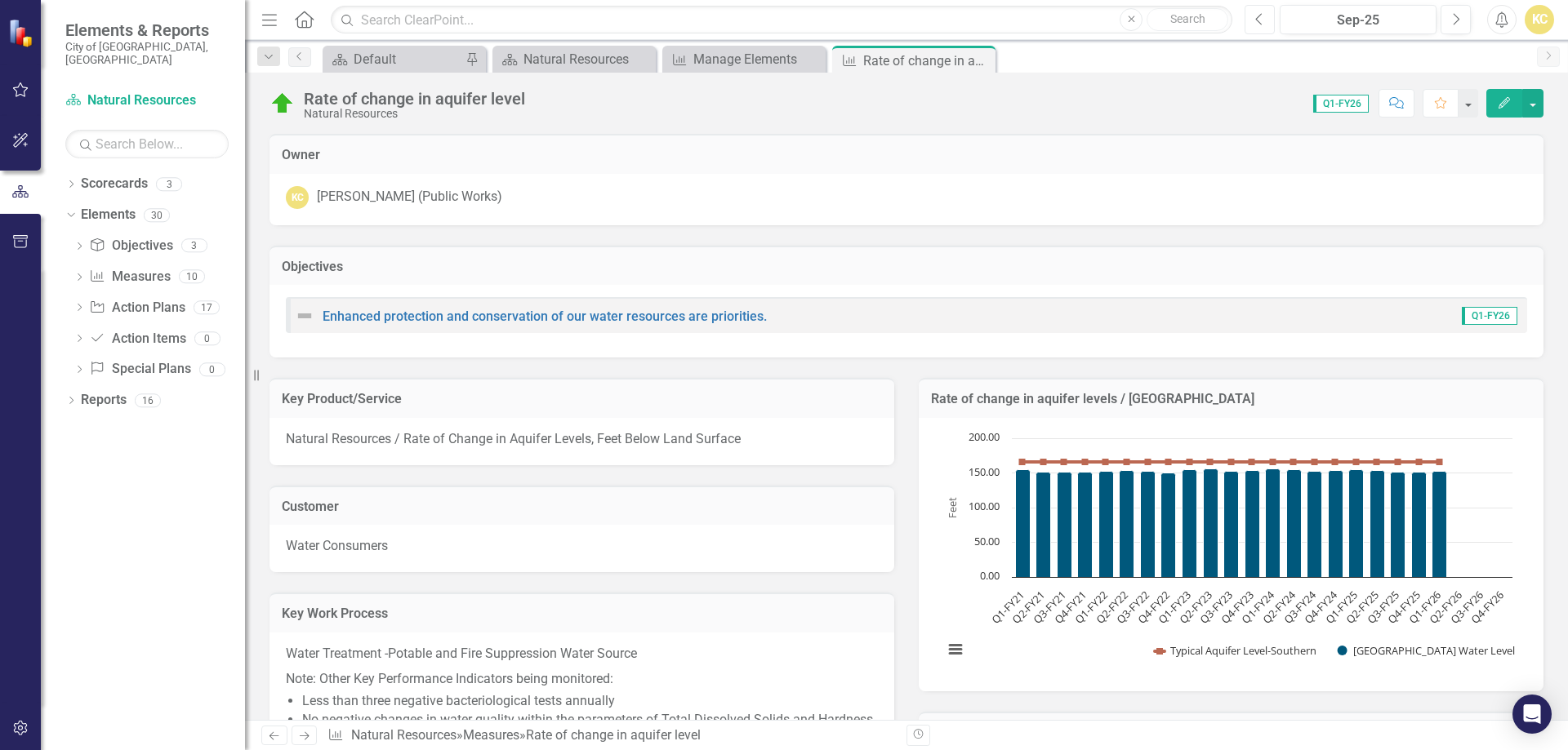
click at [1258, 20] on icon "Previous" at bounding box center [1260, 20] width 9 height 15
click at [1258, 21] on icon "Previous" at bounding box center [1260, 20] width 9 height 15
click at [1258, 21] on icon "button" at bounding box center [1260, 19] width 7 height 12
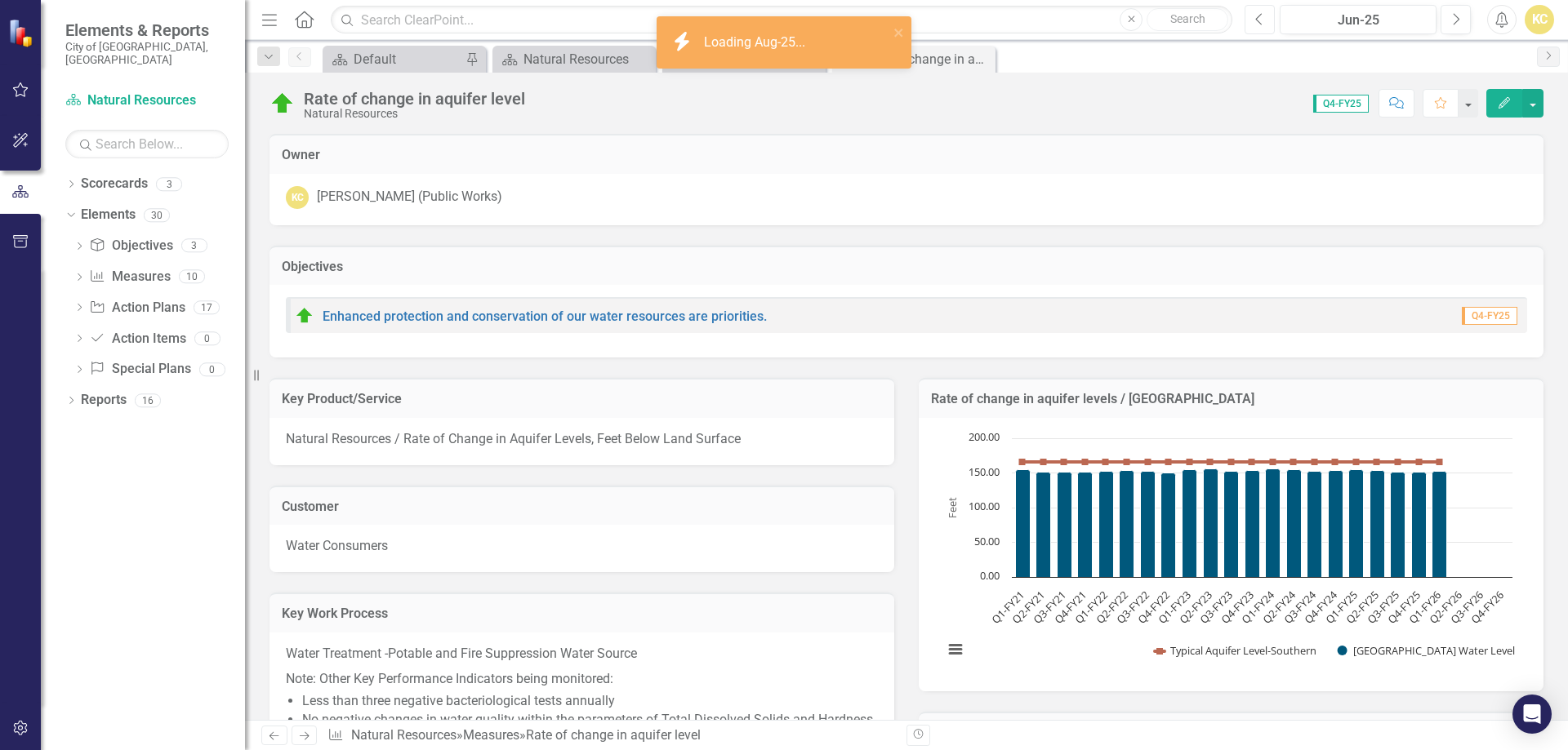
click at [1259, 21] on icon "Previous" at bounding box center [1260, 20] width 9 height 15
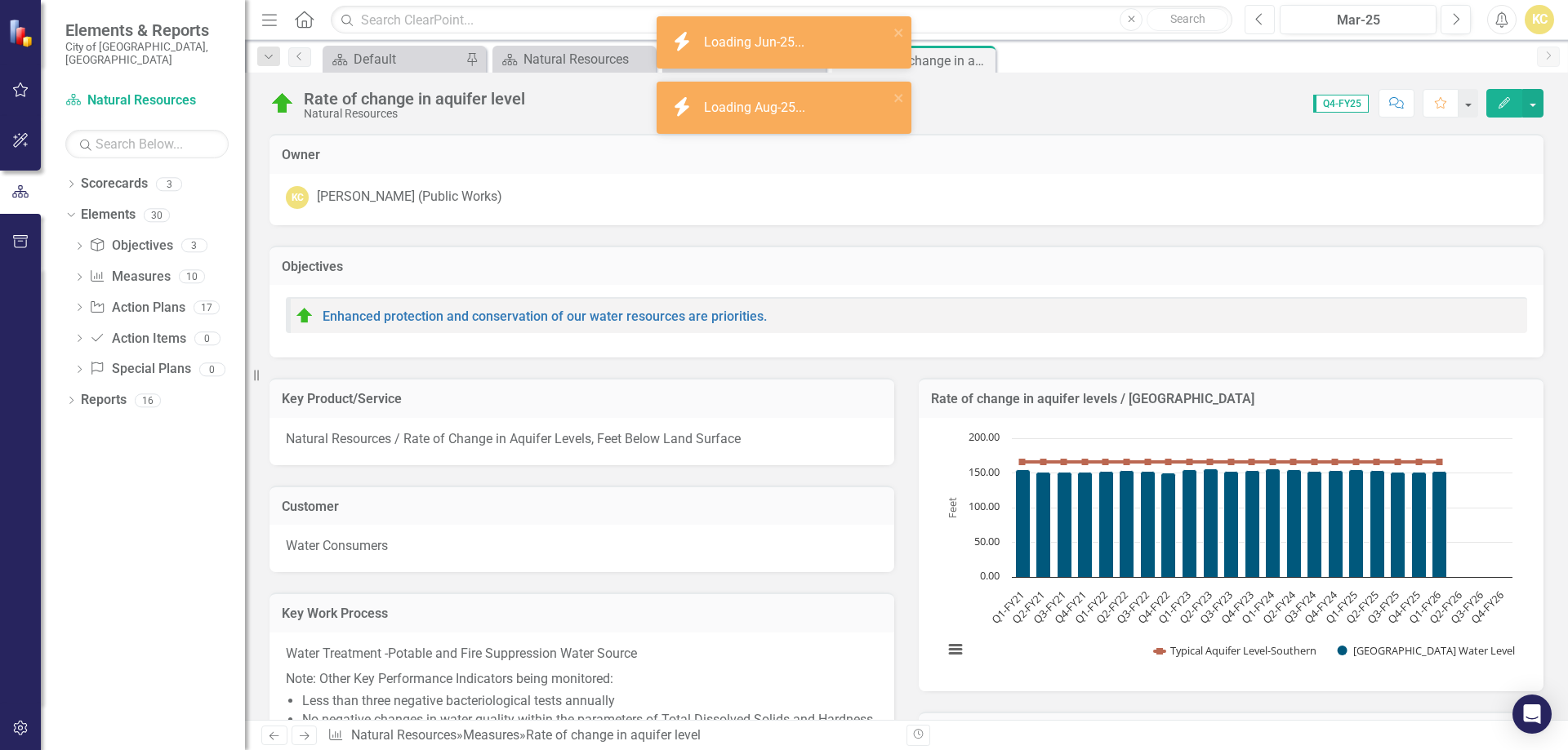
click at [1259, 21] on icon "Previous" at bounding box center [1260, 20] width 9 height 15
click at [1260, 22] on icon "Previous" at bounding box center [1260, 20] width 9 height 15
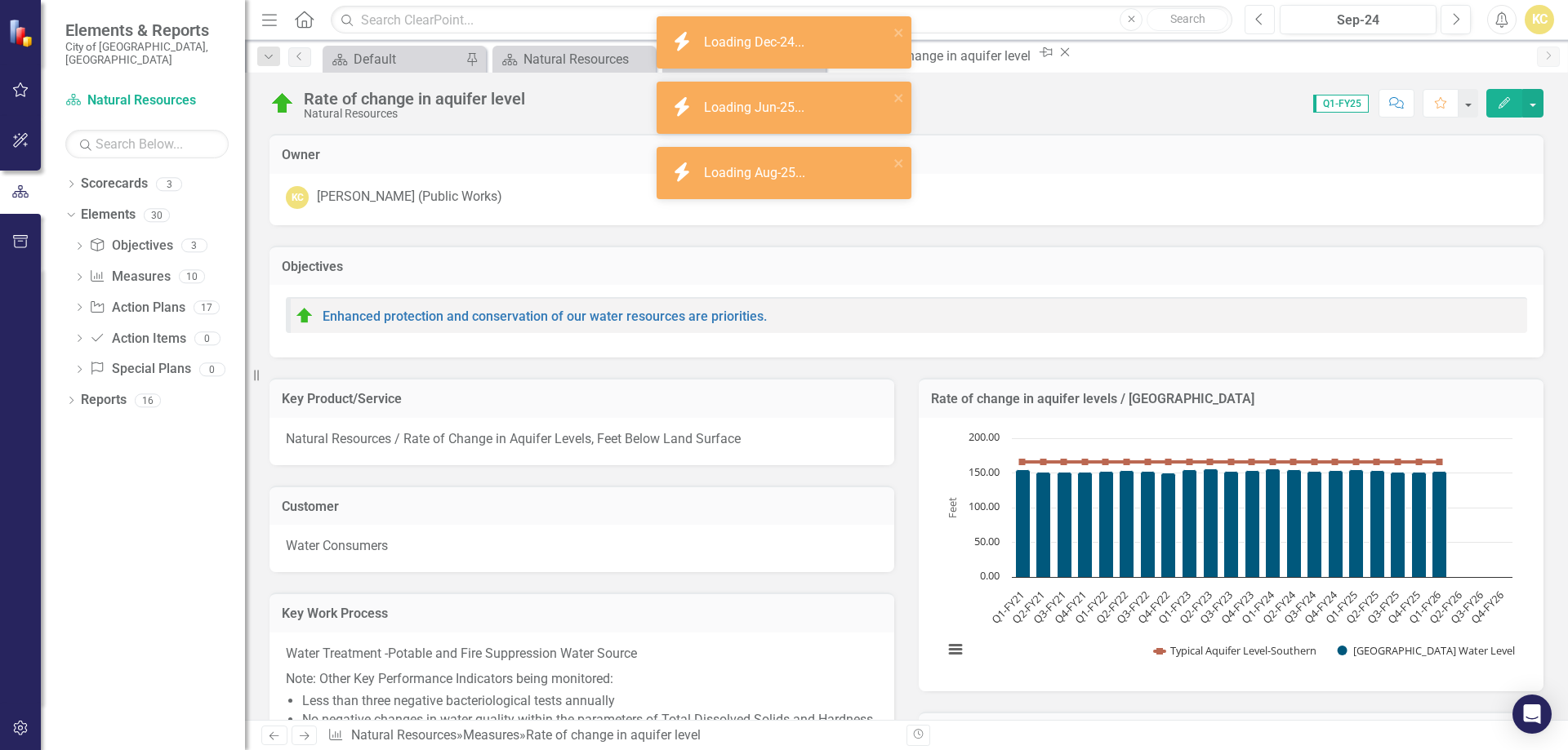
click at [1260, 22] on icon "Previous" at bounding box center [1260, 20] width 9 height 15
click at [1449, 21] on button "Next" at bounding box center [1456, 19] width 30 height 29
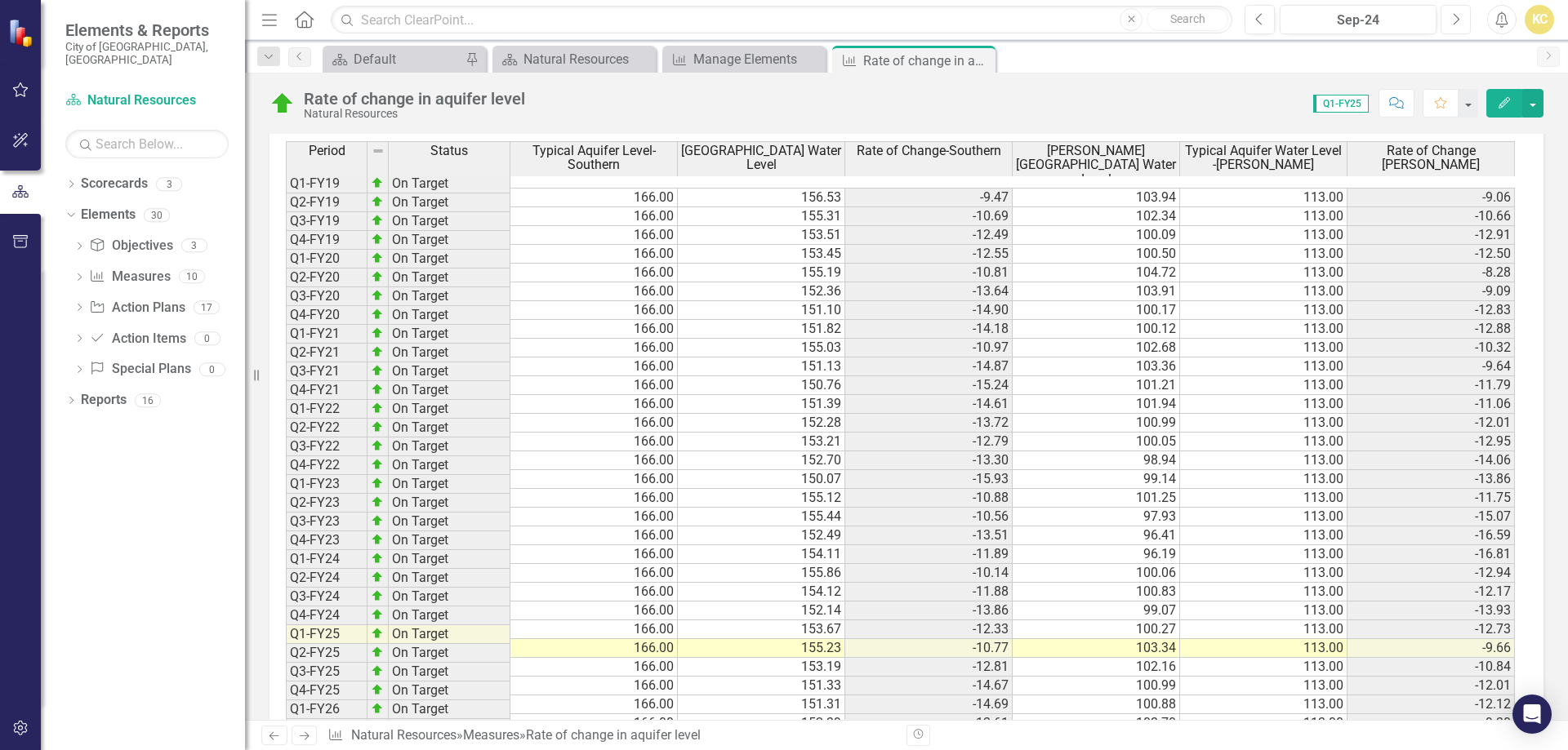
scroll to position [1551, 0]
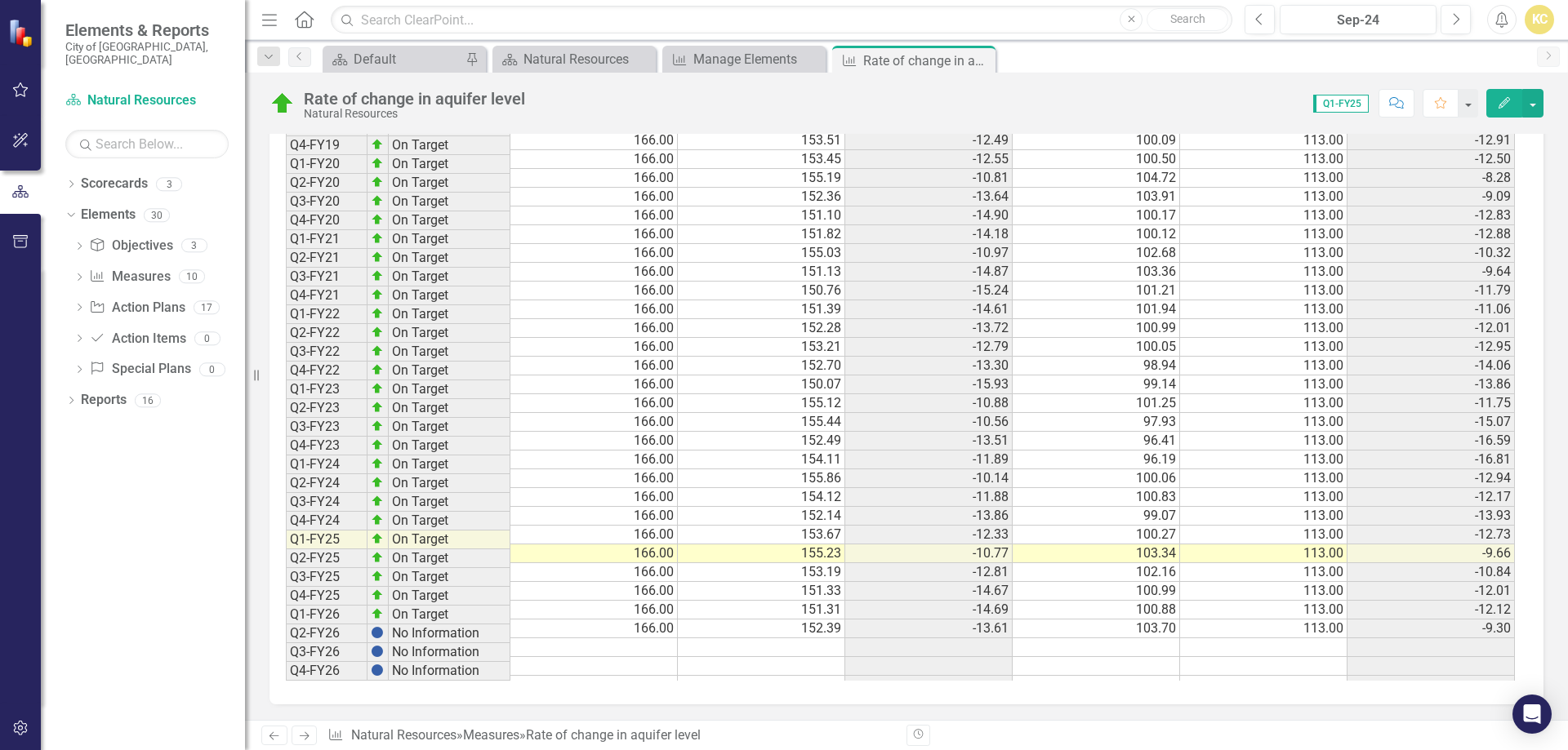
scroll to position [1608, 0]
click at [1459, 22] on button "Next" at bounding box center [1456, 19] width 30 height 29
click at [1458, 22] on icon "Next" at bounding box center [1455, 20] width 9 height 15
click at [1457, 22] on icon "Next" at bounding box center [1455, 20] width 9 height 15
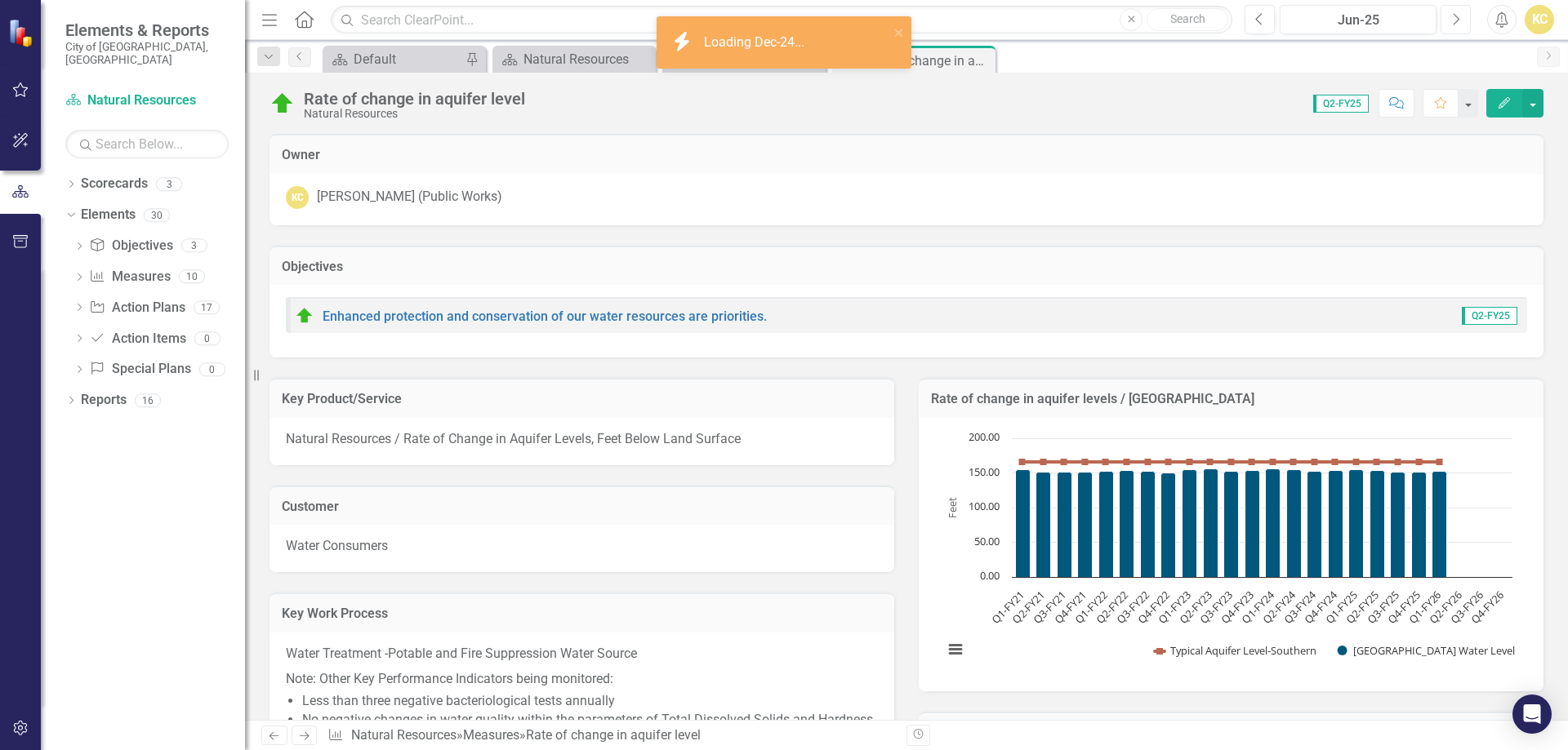
click at [1457, 22] on icon "Next" at bounding box center [1455, 20] width 9 height 15
click at [1458, 22] on icon "Next" at bounding box center [1455, 20] width 9 height 15
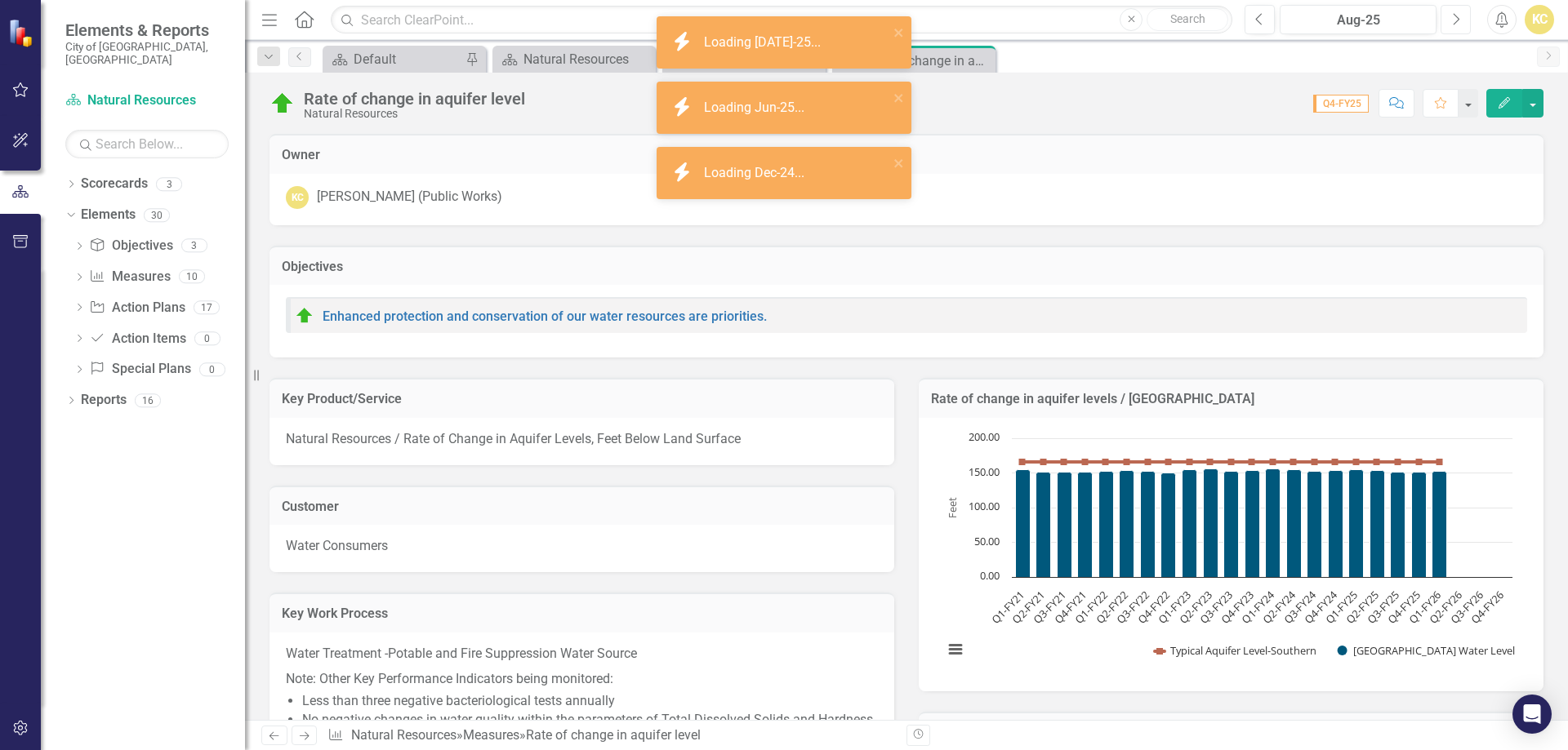
click at [1460, 22] on button "Next" at bounding box center [1456, 19] width 30 height 29
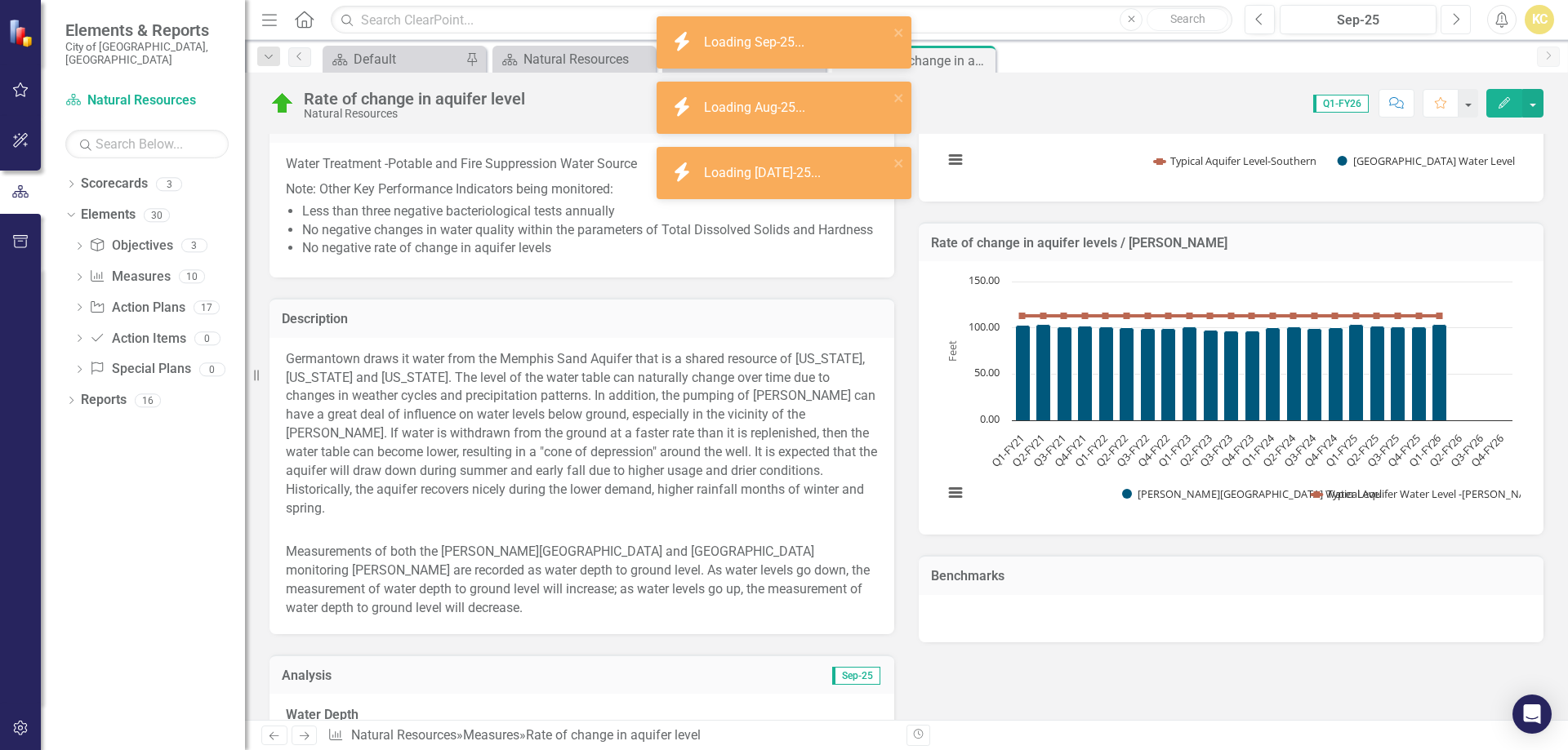
scroll to position [898, 0]
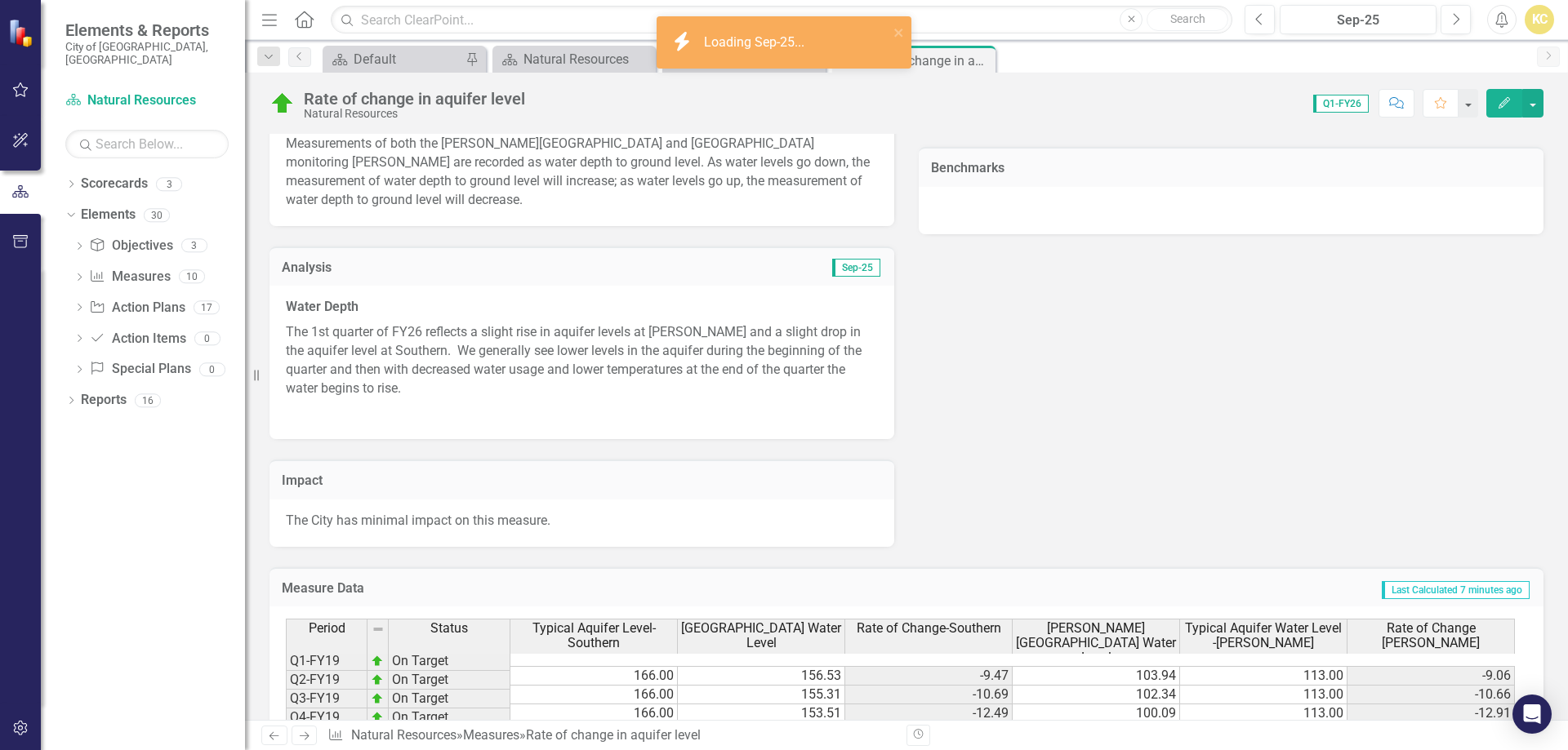
click at [374, 332] on p "The 1st quarter of FY26 reflects a slight rise in aquifer levels at [PERSON_NAM…" at bounding box center [582, 360] width 592 height 81
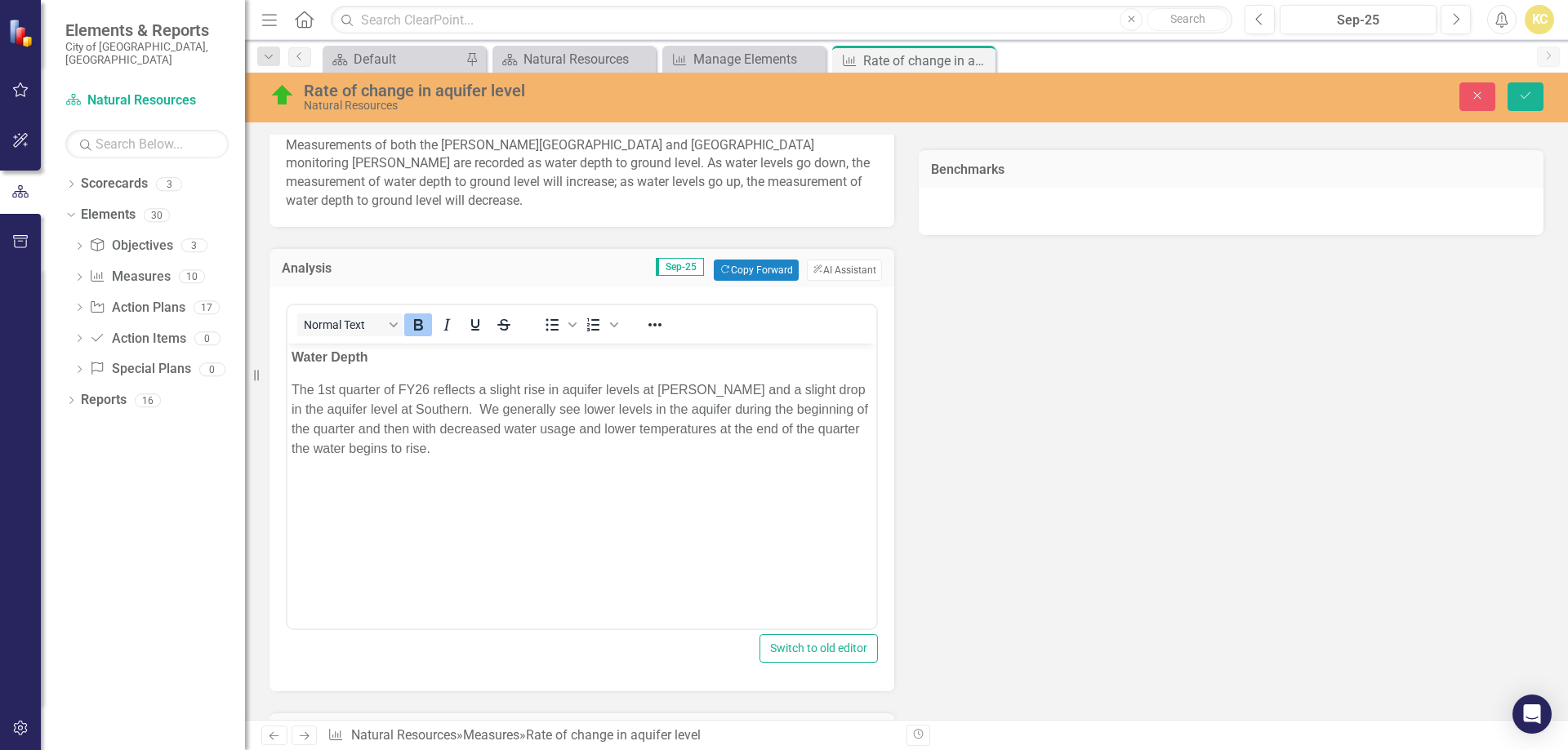
scroll to position [0, 0]
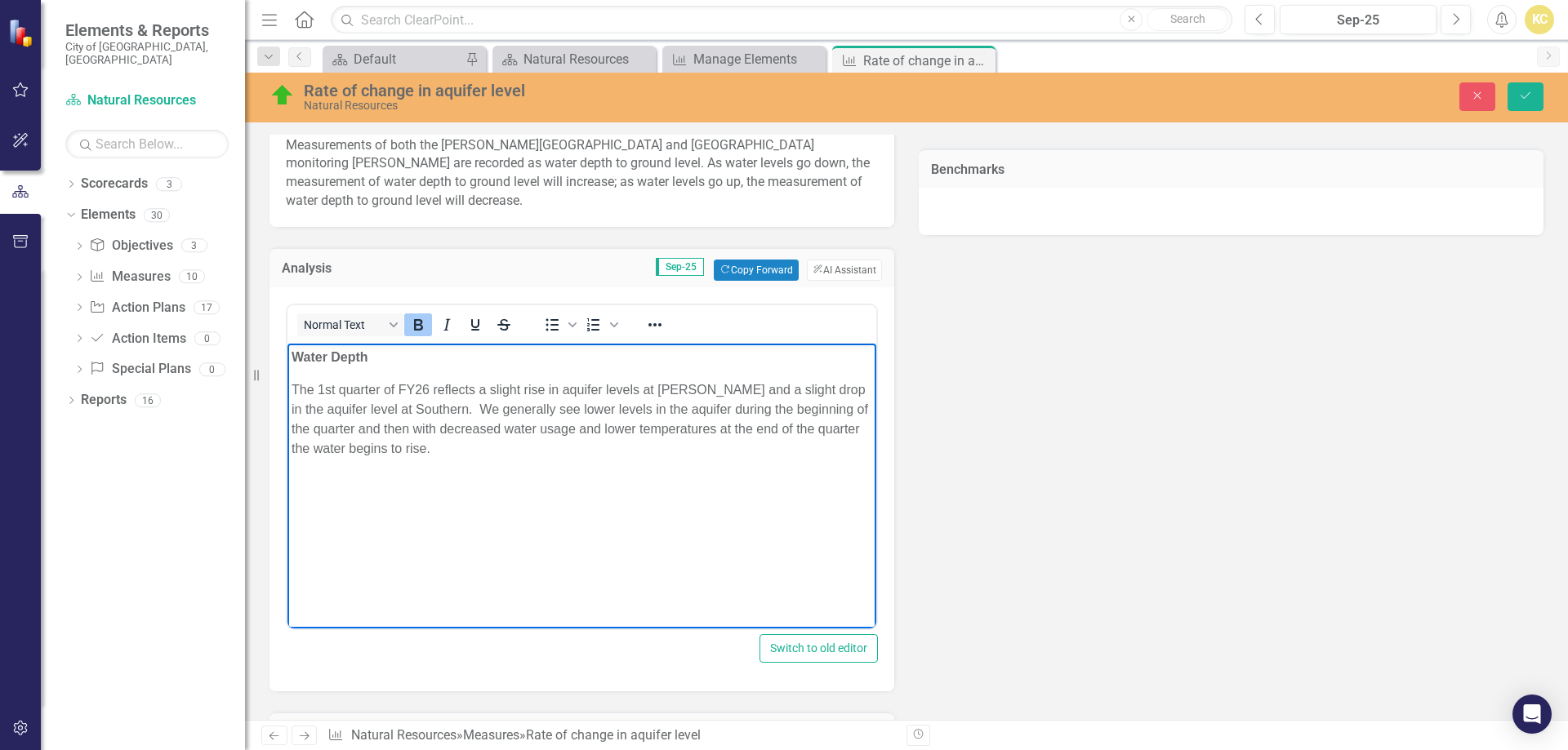
click at [356, 383] on p "The 1st quarter of FY26 reflects a slight rise in aquifer levels at [PERSON_NAM…" at bounding box center [582, 419] width 581 height 78
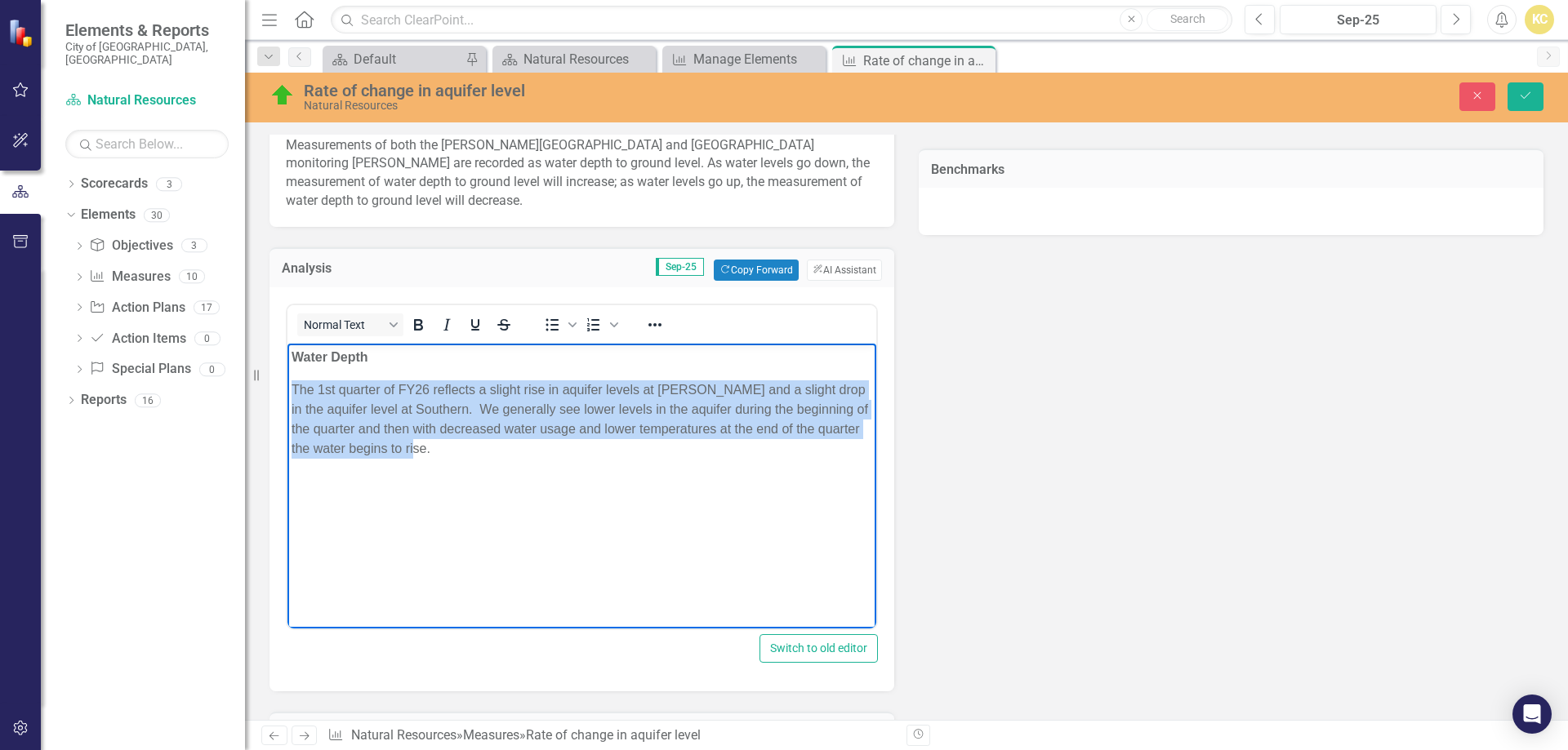
click at [356, 383] on p "The 1st quarter of FY26 reflects a slight rise in aquifer levels at [PERSON_NAM…" at bounding box center [582, 419] width 581 height 78
paste body "Rich Text Area. Press ALT-0 for help."
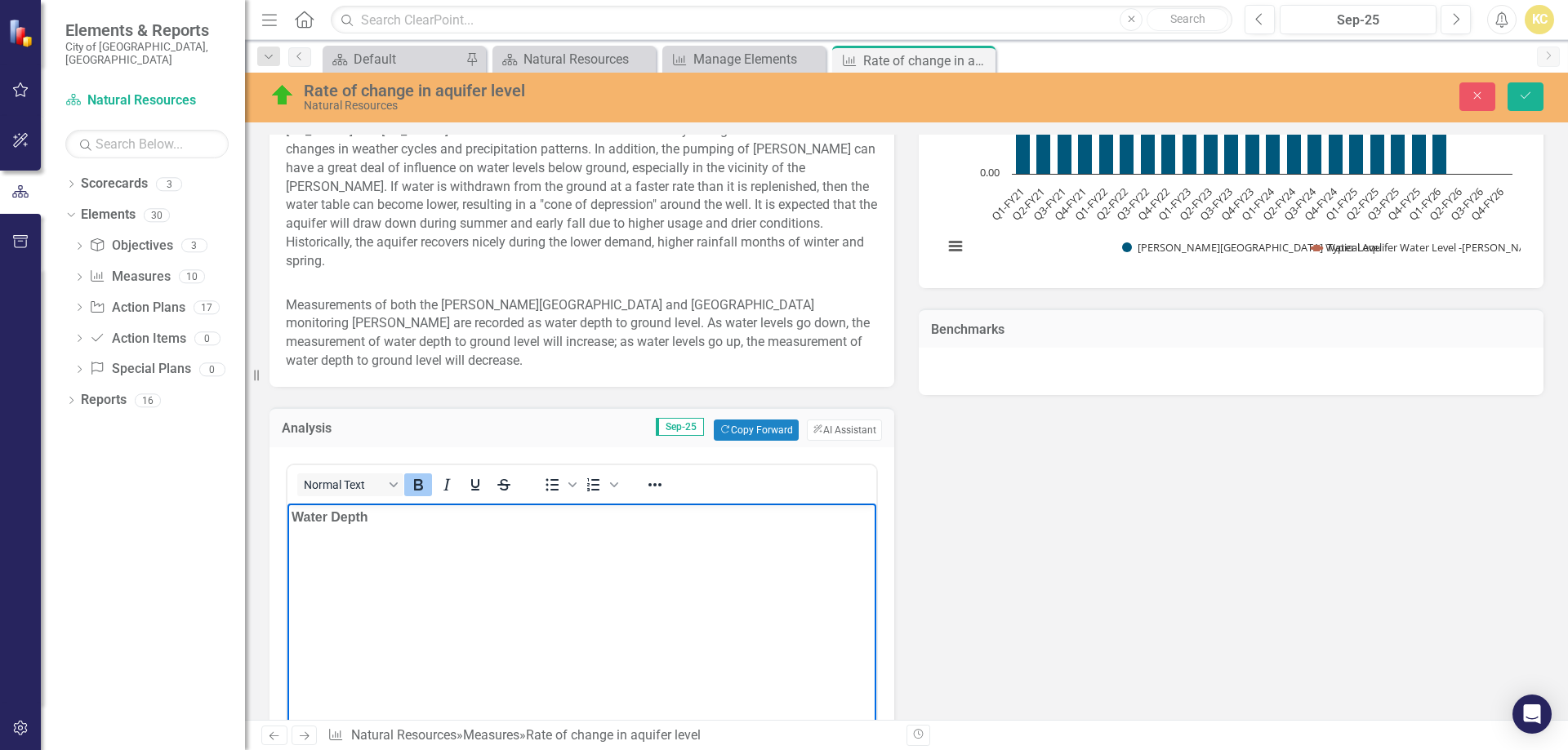
scroll to position [735, 0]
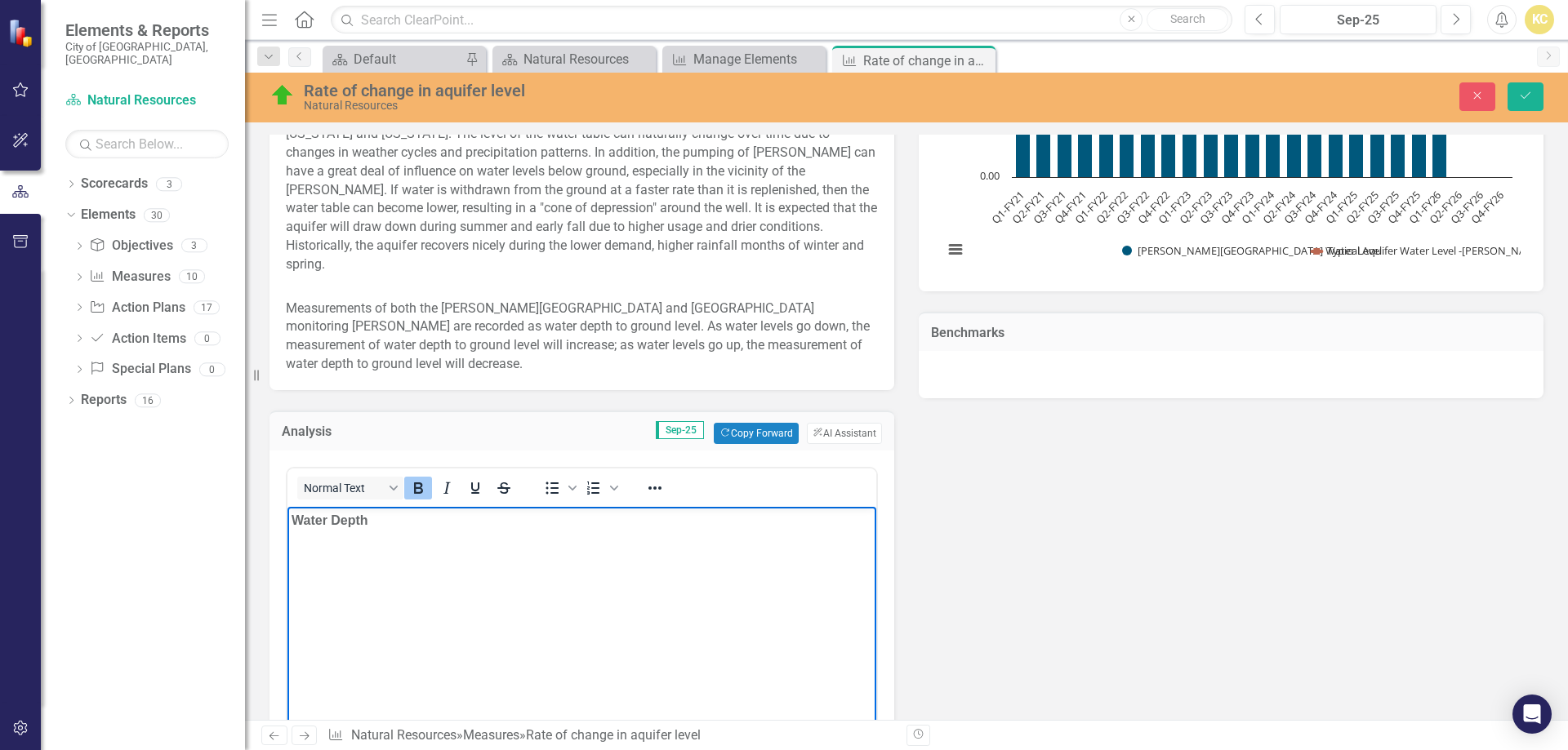
click at [391, 527] on p "Water Depth" at bounding box center [582, 521] width 581 height 20
click at [391, 527] on p "Water Depth" at bounding box center [582, 521] width 581 height 20
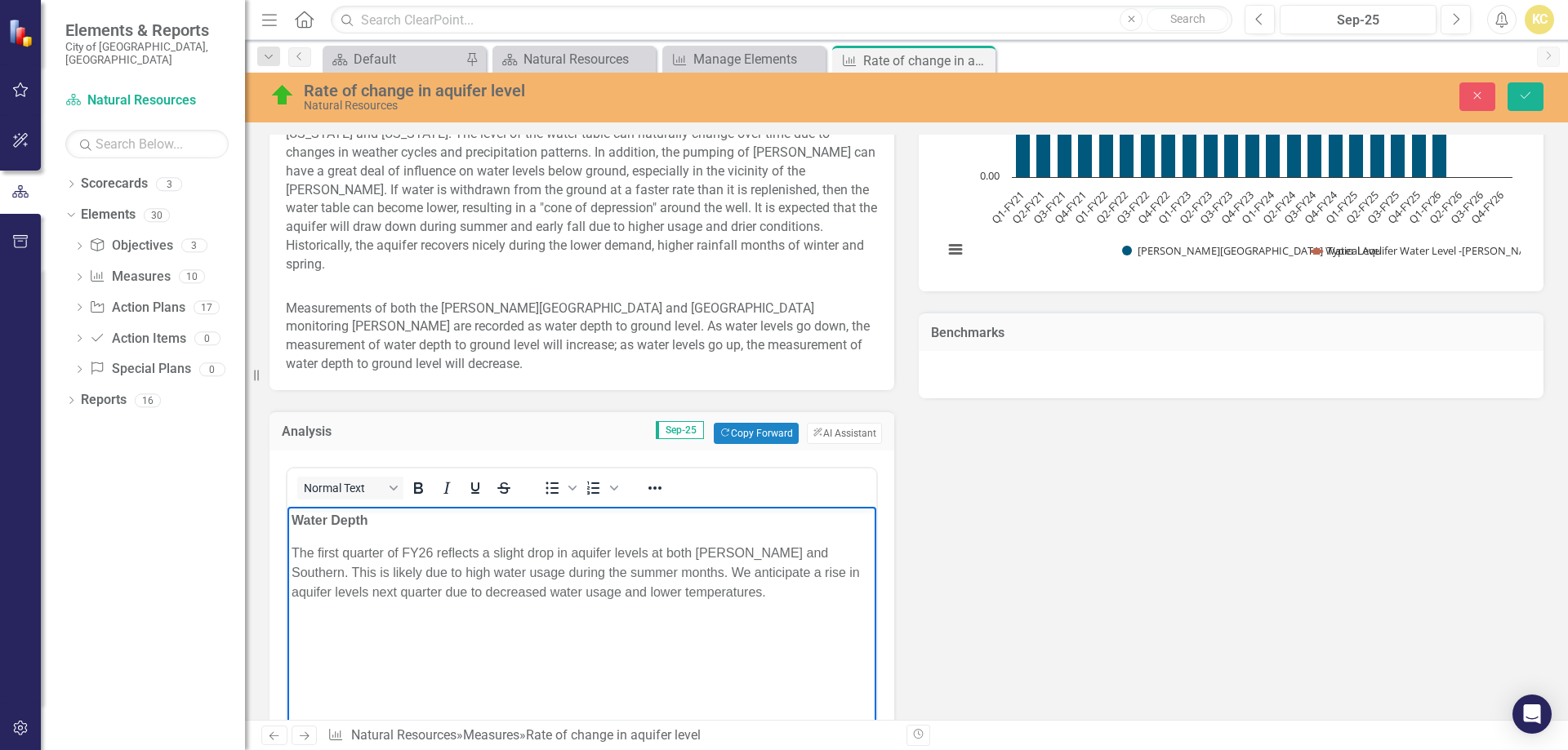
click at [305, 551] on p "The first quarter of FY26 reflects a slight drop in aquifer levels at both John…" at bounding box center [582, 573] width 581 height 59
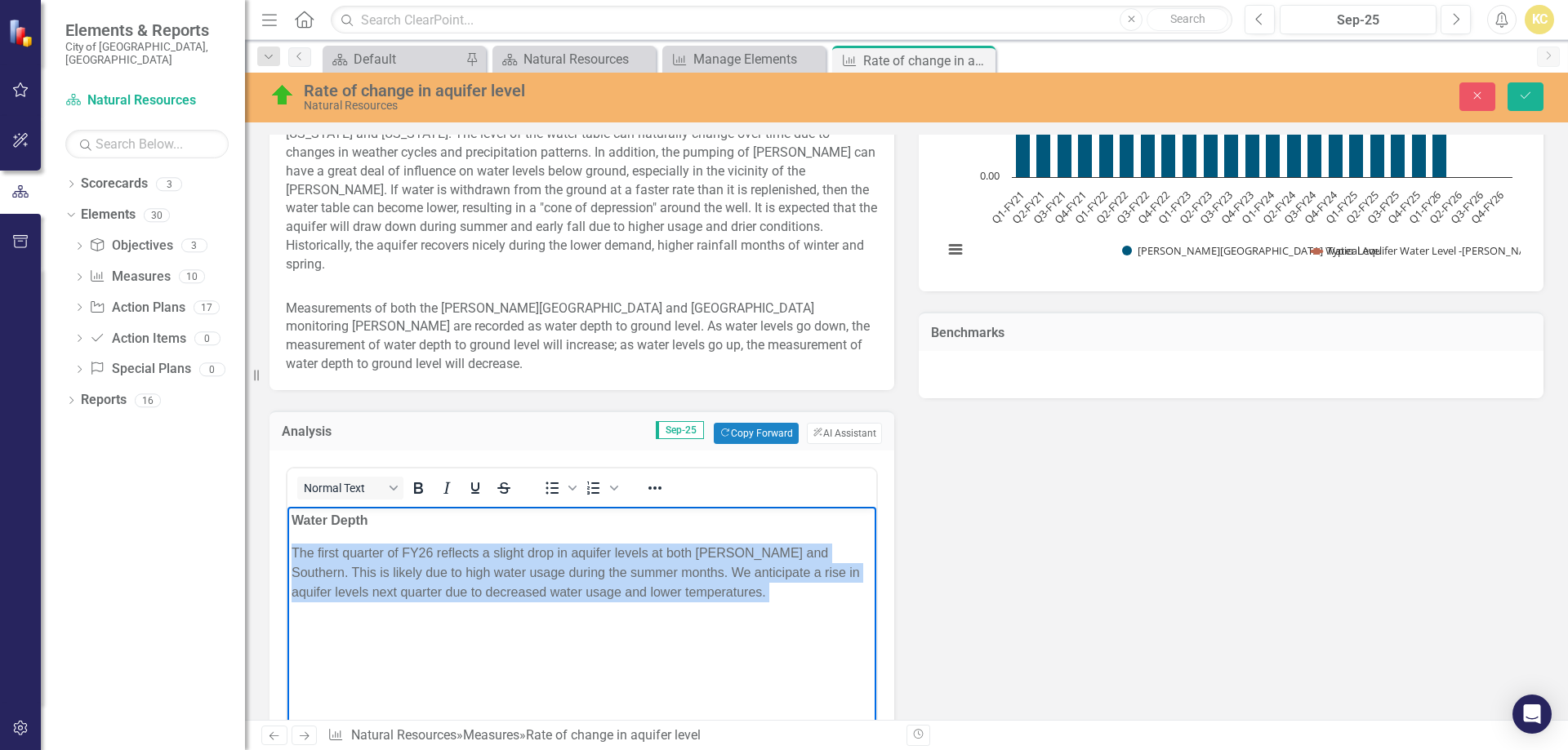
drag, startPoint x: 305, startPoint y: 551, endPoint x: 763, endPoint y: 608, distance: 461.5
click at [763, 608] on body "Water Depth The first quarter of FY26 reflects a slight drop in aquifer levels …" at bounding box center [582, 629] width 589 height 245
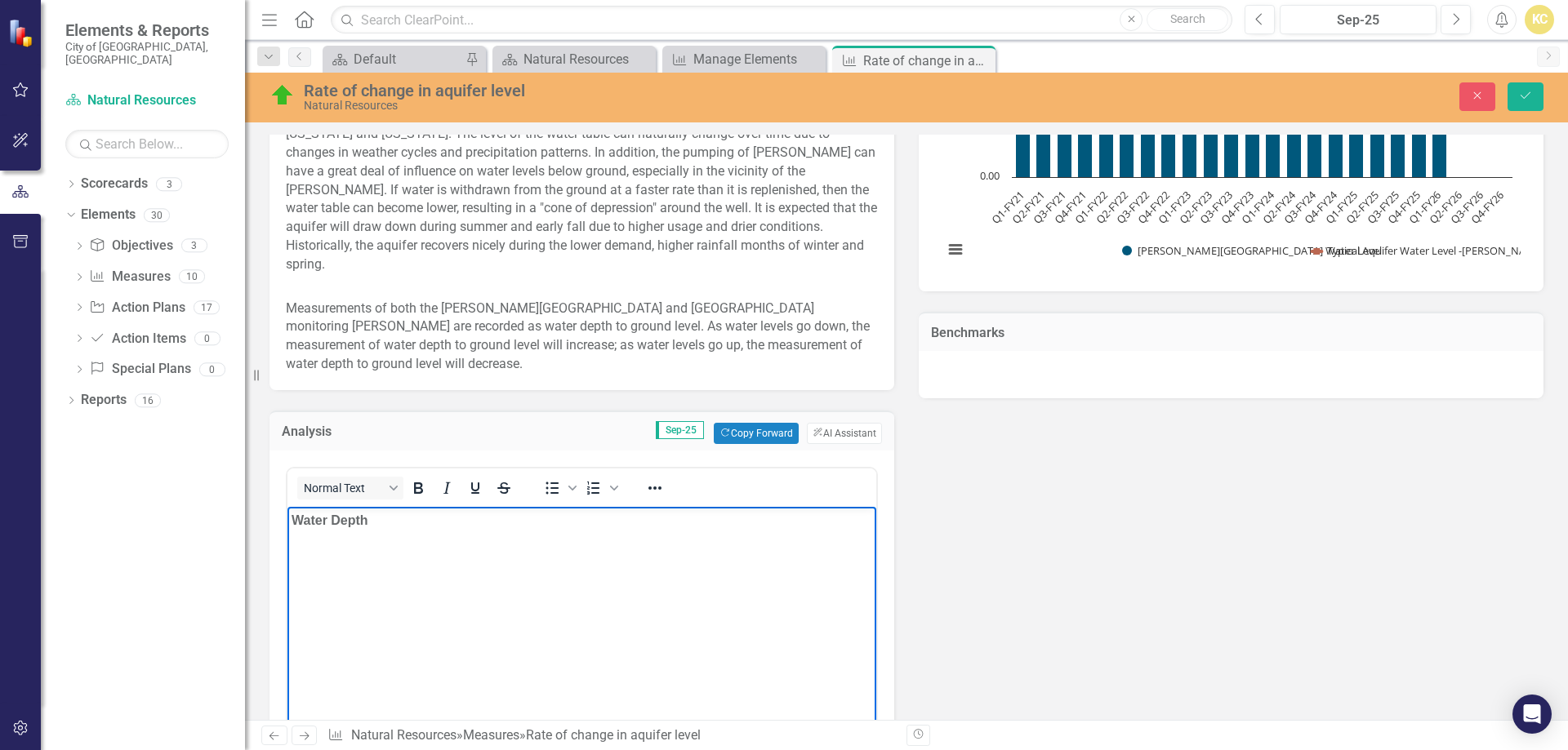
click at [381, 559] on p "Rich Text Area. Press ALT-0 for help." at bounding box center [582, 554] width 581 height 20
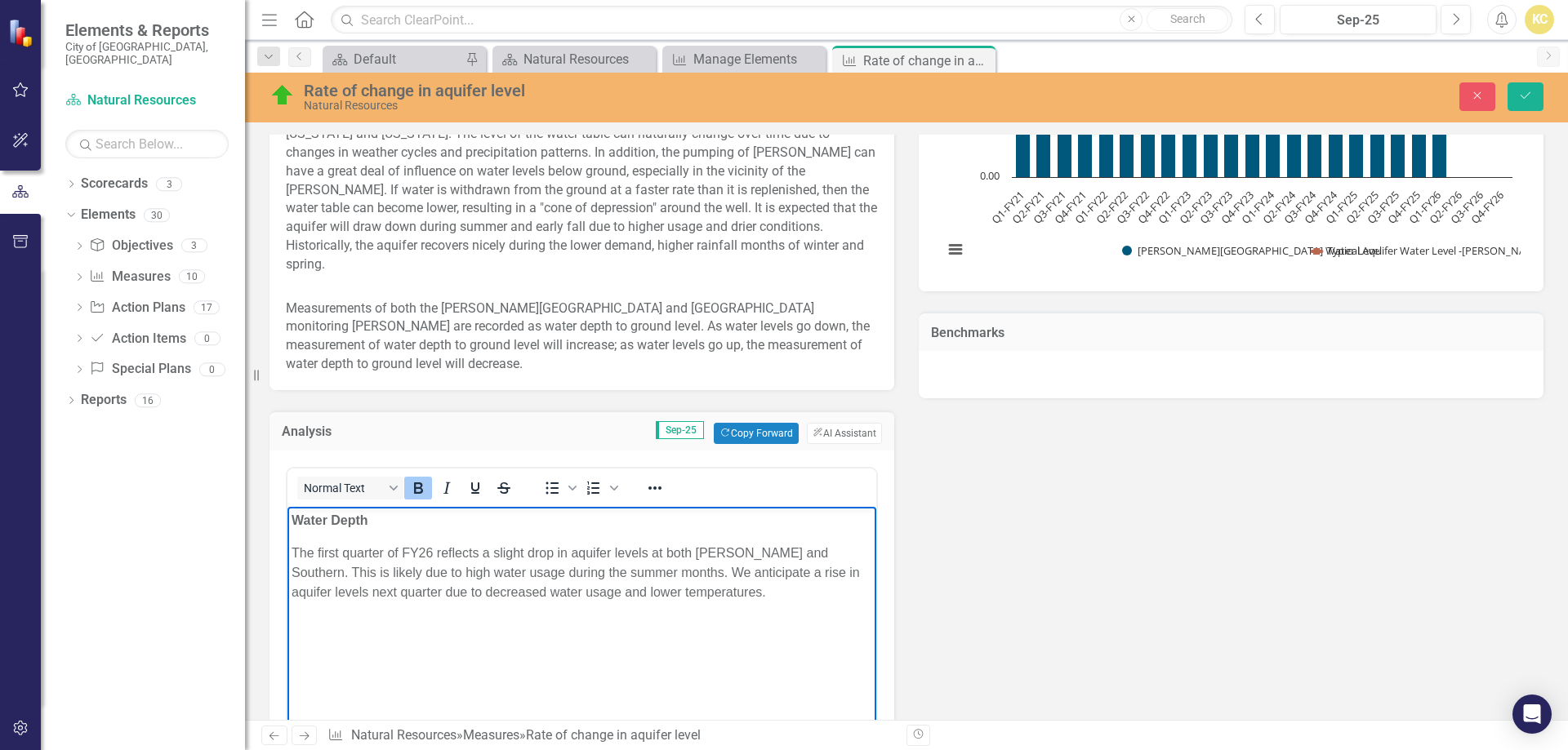
drag, startPoint x: 383, startPoint y: 527, endPoint x: 396, endPoint y: 522, distance: 13.9
click at [384, 525] on p "Water Depth" at bounding box center [582, 521] width 581 height 20
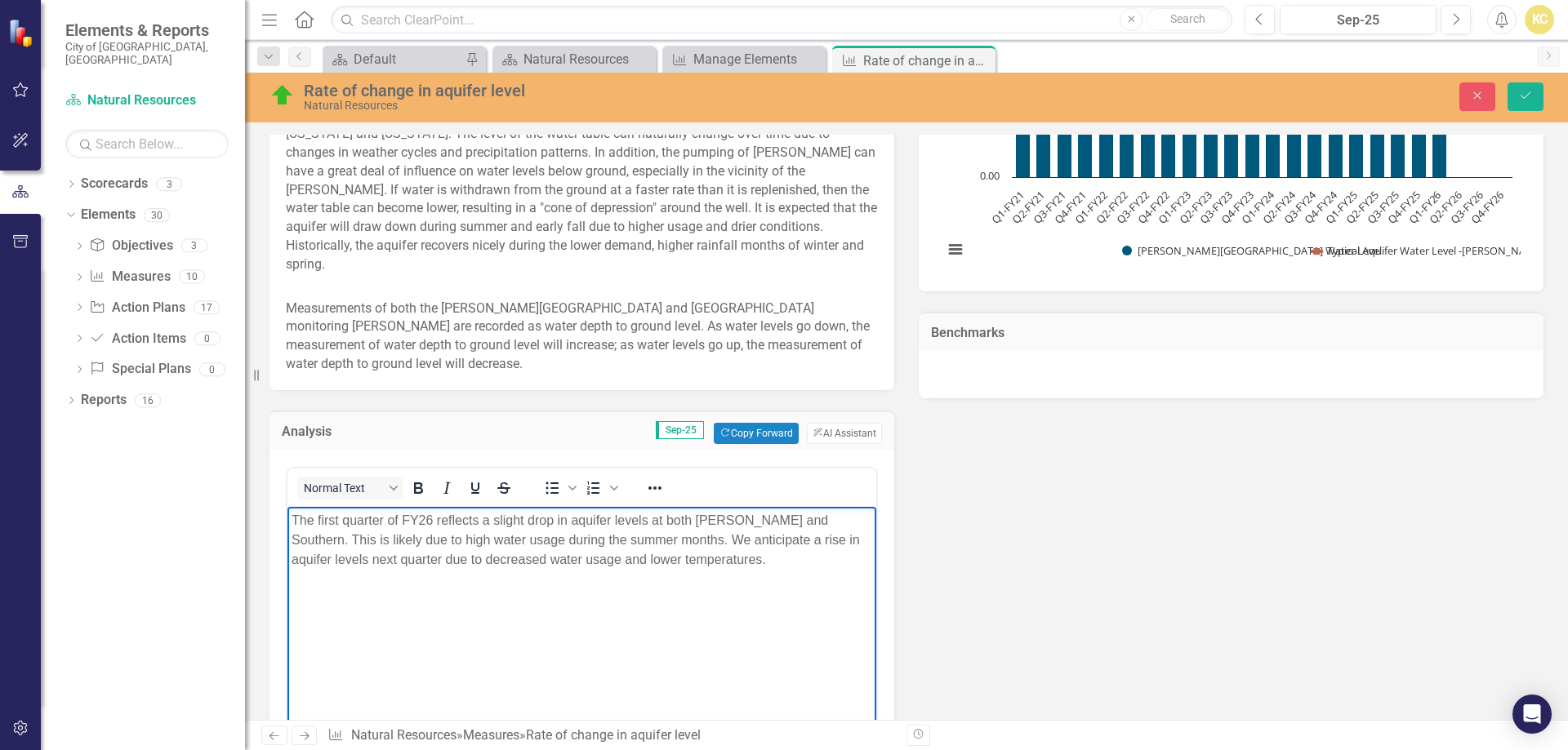
click at [699, 564] on p "The first quarter of FY26 reflects a slight drop in aquifer levels at both John…" at bounding box center [582, 540] width 581 height 59
click at [308, 593] on p "Water Depth" at bounding box center [582, 593] width 581 height 20
drag, startPoint x: 308, startPoint y: 593, endPoint x: 393, endPoint y: 567, distance: 88.9
click at [359, 600] on p "Water Depth" at bounding box center [582, 593] width 581 height 20
click at [419, 493] on icon "Bold" at bounding box center [418, 488] width 9 height 12
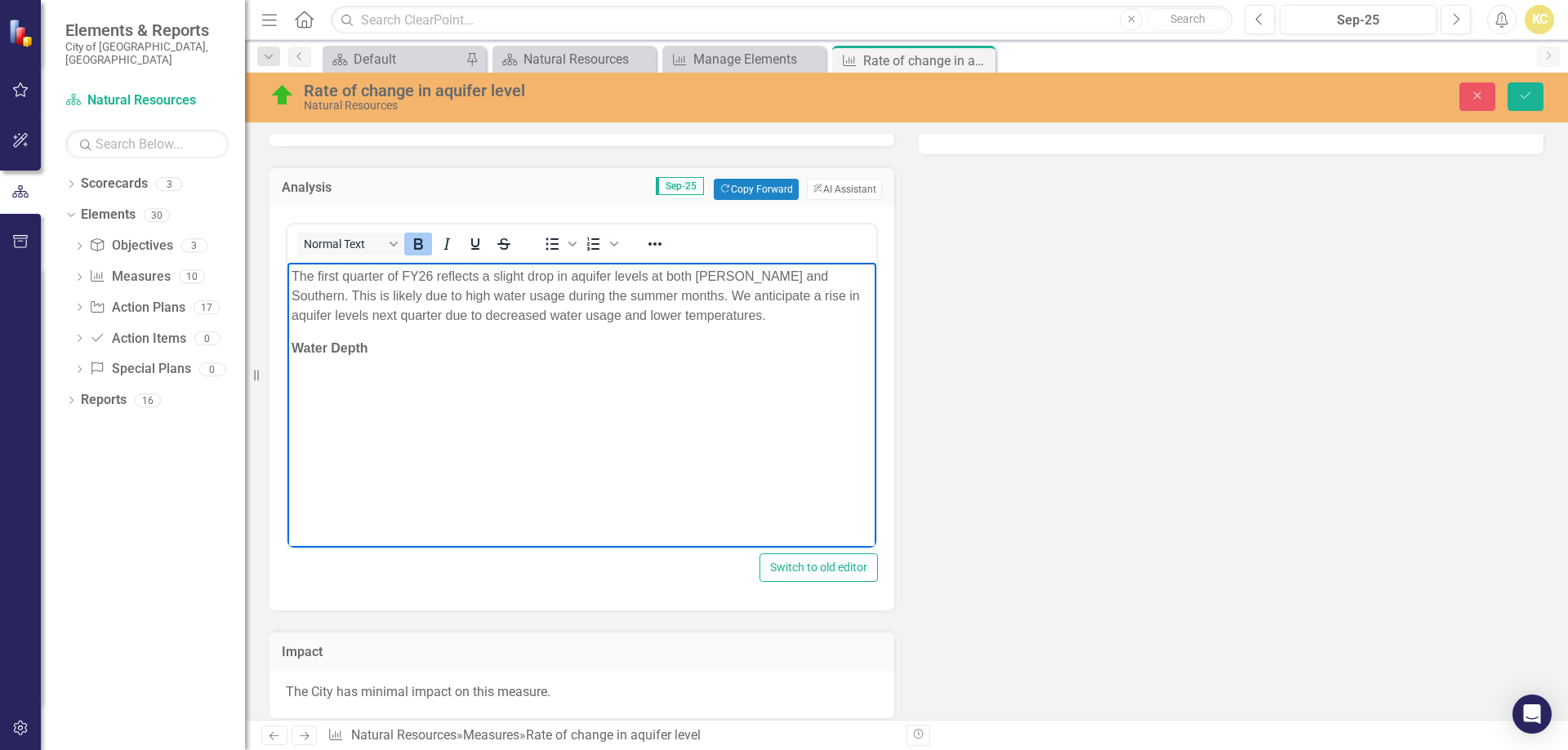
scroll to position [979, 0]
click at [393, 343] on p "Water Depth" at bounding box center [582, 348] width 581 height 20
click at [401, 354] on p "Water Depth" at bounding box center [582, 348] width 581 height 20
click at [402, 355] on p "Water Depth" at bounding box center [582, 348] width 581 height 20
click at [651, 250] on icon "Reveal or hide additional toolbar items" at bounding box center [655, 243] width 20 height 20
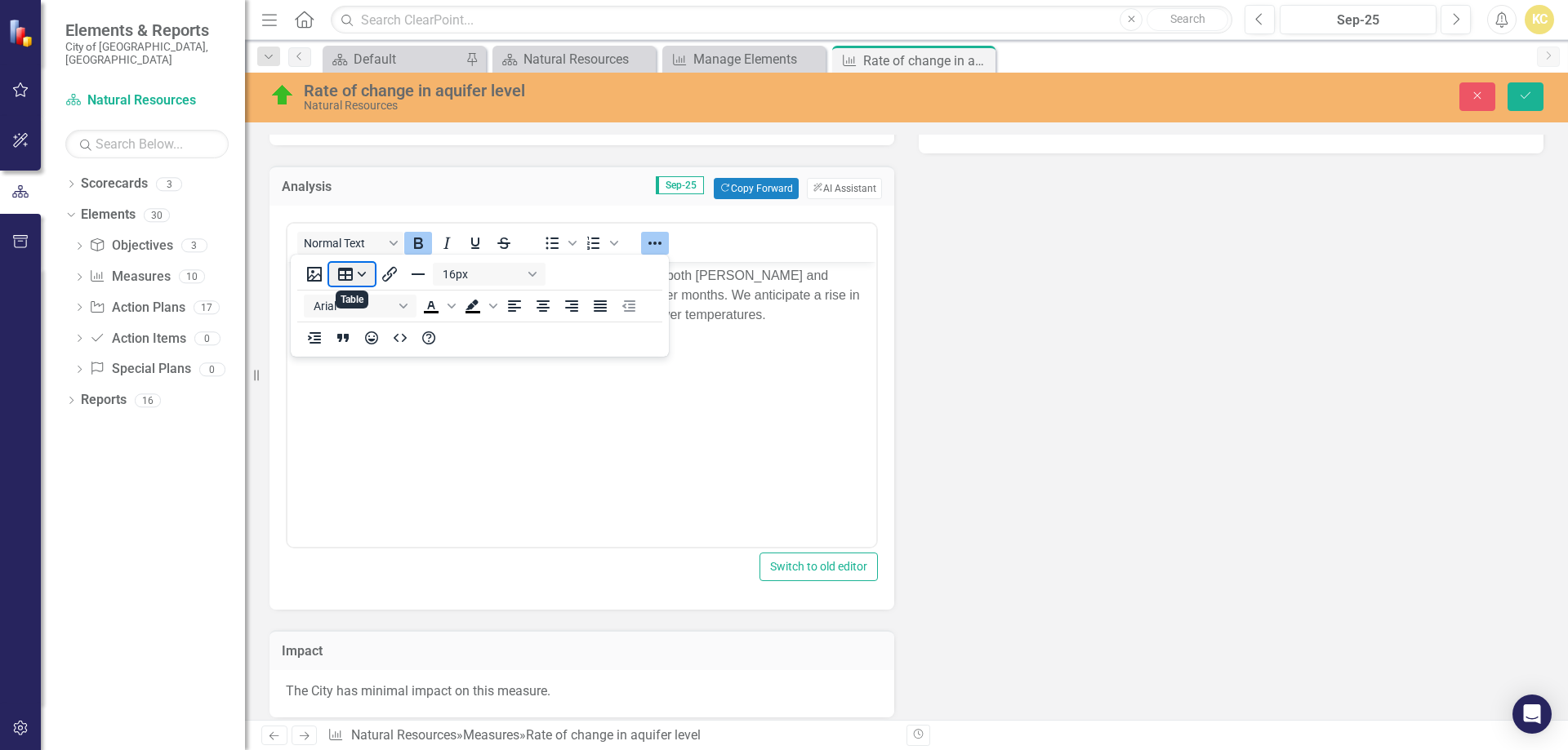
click at [356, 271] on button "Table" at bounding box center [351, 274] width 46 height 23
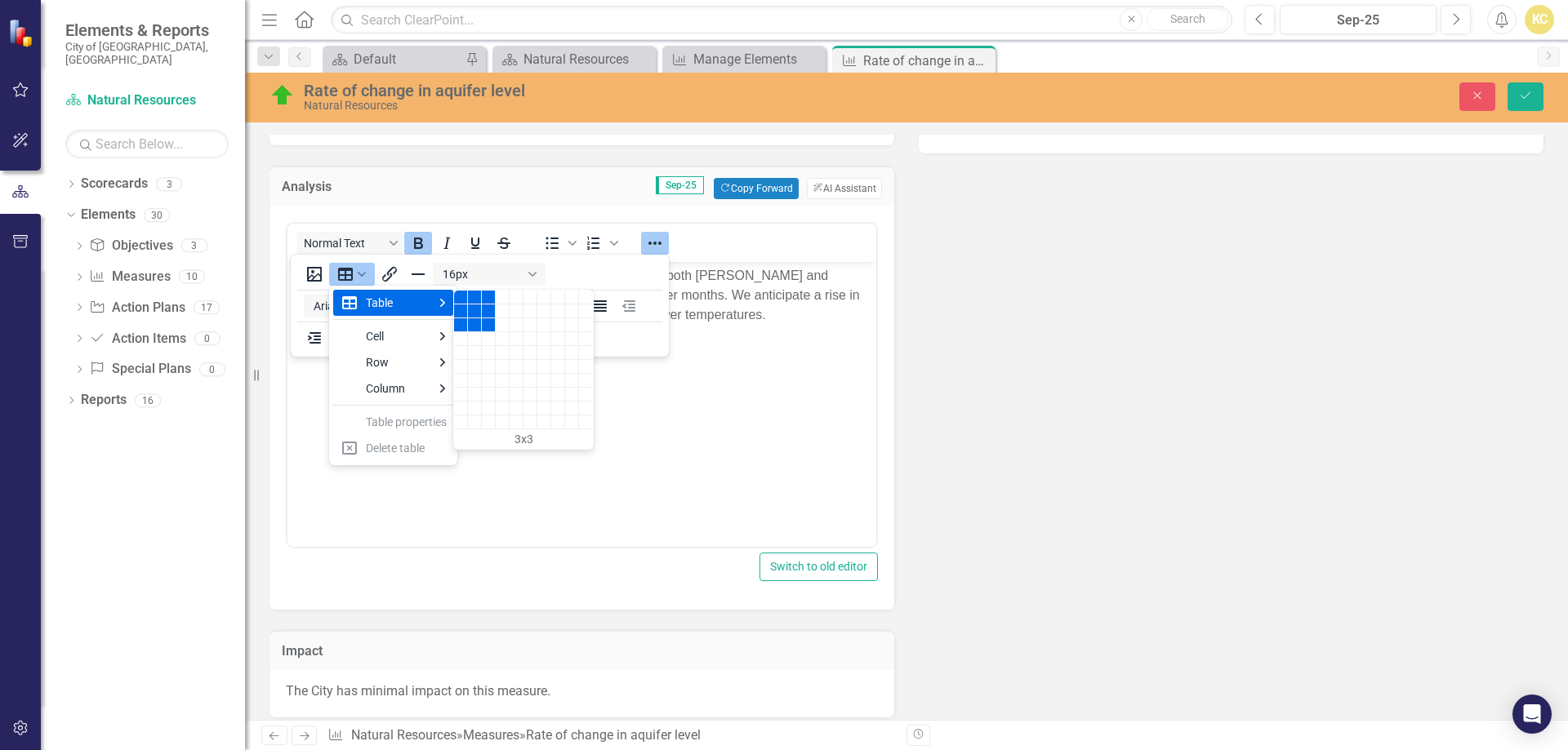
click at [494, 320] on div "3 columns, 3 rows" at bounding box center [489, 325] width 14 height 14
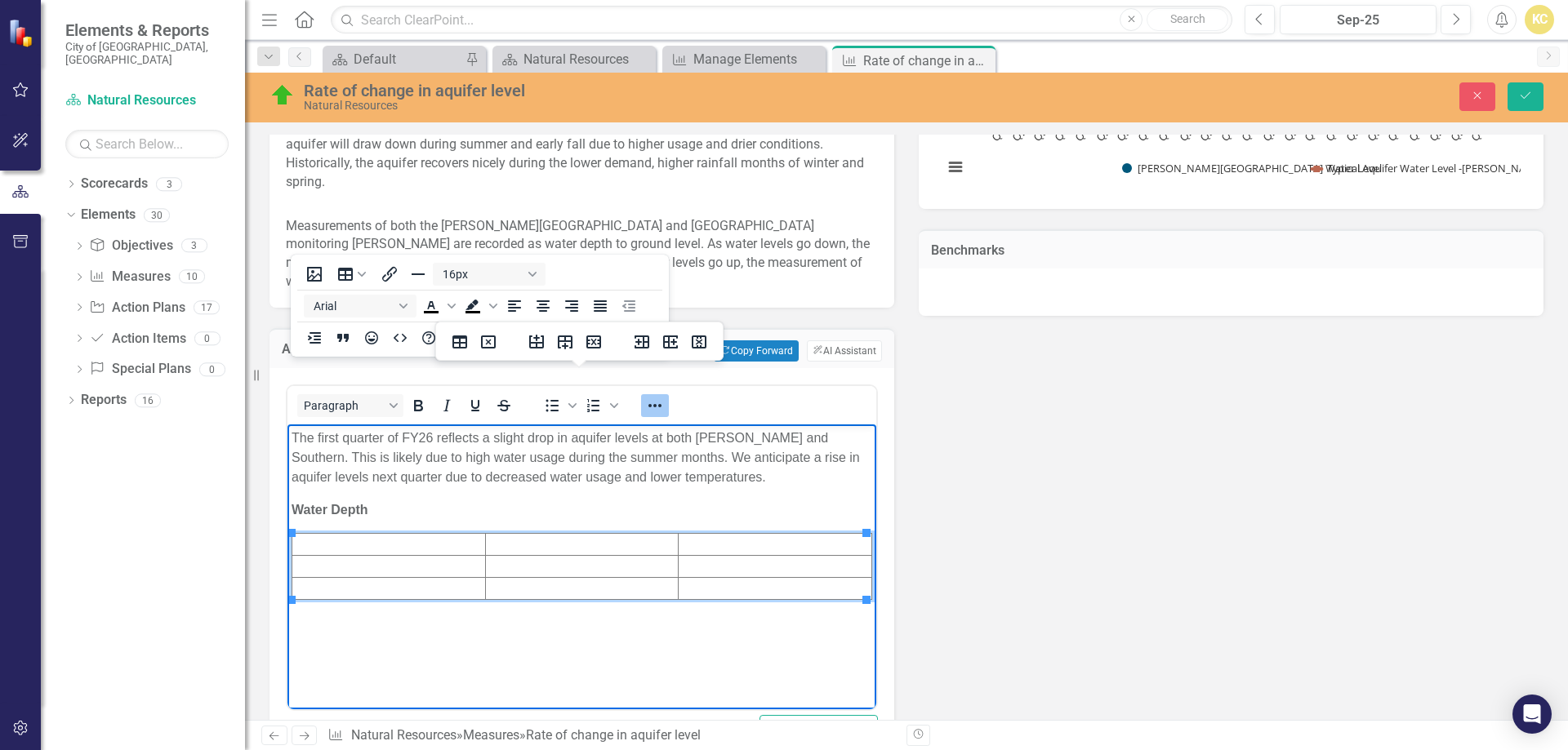
scroll to position [816, 0]
click at [756, 585] on td "Rich Text Area. Press ALT-0 for help." at bounding box center [775, 590] width 194 height 22
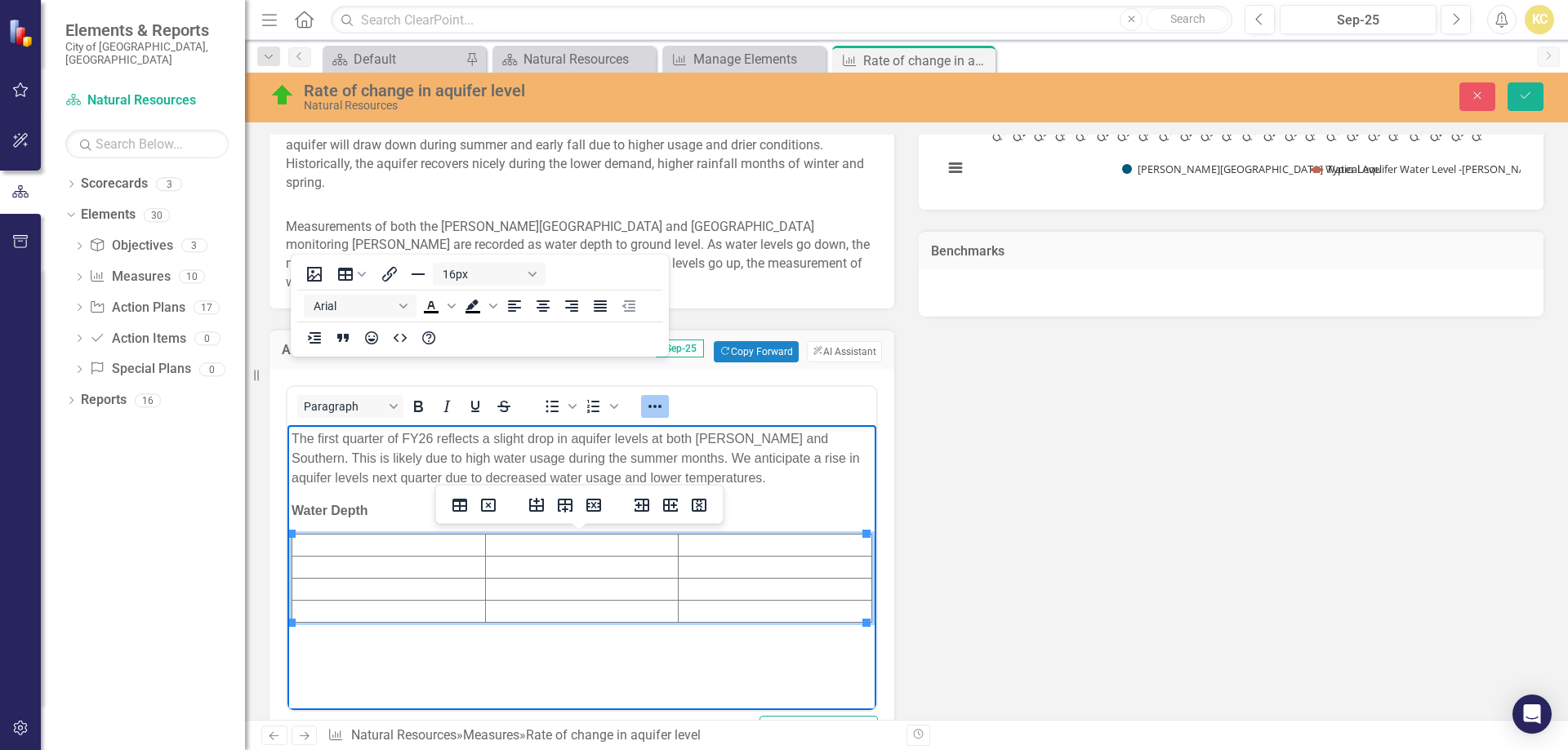
click at [540, 542] on td "Rich Text Area. Press ALT-0 for help." at bounding box center [582, 546] width 194 height 22
click at [430, 576] on td "Rich Text Area. Press ALT-0 for help." at bounding box center [389, 587] width 194 height 22
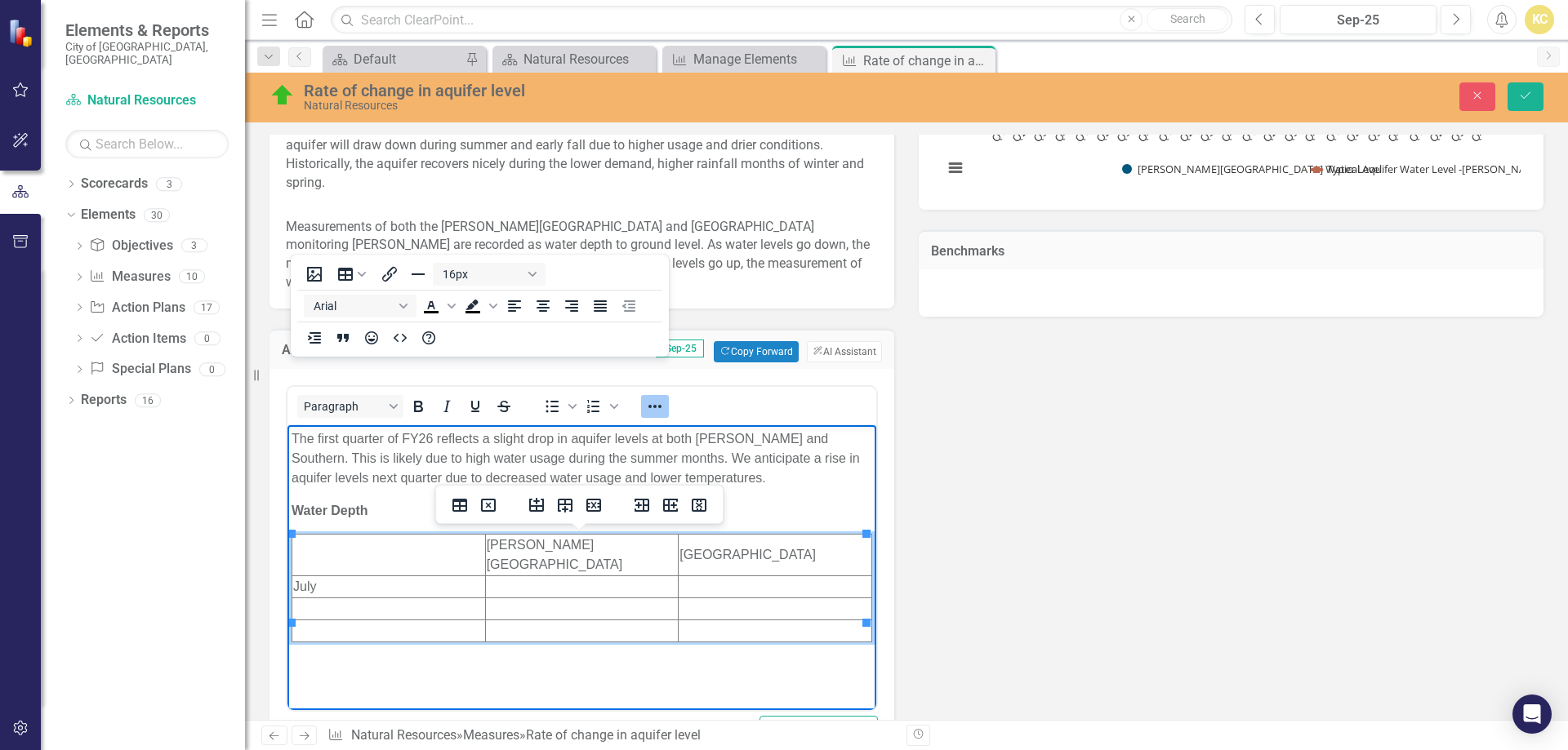
click at [423, 598] on td "Rich Text Area. Press ALT-0 for help." at bounding box center [389, 609] width 194 height 22
click at [401, 620] on td "Rich Text Area. Press ALT-0 for help." at bounding box center [389, 631] width 194 height 22
click at [509, 576] on td "Rich Text Area. Press ALT-0 for help." at bounding box center [582, 587] width 194 height 22
click at [509, 540] on td "Johnson Road" at bounding box center [582, 556] width 194 height 42
click at [511, 541] on td "Johnson Road" at bounding box center [582, 556] width 194 height 42
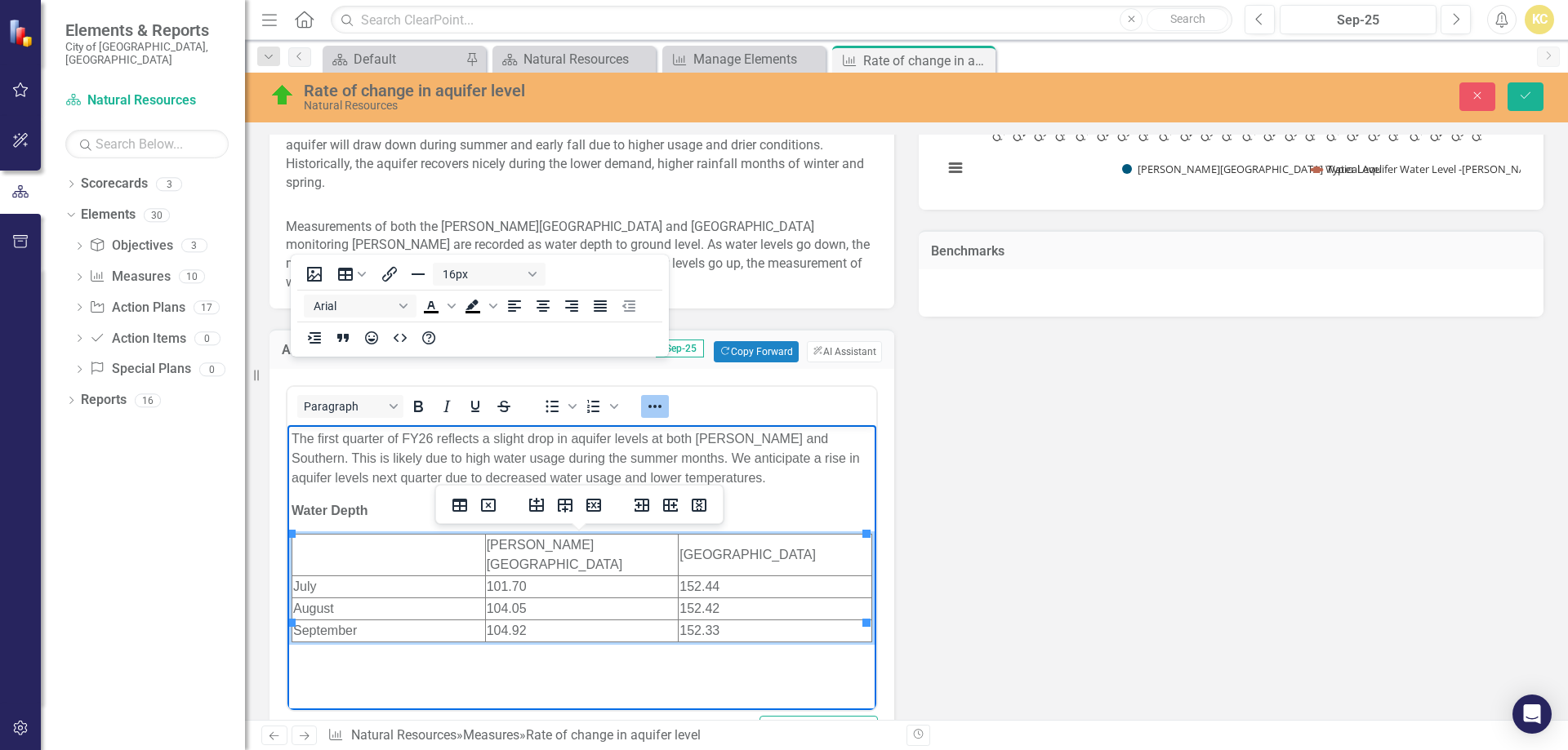
click at [511, 541] on td "Johnson Road" at bounding box center [582, 556] width 194 height 42
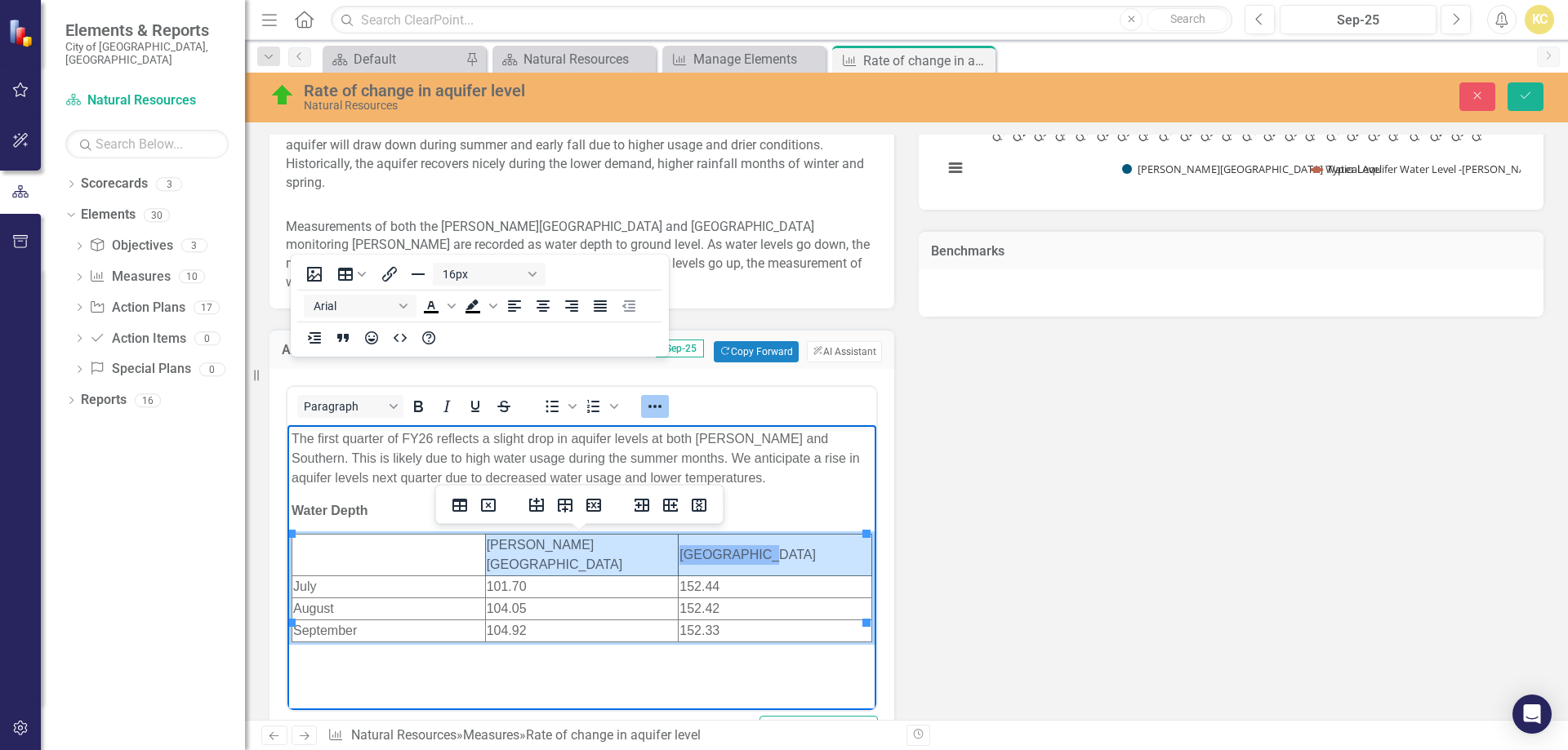
drag, startPoint x: 511, startPoint y: 541, endPoint x: 740, endPoint y: 541, distance: 229.0
click at [740, 541] on tr "Johnson Road Southern Ave" at bounding box center [582, 556] width 580 height 42
drag, startPoint x: 418, startPoint y: 401, endPoint x: 415, endPoint y: 410, distance: 9.5
click at [417, 402] on icon "Bold" at bounding box center [418, 407] width 9 height 12
drag, startPoint x: 479, startPoint y: 547, endPoint x: 374, endPoint y: 554, distance: 105.2
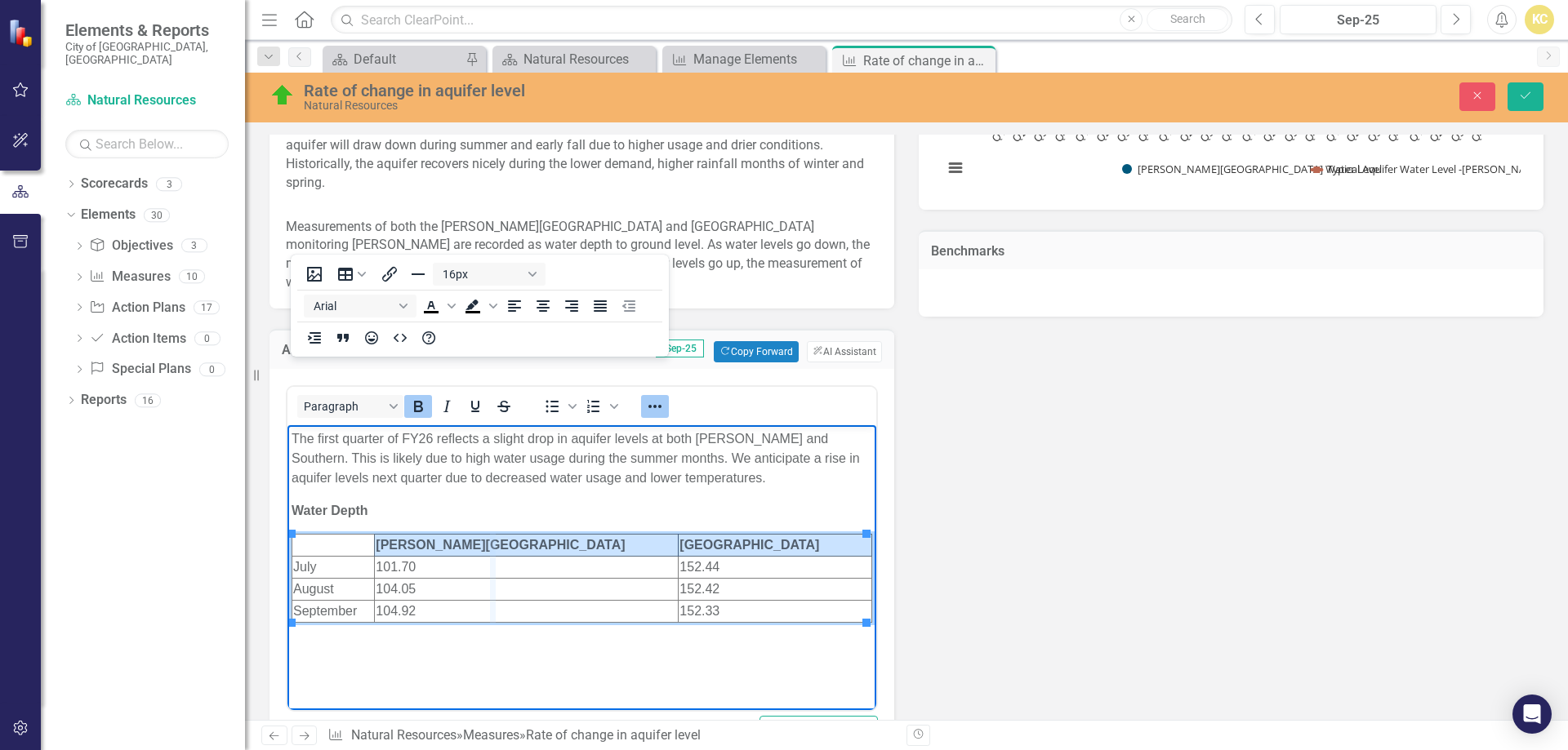
drag, startPoint x: 676, startPoint y: 540, endPoint x: 487, endPoint y: 551, distance: 189.3
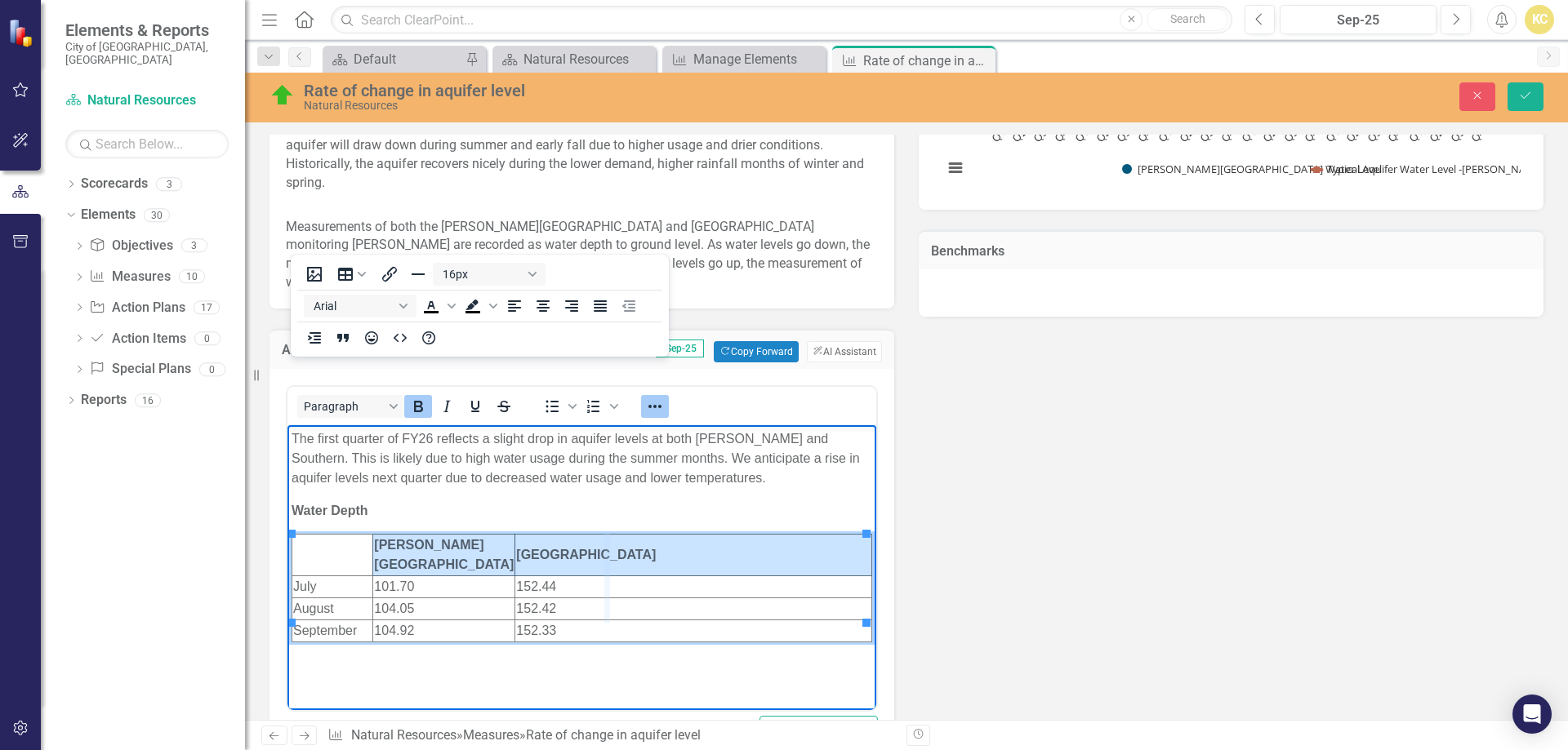
drag, startPoint x: 863, startPoint y: 539, endPoint x: 597, endPoint y: 556, distance: 266.5
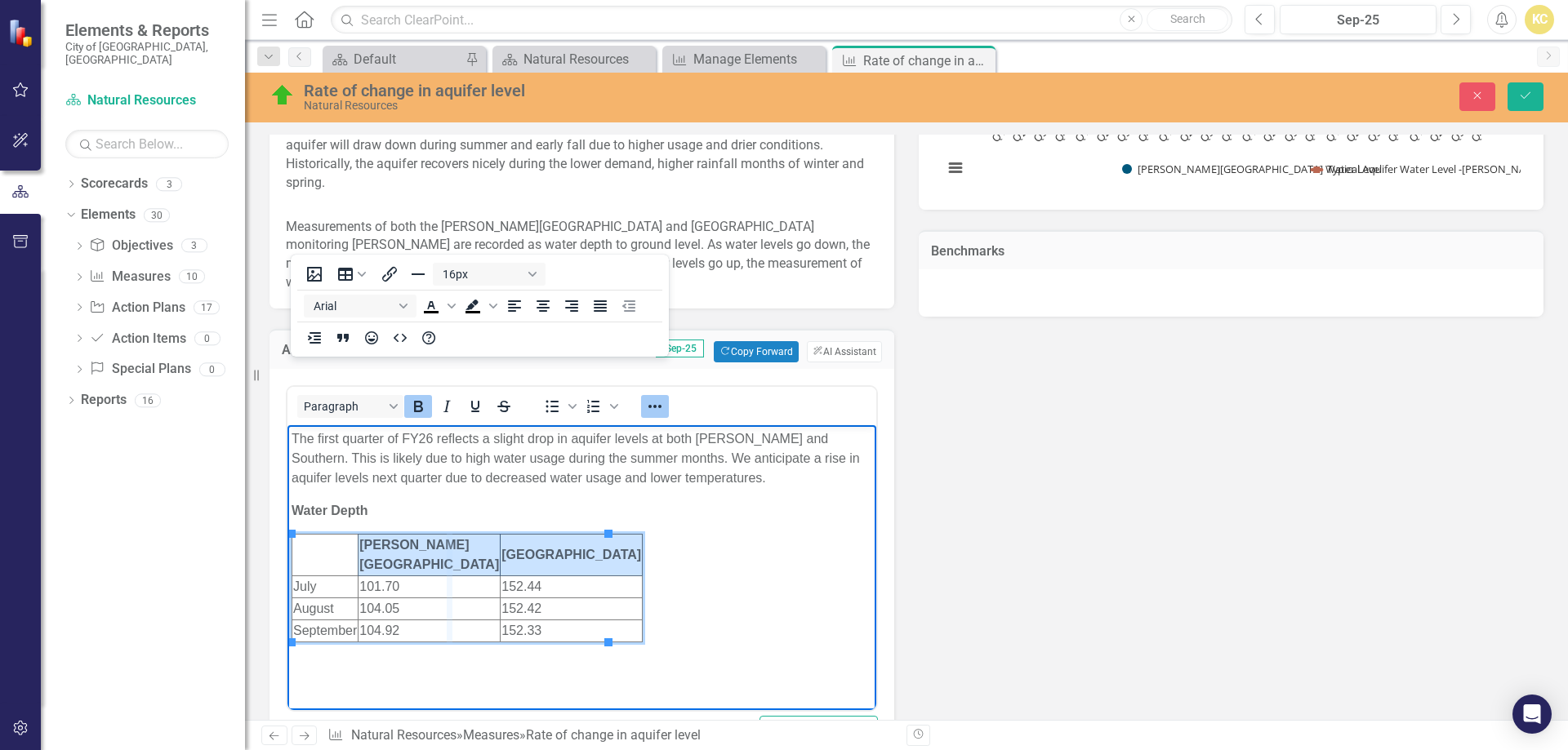
drag, startPoint x: 423, startPoint y: 537, endPoint x: 451, endPoint y: 542, distance: 28.4
drag, startPoint x: 450, startPoint y: 542, endPoint x: 470, endPoint y: 545, distance: 20.2
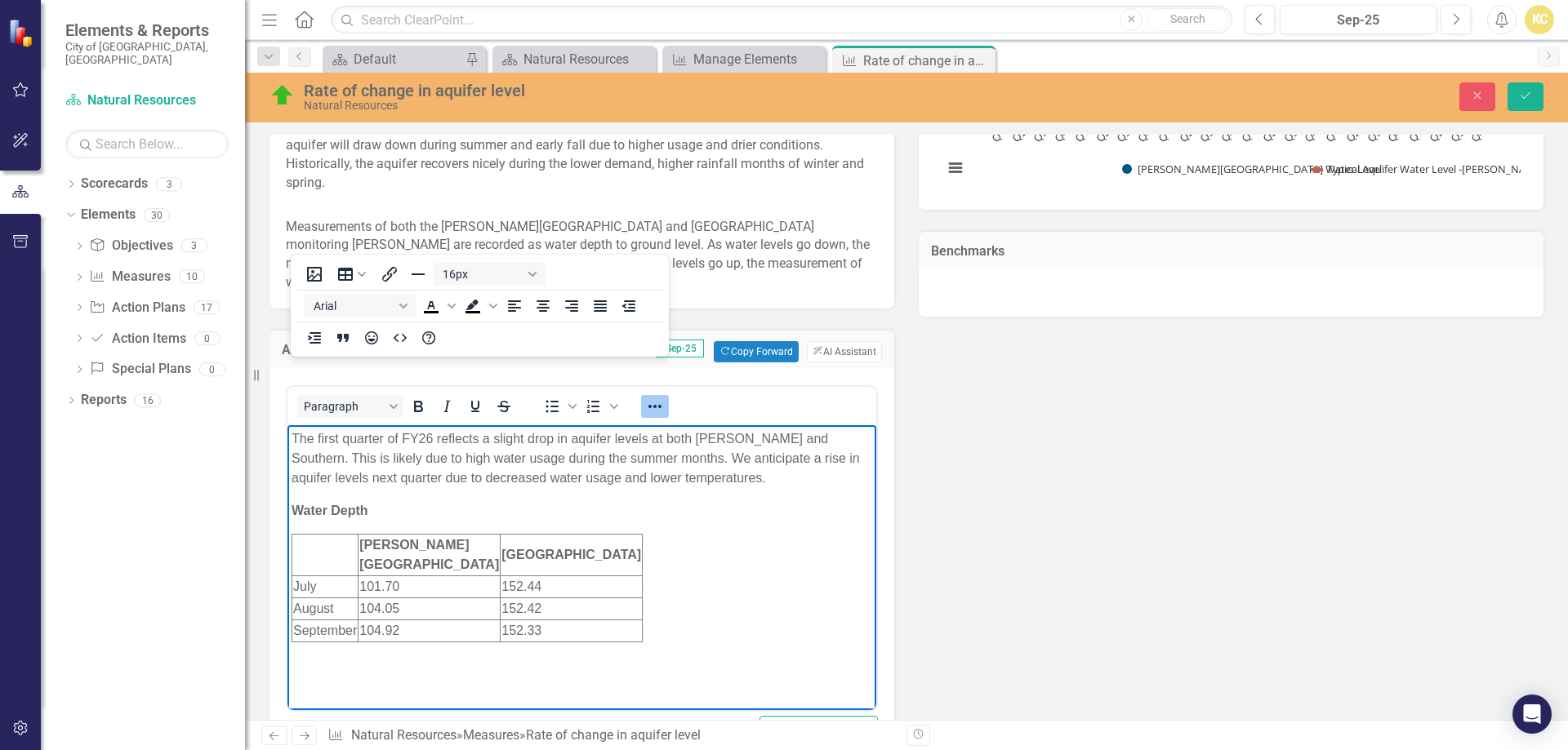
click at [672, 562] on body "The first quarter of FY26 reflects a slight drop in aquifer levels at both John…" at bounding box center [582, 561] width 589 height 273
drag, startPoint x: 357, startPoint y: 542, endPoint x: 368, endPoint y: 542, distance: 11.0
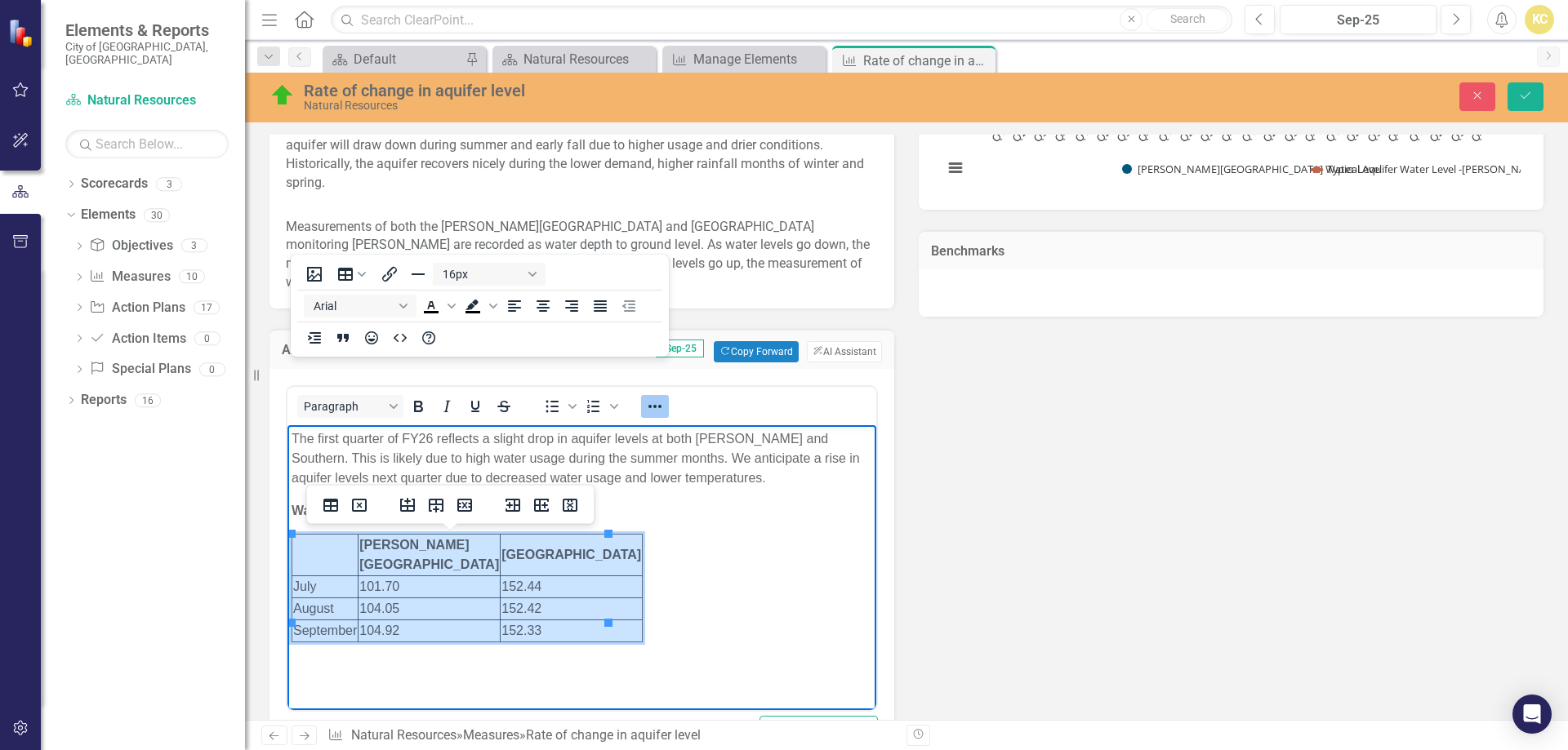
drag, startPoint x: 336, startPoint y: 538, endPoint x: 590, endPoint y: 612, distance: 264.6
click at [586, 612] on tbody "Johnson Road Southern Ave July 101.70 152.44 August 104.05 152.42 September 104…" at bounding box center [468, 589] width 351 height 108
drag, startPoint x: 594, startPoint y: 612, endPoint x: 658, endPoint y: 674, distance: 89.1
click at [658, 674] on body "The first quarter of FY26 reflects a slight drop in aquifer levels at both John…" at bounding box center [582, 561] width 589 height 273
drag, startPoint x: 324, startPoint y: 547, endPoint x: 583, endPoint y: 609, distance: 266.3
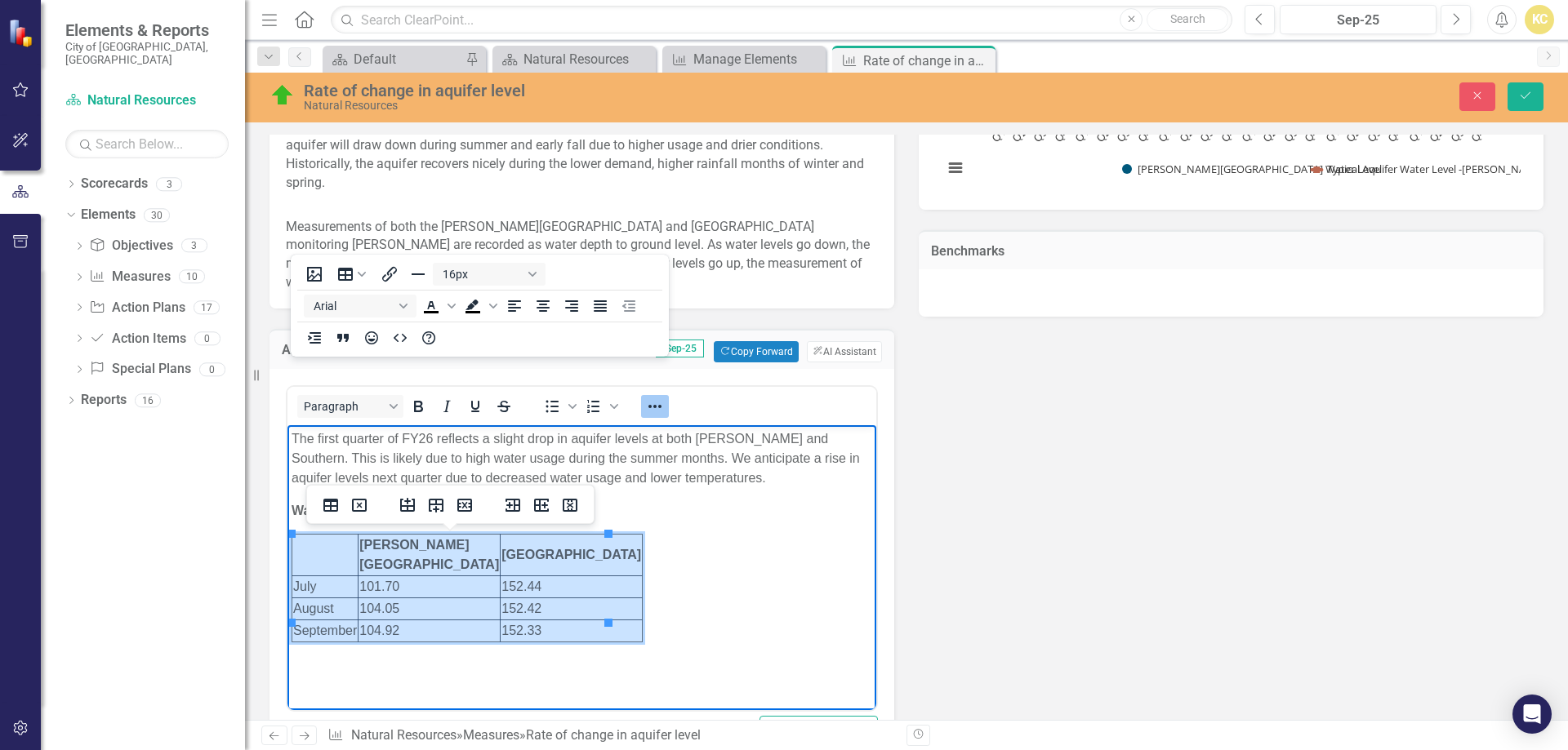
click at [583, 609] on tbody "Johnson Road Southern Ave July 101.70 152.44 August 104.05 152.42 September 104…" at bounding box center [468, 589] width 351 height 108
click at [328, 500] on icon "Table properties" at bounding box center [331, 506] width 15 height 13
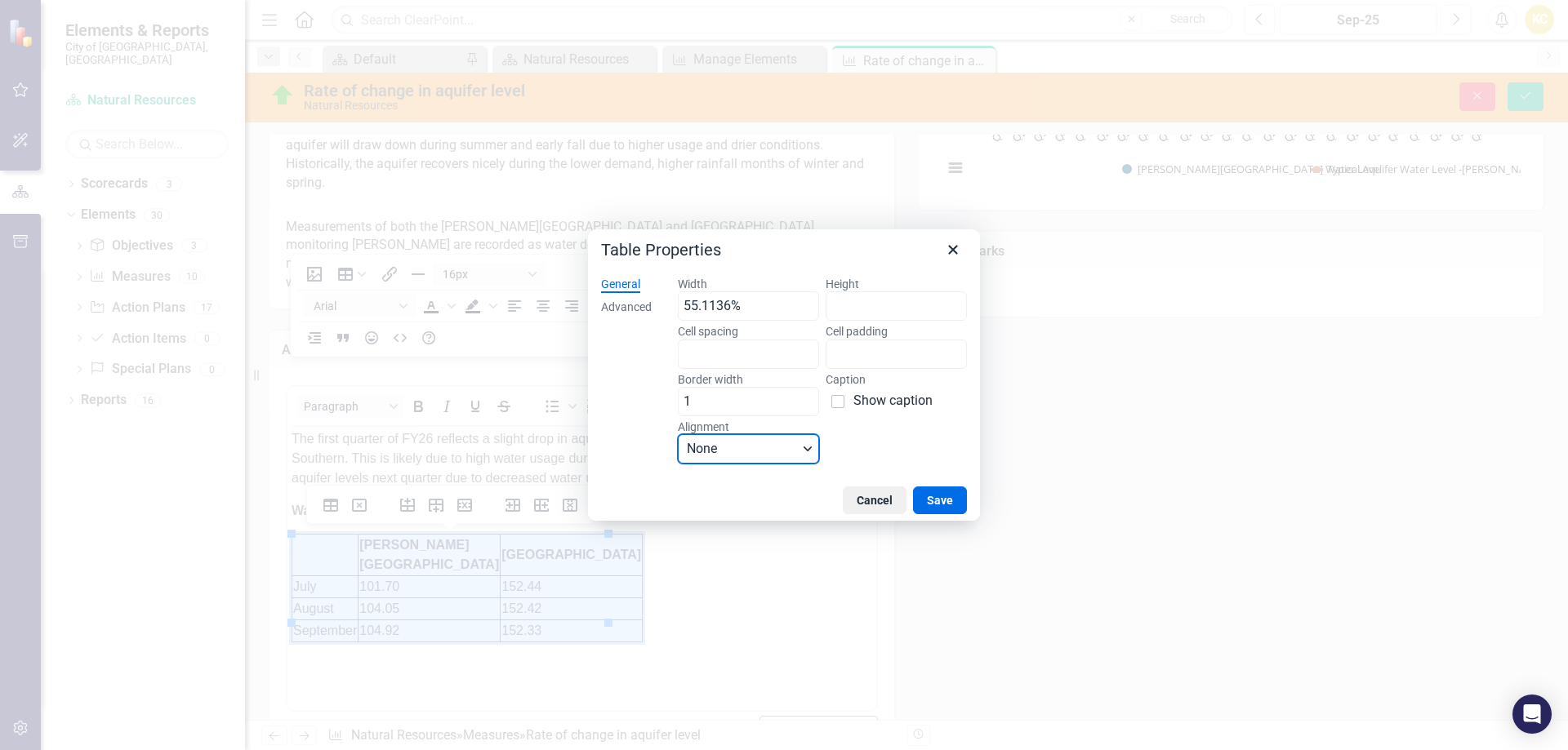
click at [808, 440] on button "None" at bounding box center [749, 449] width 141 height 29
click at [760, 532] on div "Center" at bounding box center [740, 533] width 99 height 20
drag, startPoint x: 765, startPoint y: 303, endPoint x: 646, endPoint y: 306, distance: 119.0
click at [646, 306] on div "General Advanced Width 55.1136% Height Cell spacing Cell padding Border width 1…" at bounding box center [784, 371] width 392 height 216
type input "55."
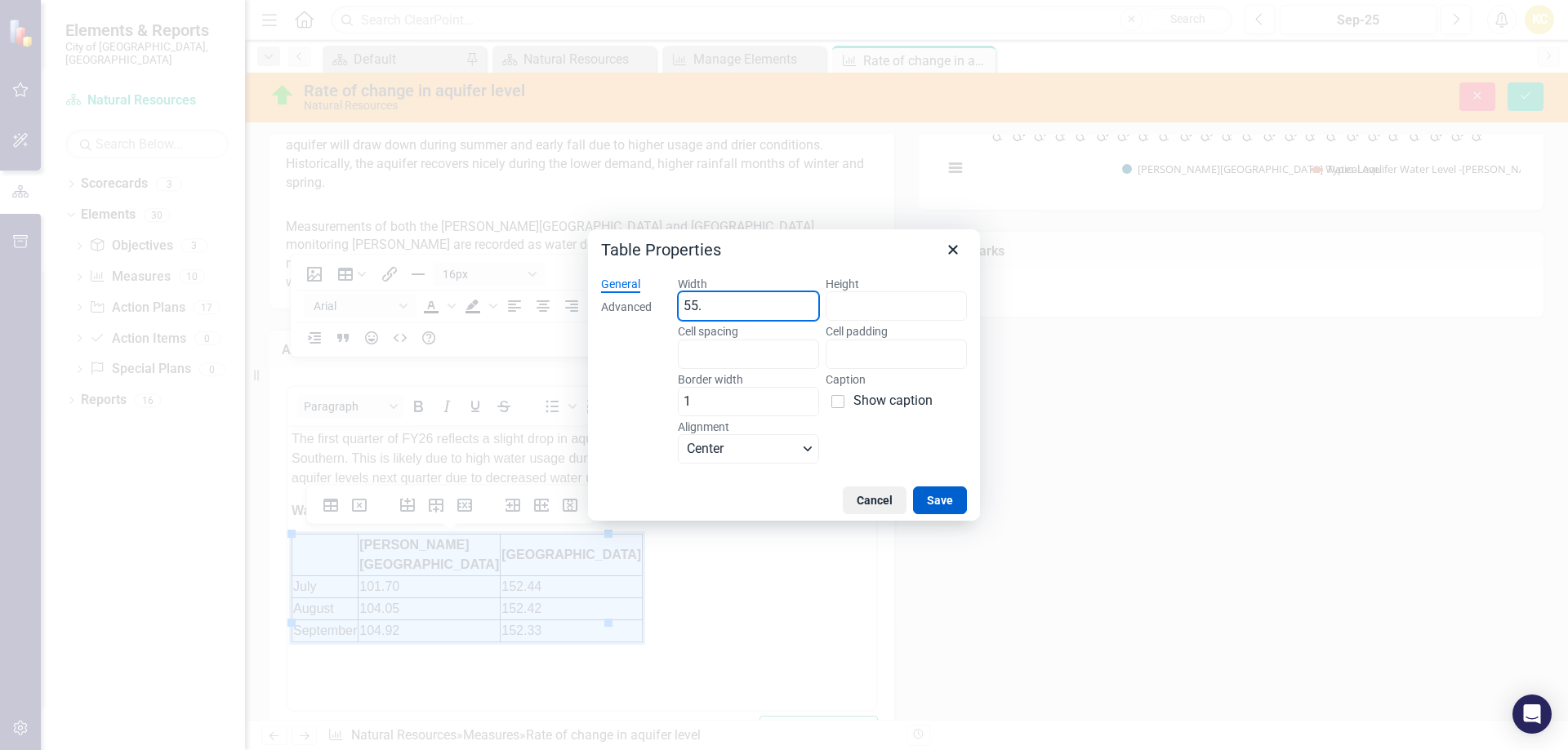
click at [936, 499] on button "Save" at bounding box center [940, 500] width 54 height 27
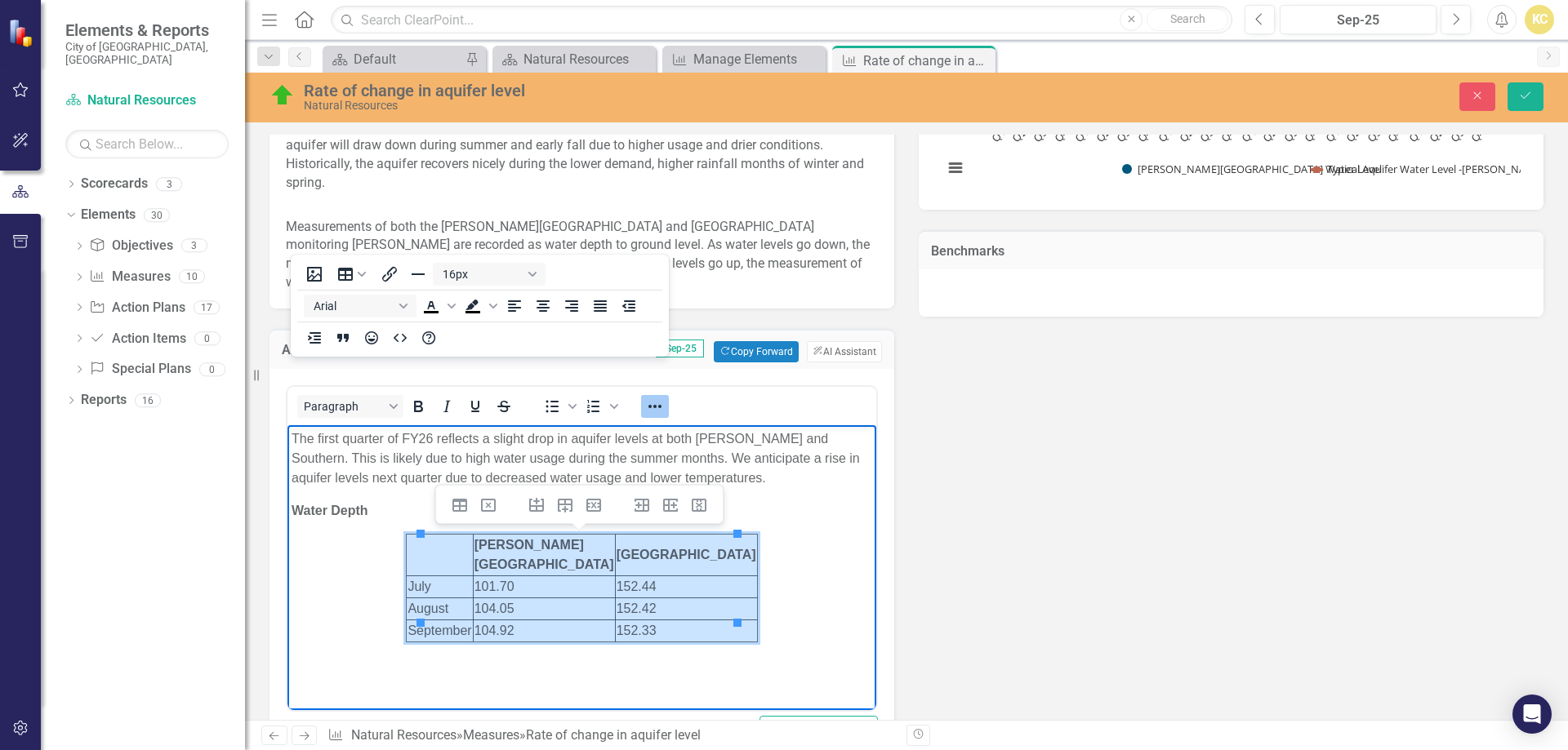
click at [798, 574] on body "The first quarter of FY26 reflects a slight drop in aquifer levels at both John…" at bounding box center [582, 561] width 589 height 273
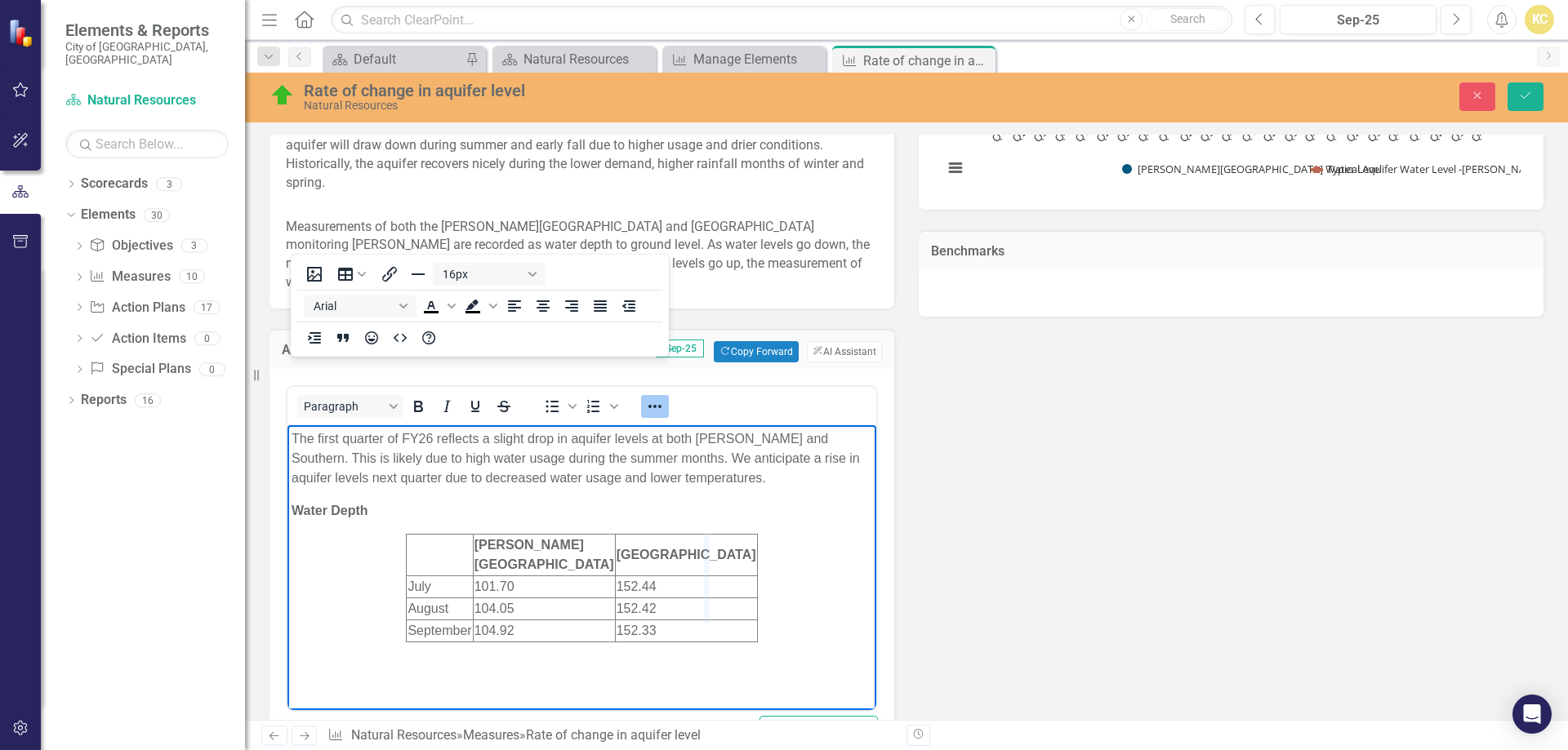
drag, startPoint x: 737, startPoint y: 542, endPoint x: 700, endPoint y: 549, distance: 37.7
drag, startPoint x: 599, startPoint y: 547, endPoint x: 615, endPoint y: 544, distance: 16.3
drag, startPoint x: 506, startPoint y: 544, endPoint x: 517, endPoint y: 542, distance: 11.2
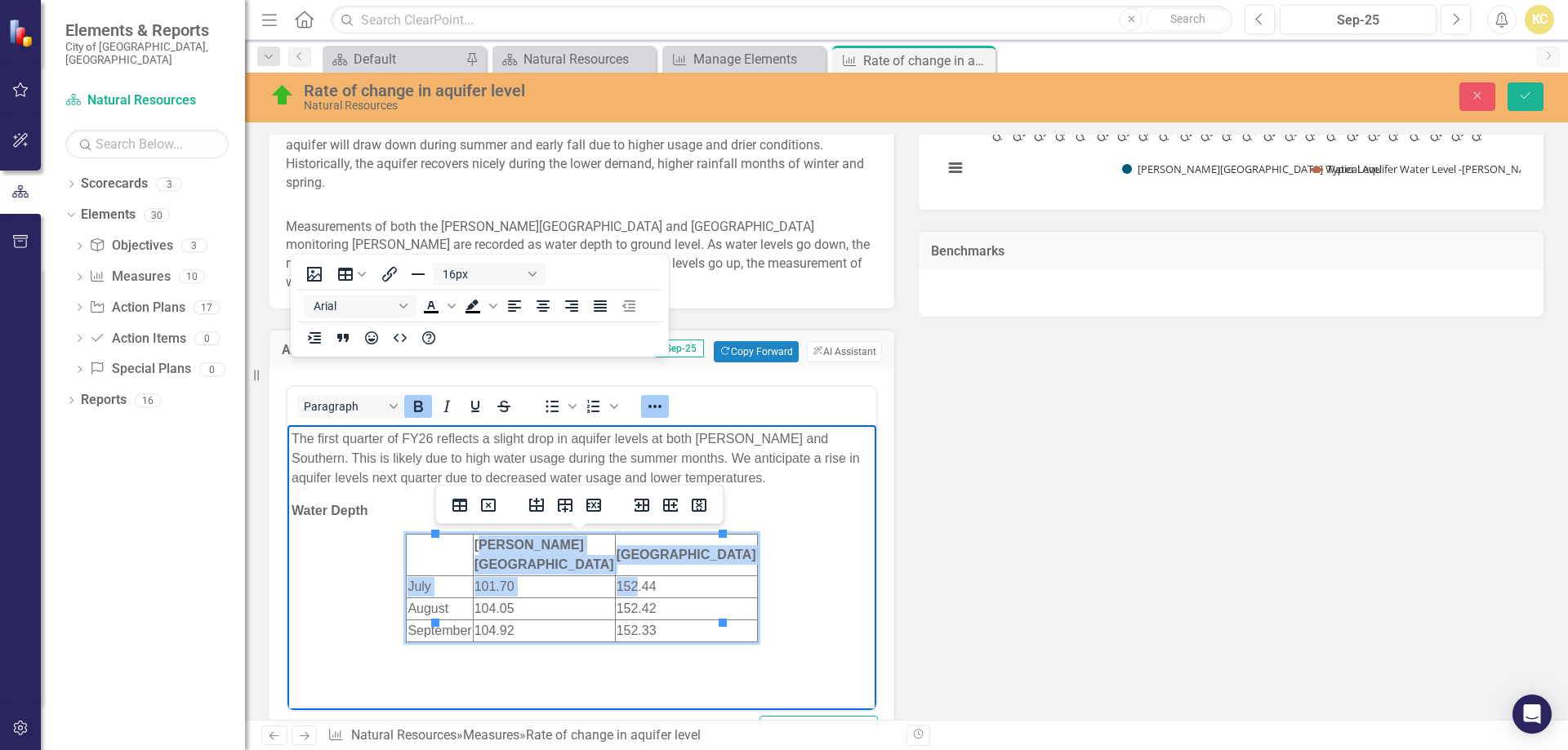
drag, startPoint x: 523, startPoint y: 543, endPoint x: 617, endPoint y: 551, distance: 94.3
click at [641, 558] on html "The first quarter of FY26 reflects a slight drop in aquifer levels at both John…" at bounding box center [582, 561] width 589 height 273
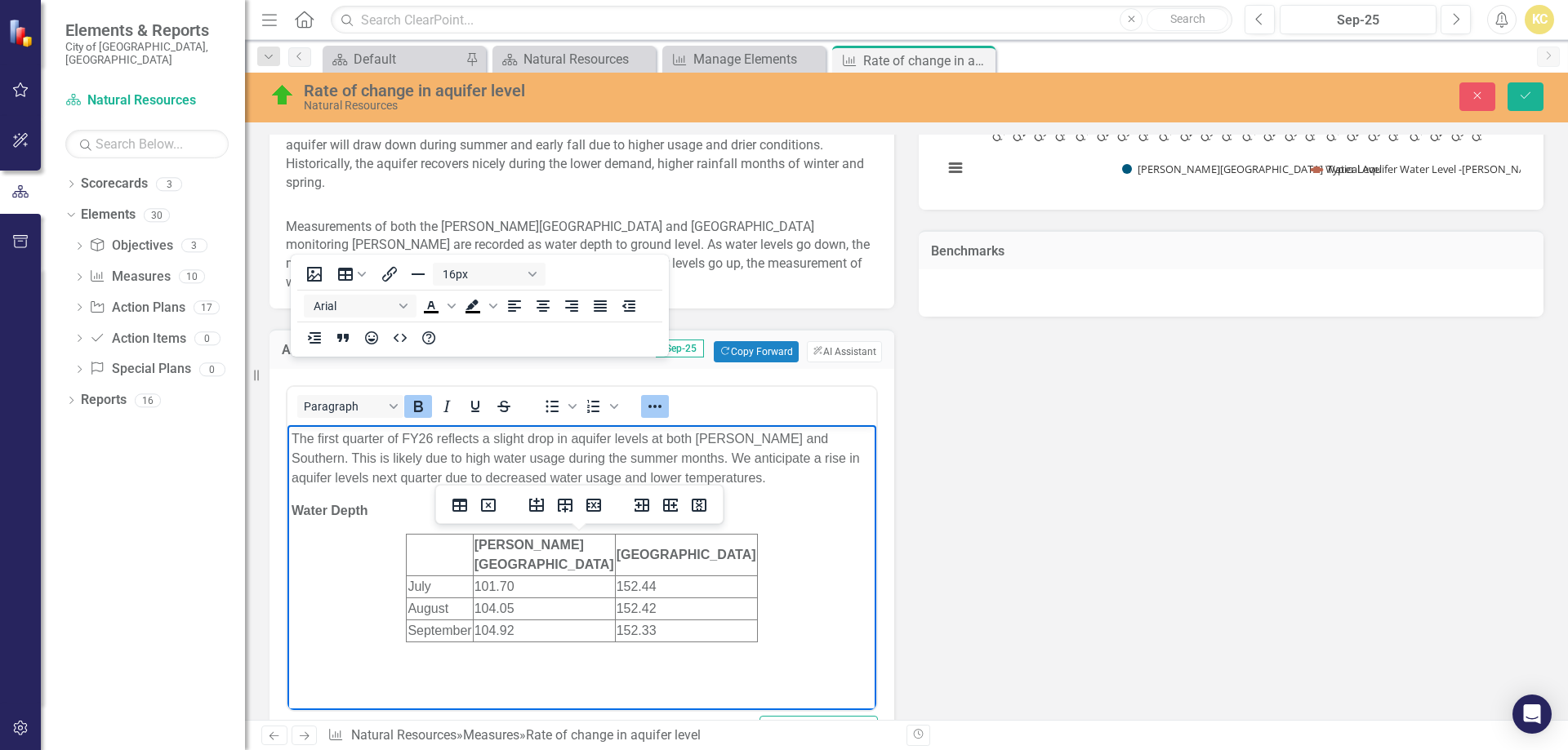
click at [769, 524] on body "The first quarter of FY26 reflects a slight drop in aquifer levels at both John…" at bounding box center [582, 561] width 589 height 273
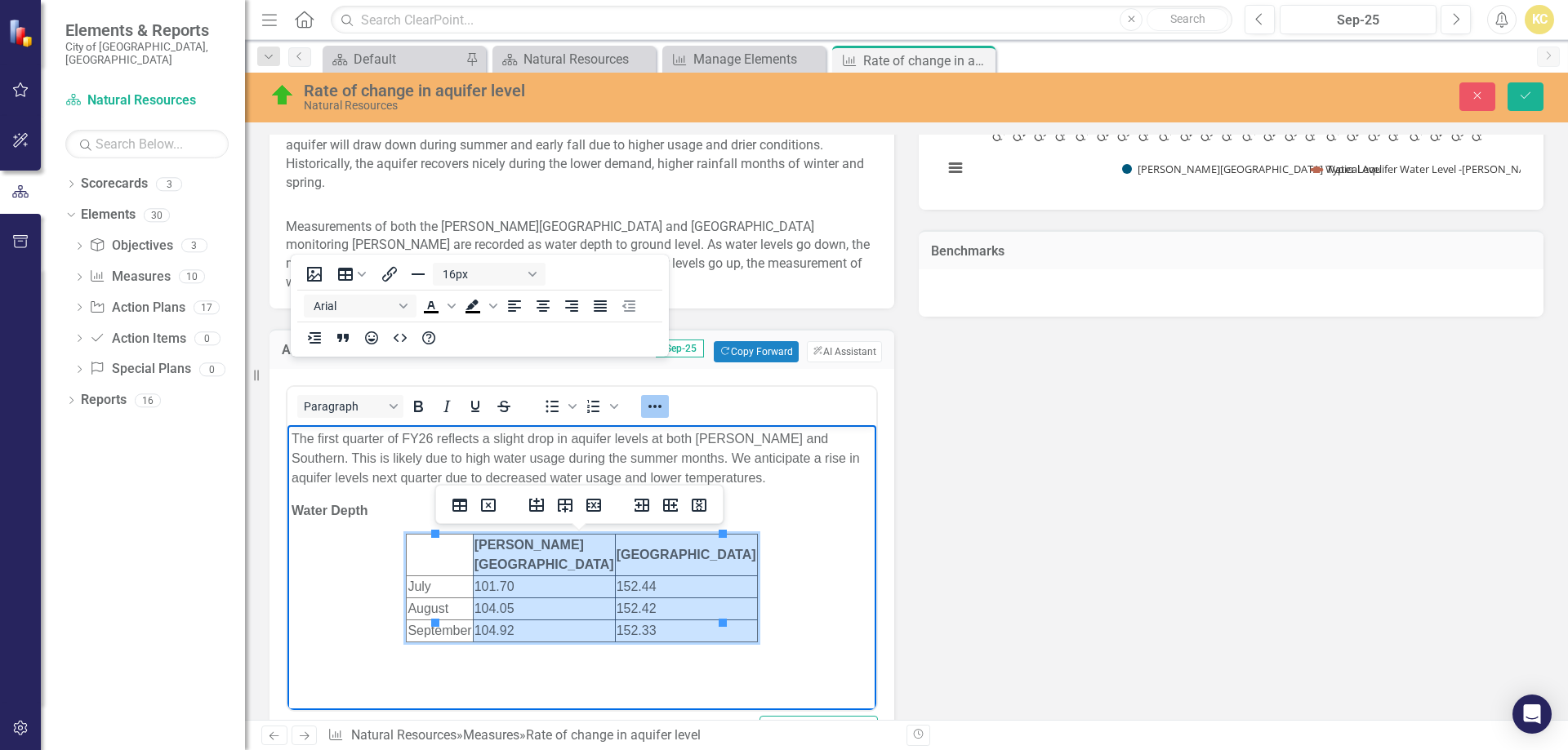
drag, startPoint x: 519, startPoint y: 542, endPoint x: 710, endPoint y: 611, distance: 203.1
click at [710, 611] on tbody "Johnson Road Southern Ave July 101.70 152.44 August 104.05 152.42 September 104…" at bounding box center [582, 589] width 351 height 108
click at [649, 408] on icon "Reveal or hide additional toolbar items" at bounding box center [655, 407] width 20 height 20
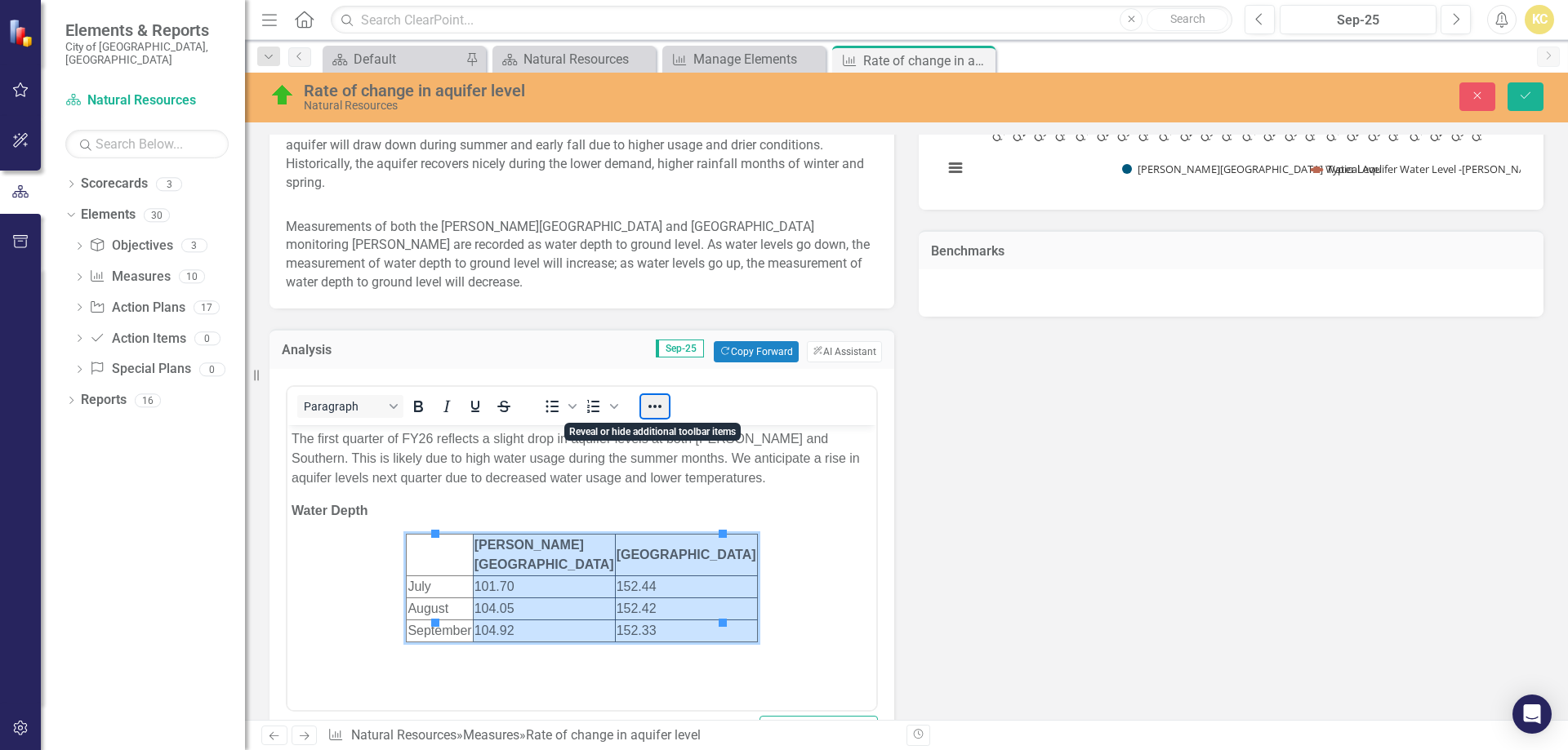
click at [655, 406] on button "Reveal or hide additional toolbar items" at bounding box center [655, 407] width 27 height 23
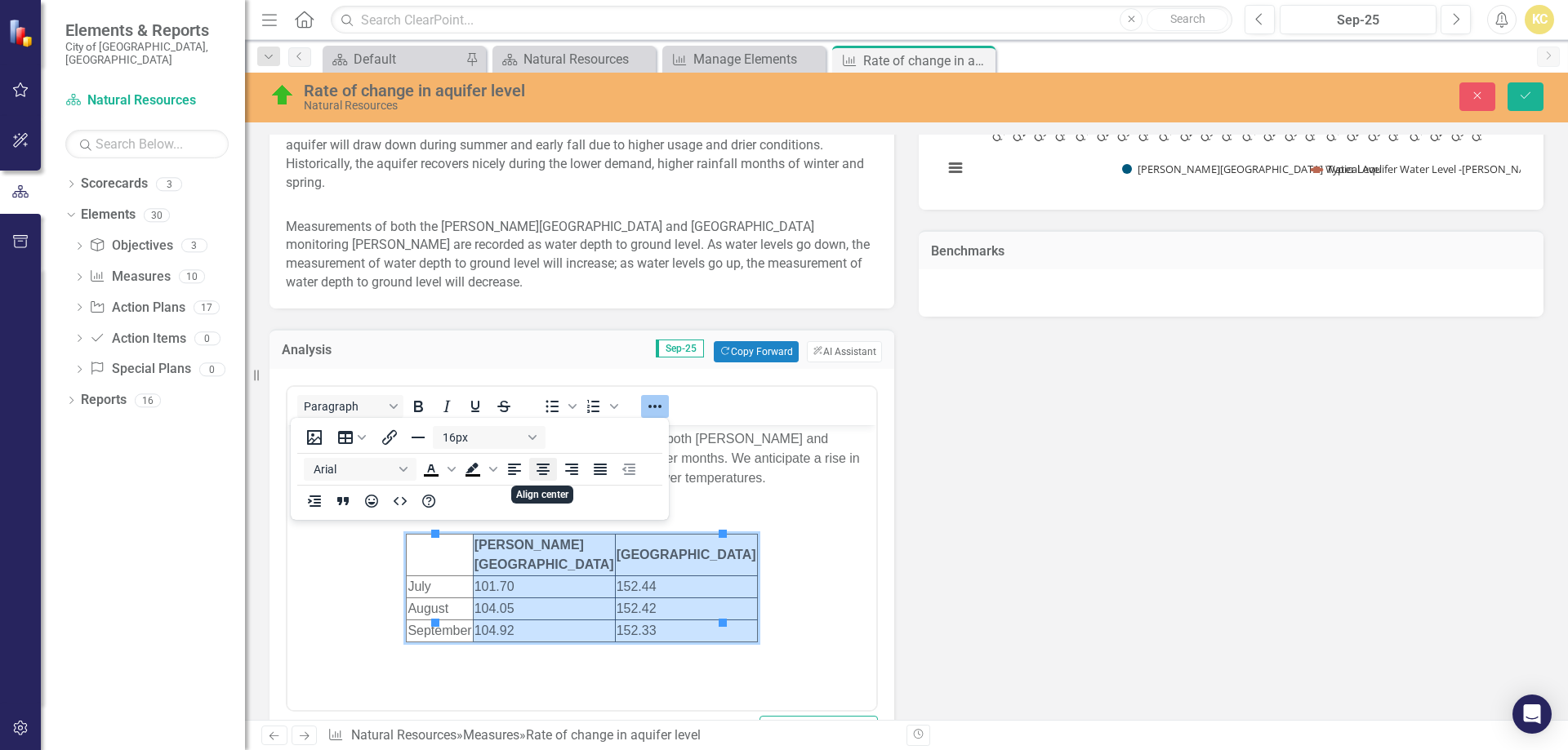
click at [543, 470] on icon "Align center" at bounding box center [543, 469] width 13 height 12
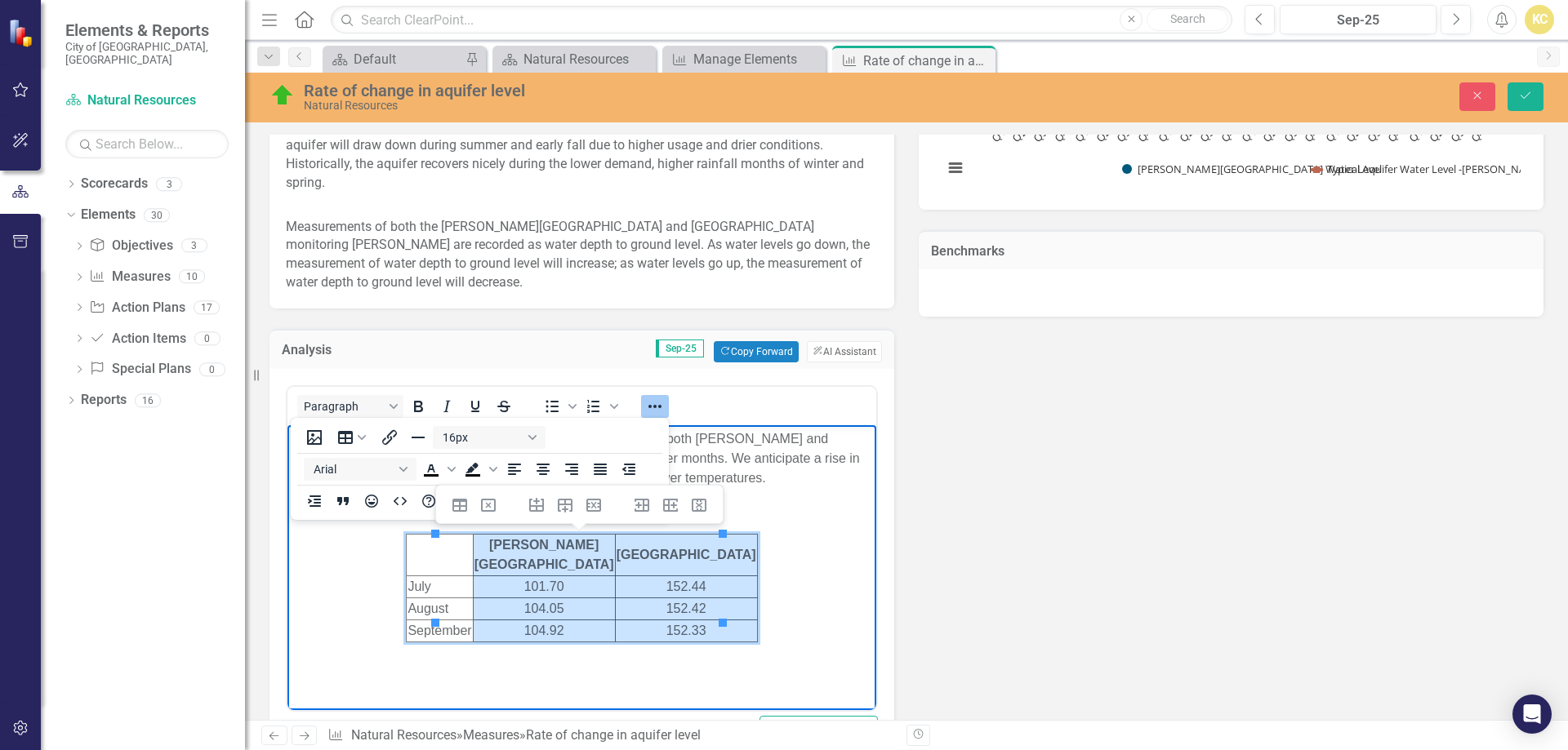
click at [764, 559] on body "The first quarter of FY26 reflects a slight drop in aquifer levels at both John…" at bounding box center [582, 561] width 589 height 273
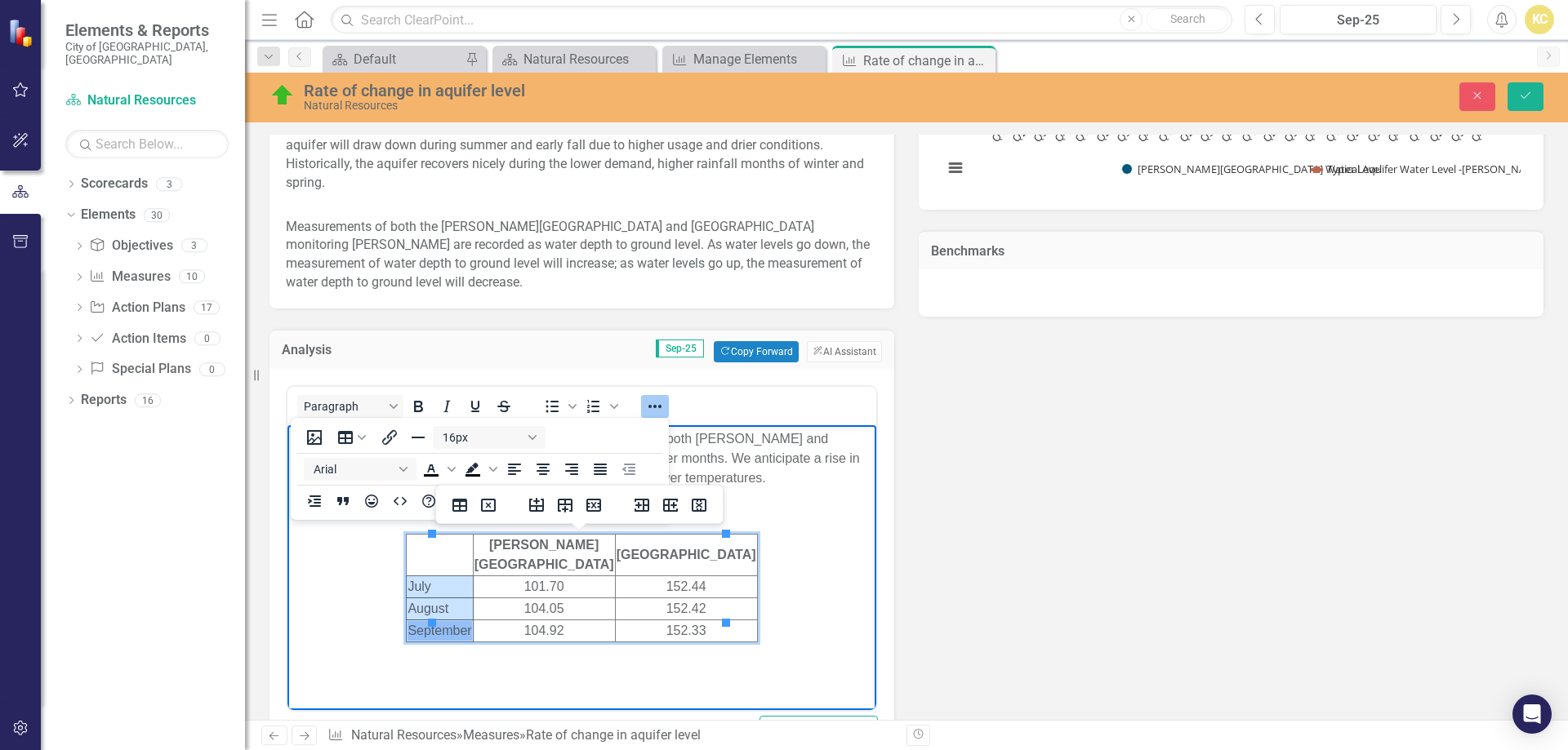
drag, startPoint x: 440, startPoint y: 567, endPoint x: 492, endPoint y: 610, distance: 67.5
click at [488, 610] on tbody "Johnson Road Southern Ave July 101.70 152.44 August 104.05 152.42 September 104…" at bounding box center [582, 589] width 351 height 108
click at [421, 410] on icon "Bold" at bounding box center [418, 407] width 9 height 12
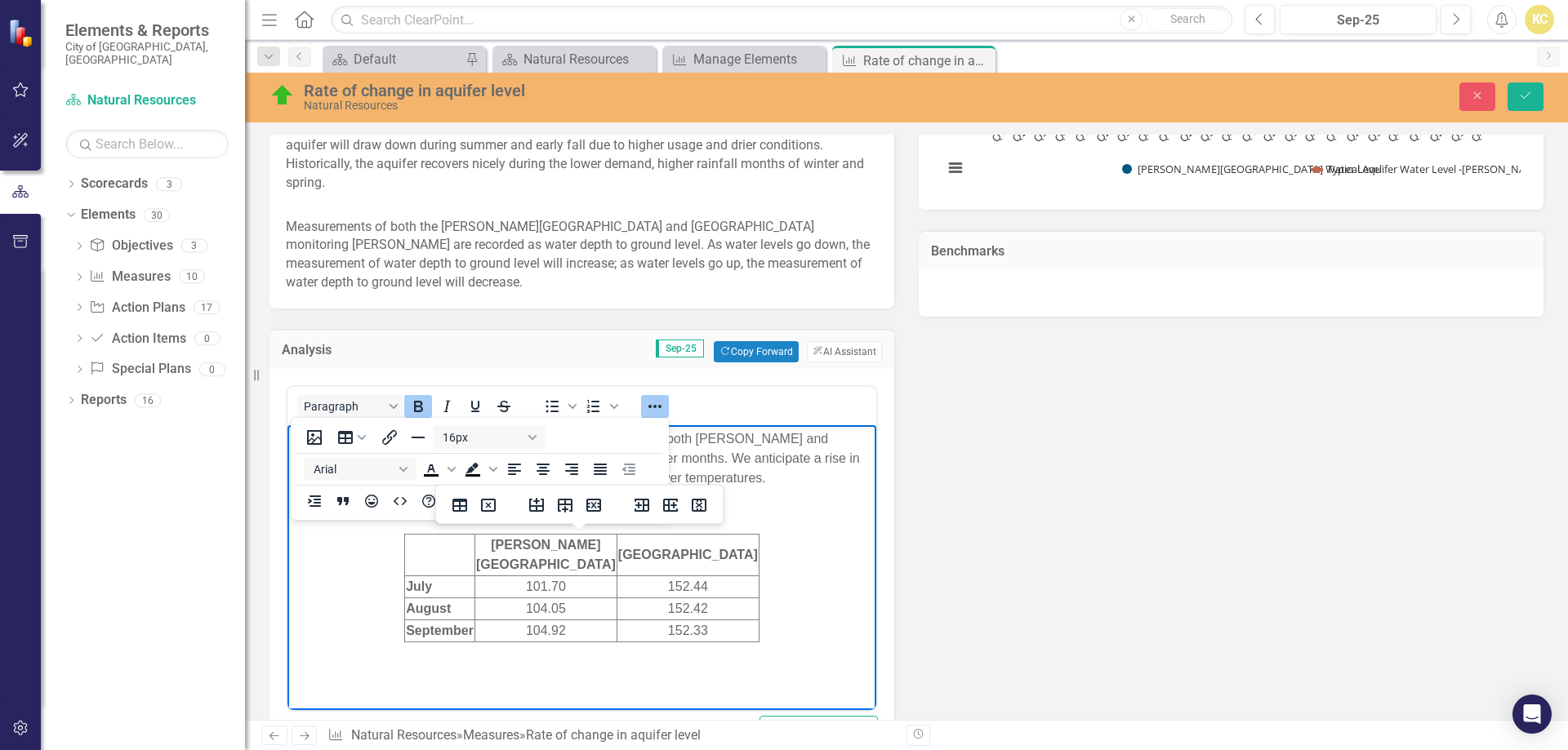
click at [799, 586] on body "The first quarter of FY26 reflects a slight drop in aquifer levels at both John…" at bounding box center [582, 561] width 589 height 273
click at [787, 528] on body "The first quarter of FY26 reflects a slight drop in aquifer levels at both John…" at bounding box center [582, 561] width 589 height 273
click at [338, 596] on body "The first quarter of FY26 reflects a slight drop in aquifer levels at both John…" at bounding box center [582, 561] width 589 height 273
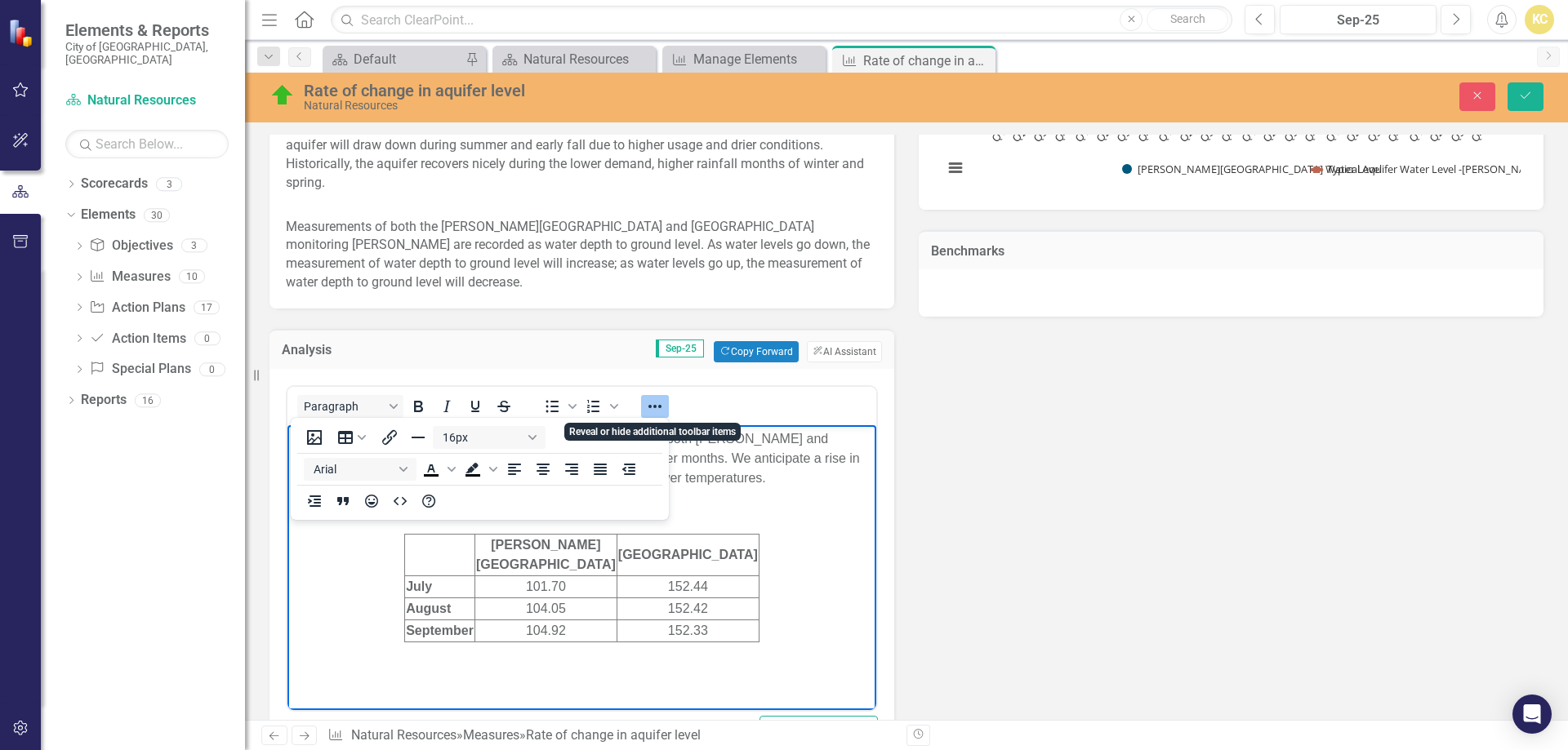
click at [649, 404] on icon "Reveal or hide additional toolbar items" at bounding box center [655, 407] width 20 height 20
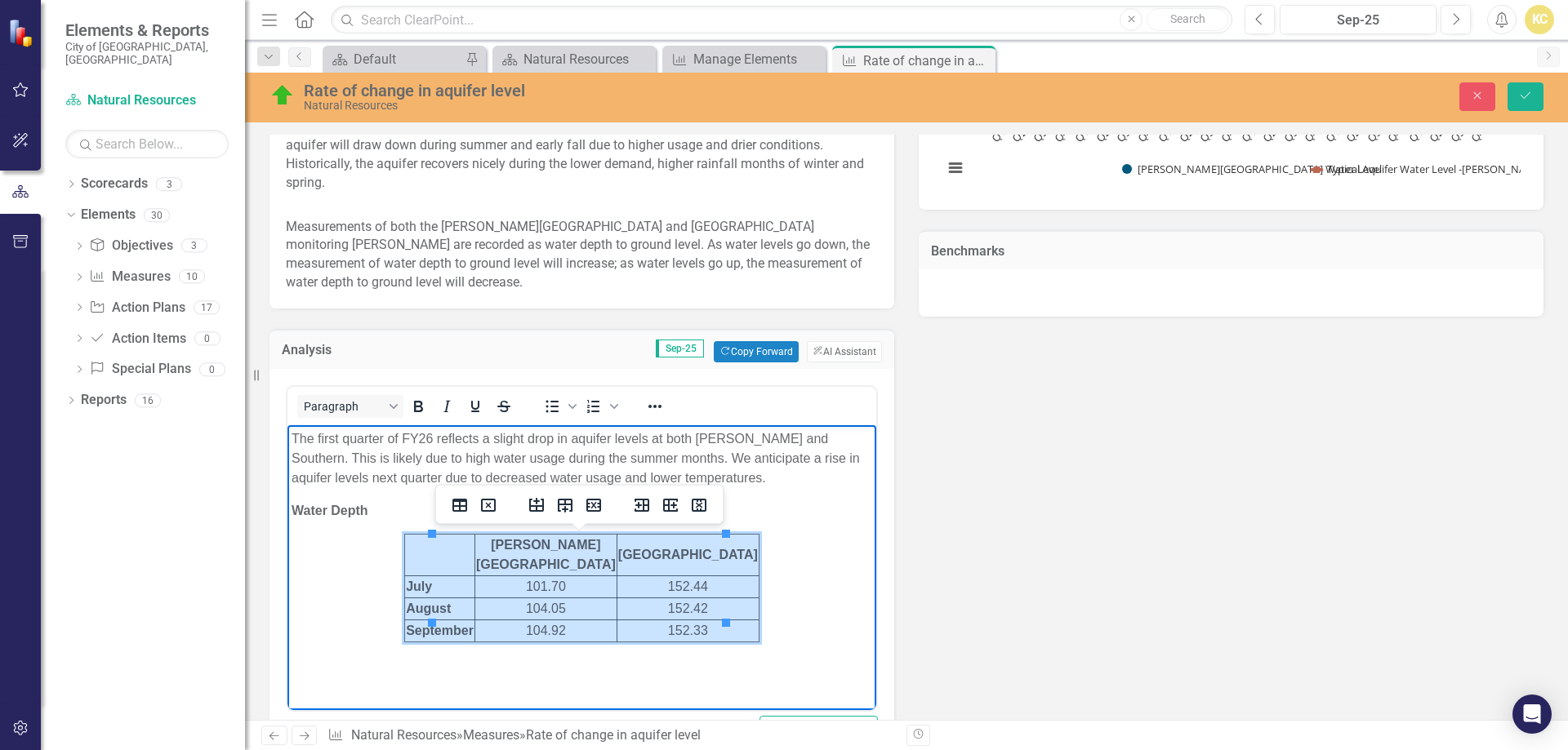
drag, startPoint x: 442, startPoint y: 547, endPoint x: 712, endPoint y: 607, distance: 276.6
click at [712, 607] on tbody "Johnson Road Southern Ave July 101.70 152.44 August 104.05 152.42 September 104…" at bounding box center [582, 589] width 355 height 108
drag, startPoint x: 633, startPoint y: 564, endPoint x: 804, endPoint y: 595, distance: 173.8
click at [804, 595] on body "The first quarter of FY26 reflects a slight drop in aquifer levels at both John…" at bounding box center [582, 561] width 589 height 273
drag, startPoint x: 451, startPoint y: 540, endPoint x: 706, endPoint y: 610, distance: 264.4
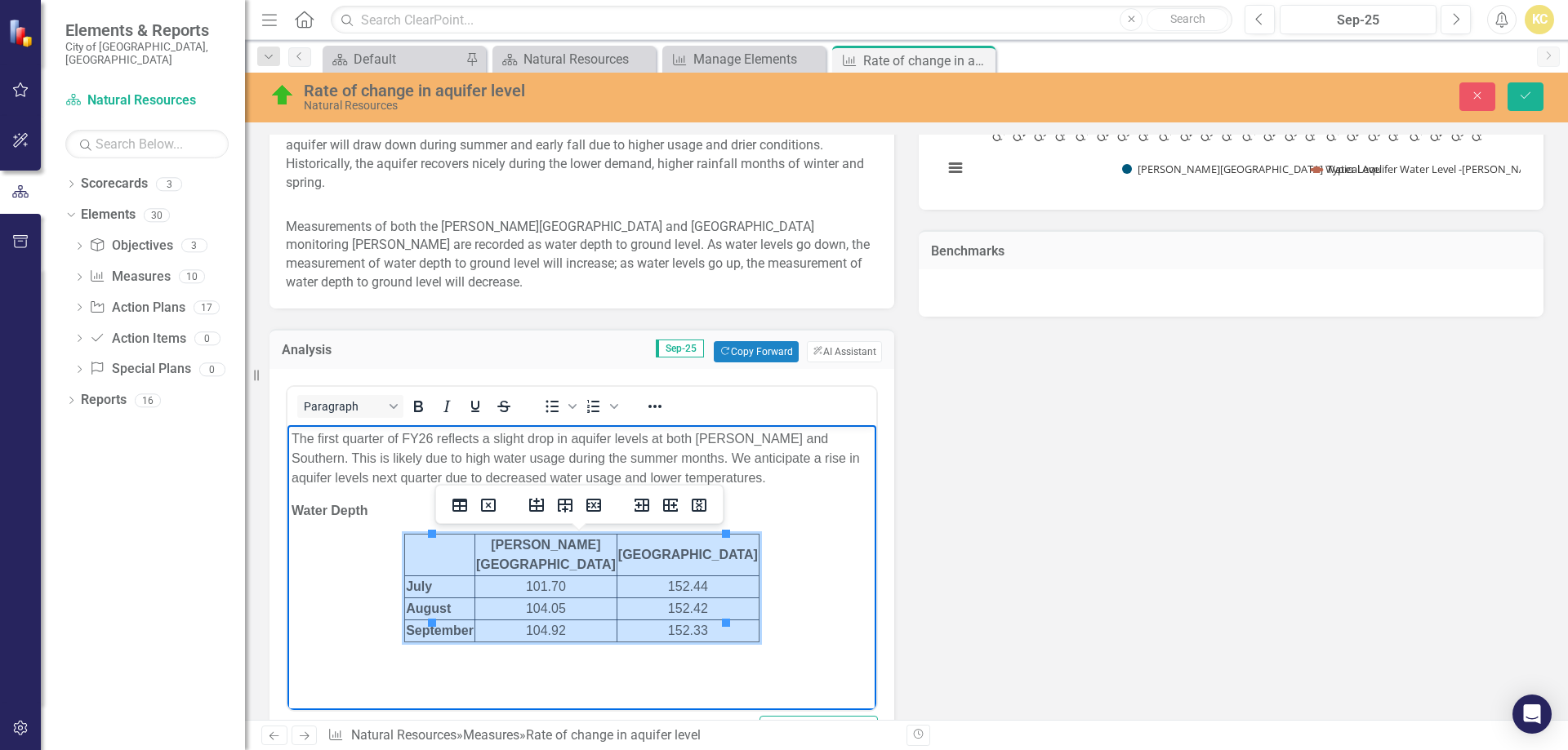
click at [706, 610] on tbody "Johnson Road Southern Ave July 101.70 152.44 August 104.05 152.42 September 104…" at bounding box center [582, 589] width 355 height 108
click at [458, 504] on icon "Table properties" at bounding box center [460, 506] width 20 height 20
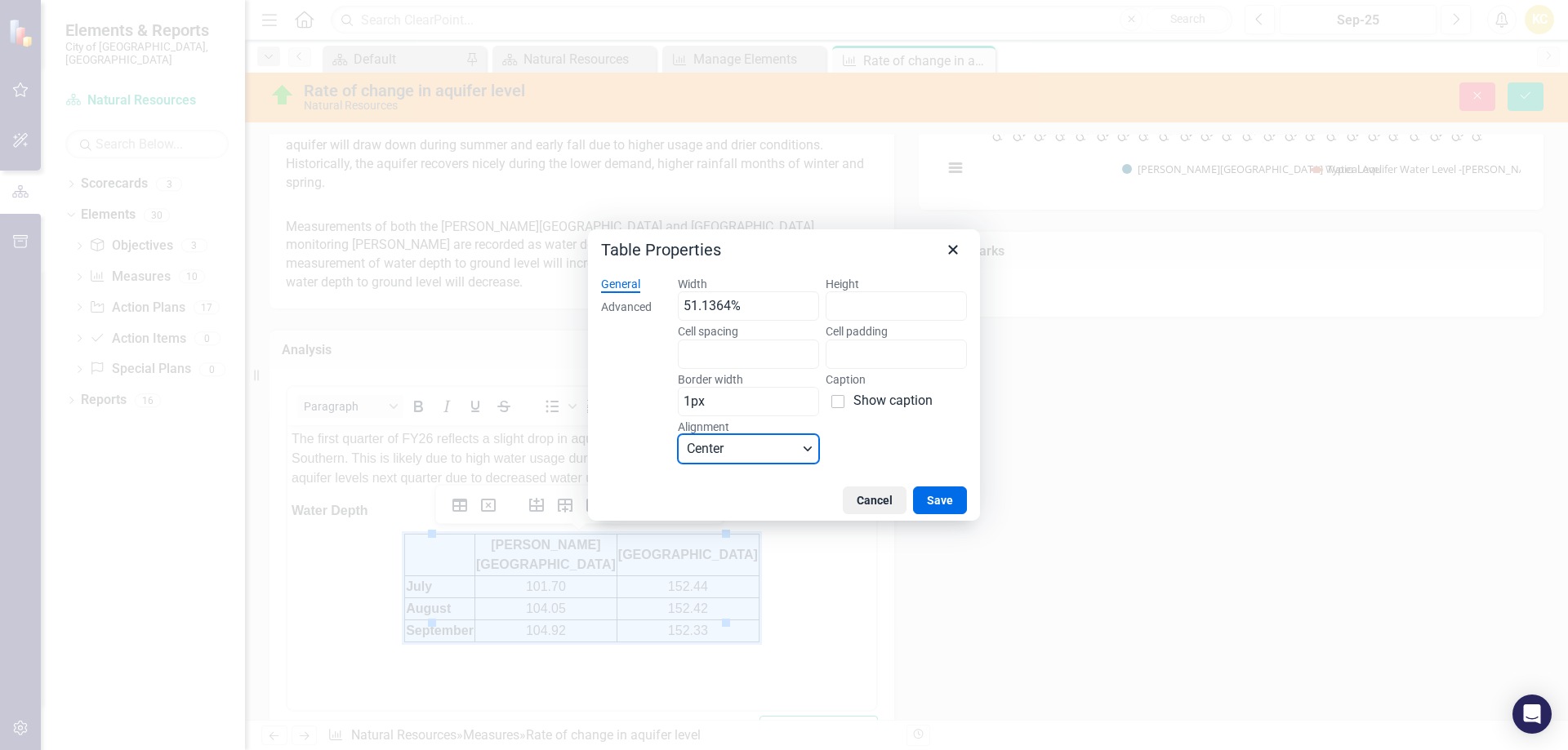
click at [739, 451] on span "Center" at bounding box center [743, 449] width 111 height 20
click at [715, 499] on div "Left" at bounding box center [740, 507] width 99 height 20
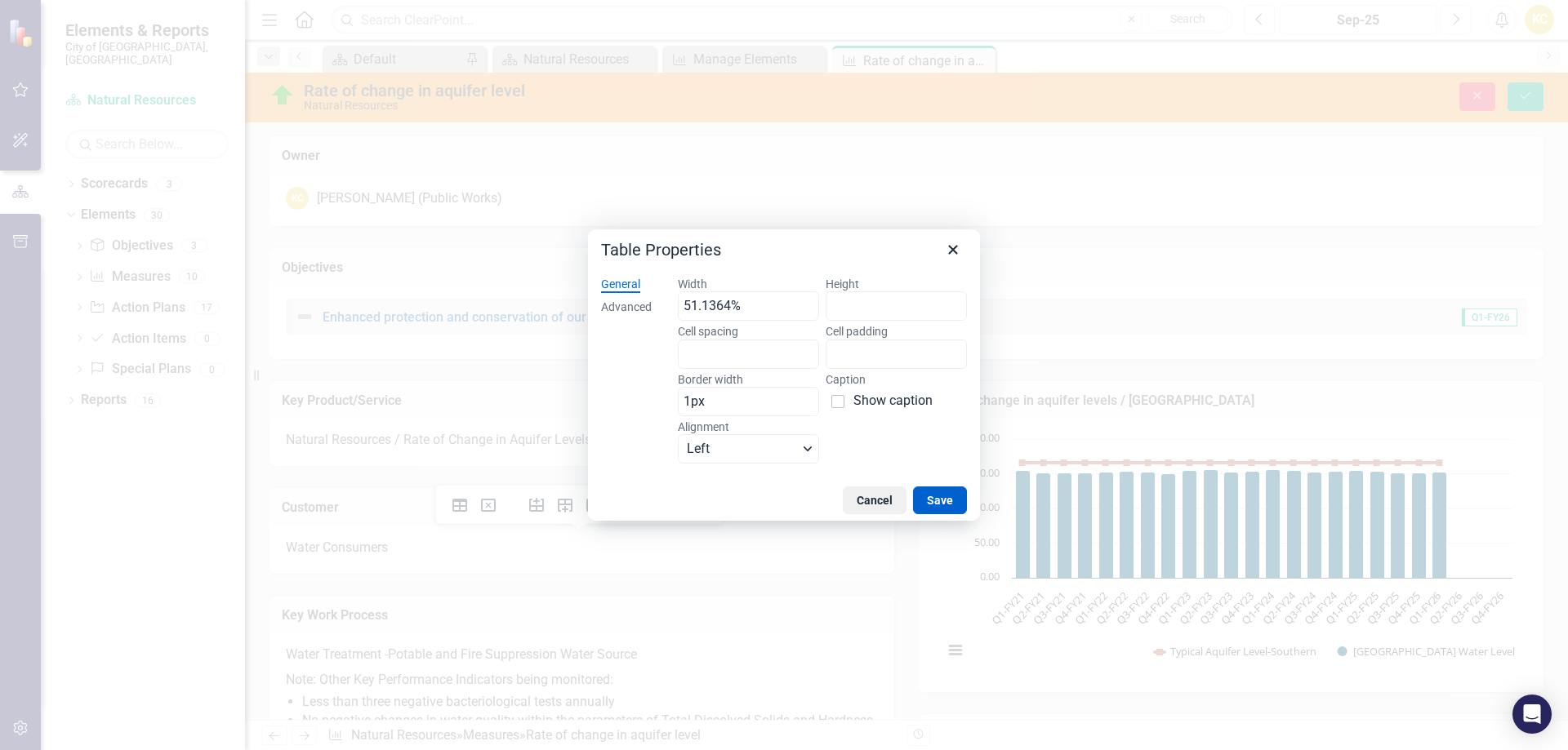
scroll to position [816, 0]
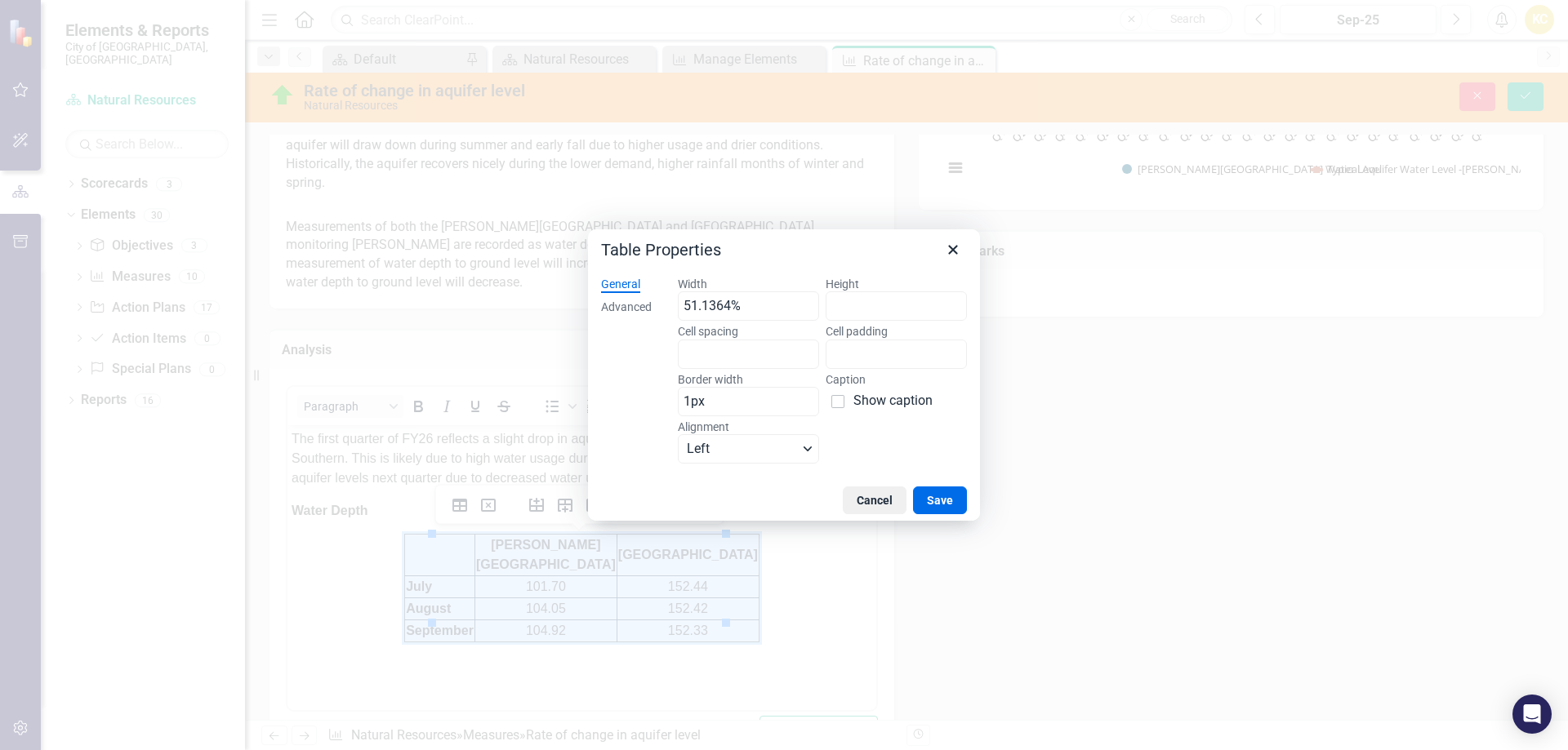
click at [929, 502] on button "Save" at bounding box center [940, 500] width 54 height 27
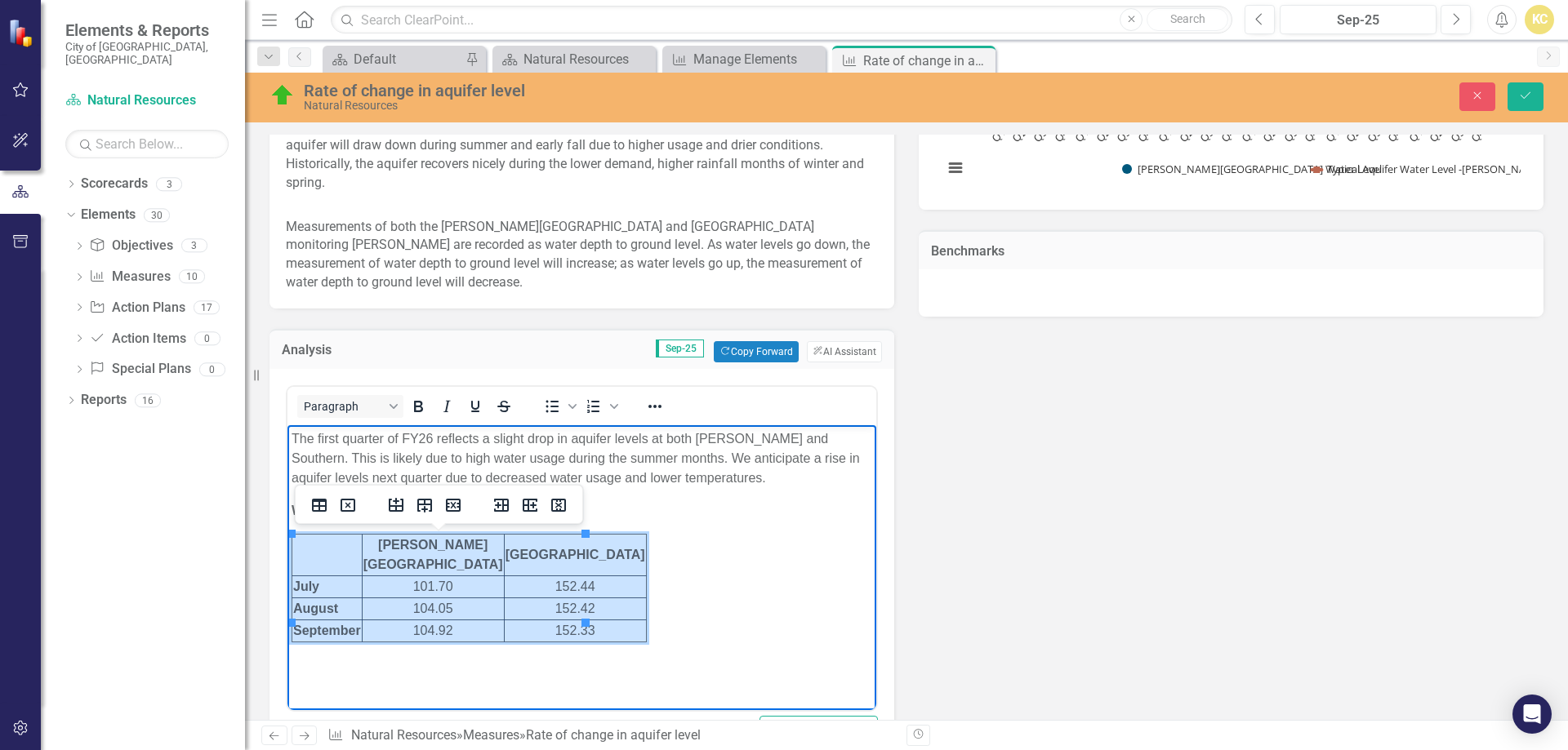
click at [758, 547] on body "The first quarter of FY26 reflects a slight drop in aquifer levels at both John…" at bounding box center [582, 561] width 589 height 273
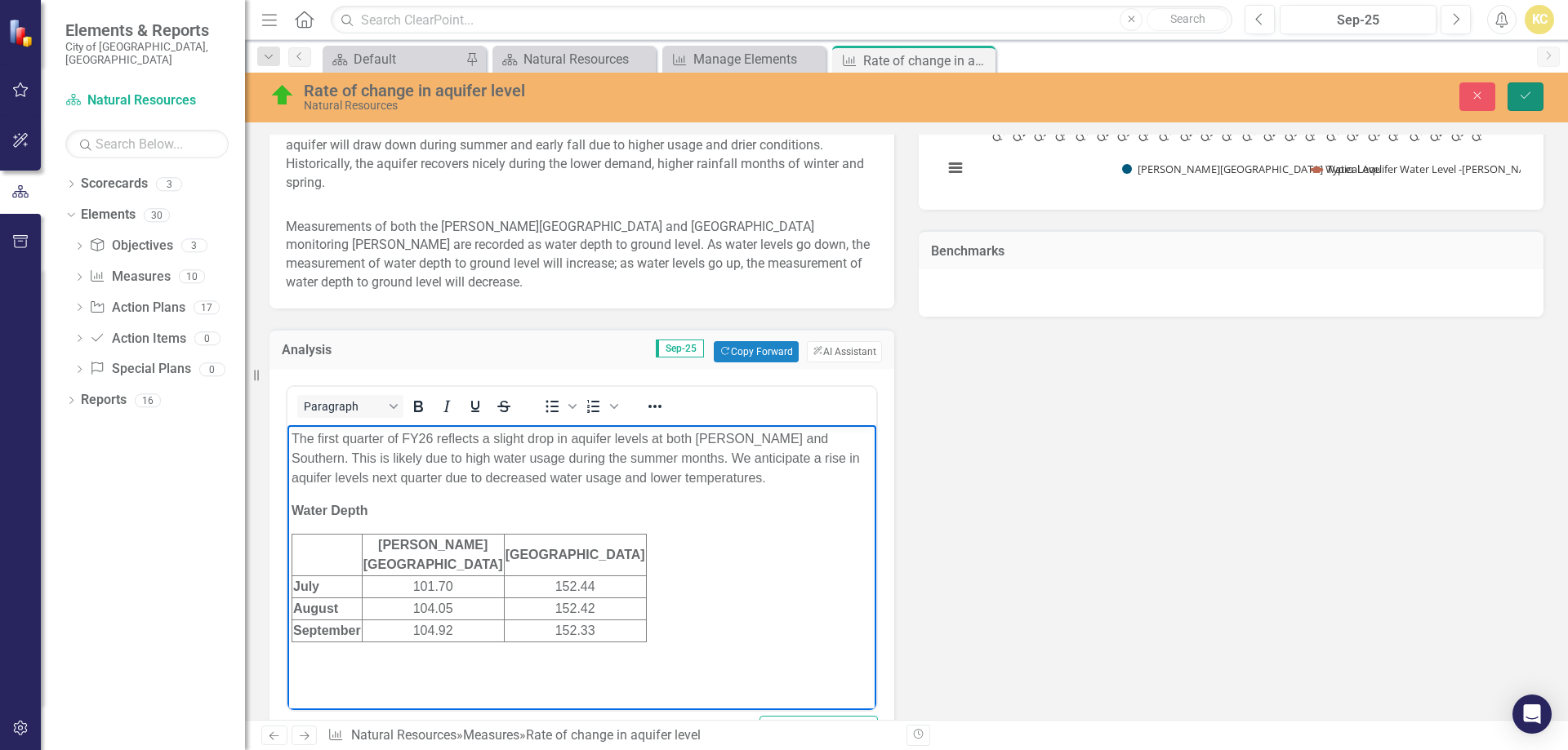
click at [1528, 98] on icon "Save" at bounding box center [1526, 96] width 15 height 12
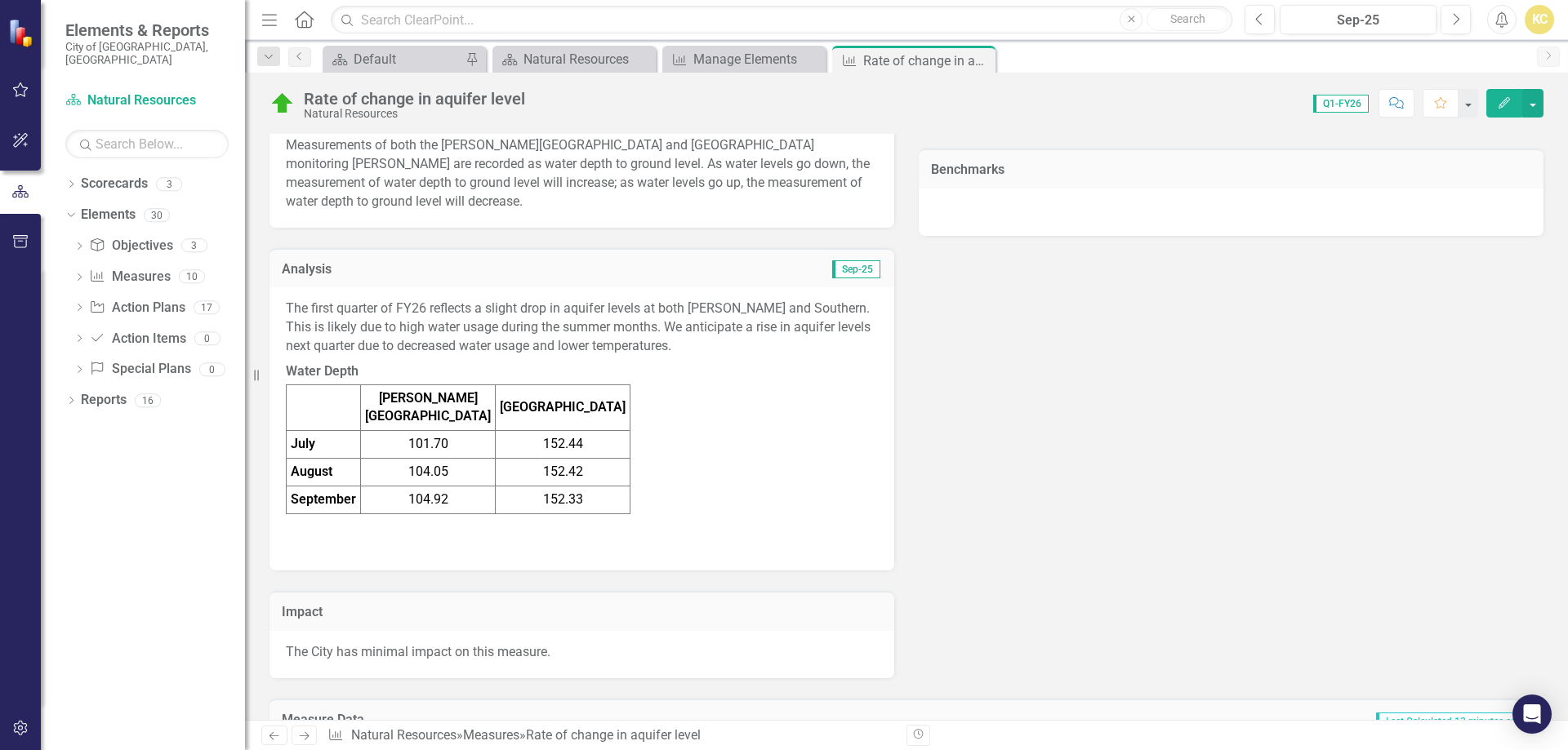
scroll to position [898, 0]
click at [745, 306] on p "The first quarter of FY26 reflects a slight drop in aquifer levels at both John…" at bounding box center [582, 328] width 592 height 60
click at [720, 390] on span "The first quarter of FY26 reflects a slight drop in aquifer levels at both John…" at bounding box center [582, 425] width 592 height 255
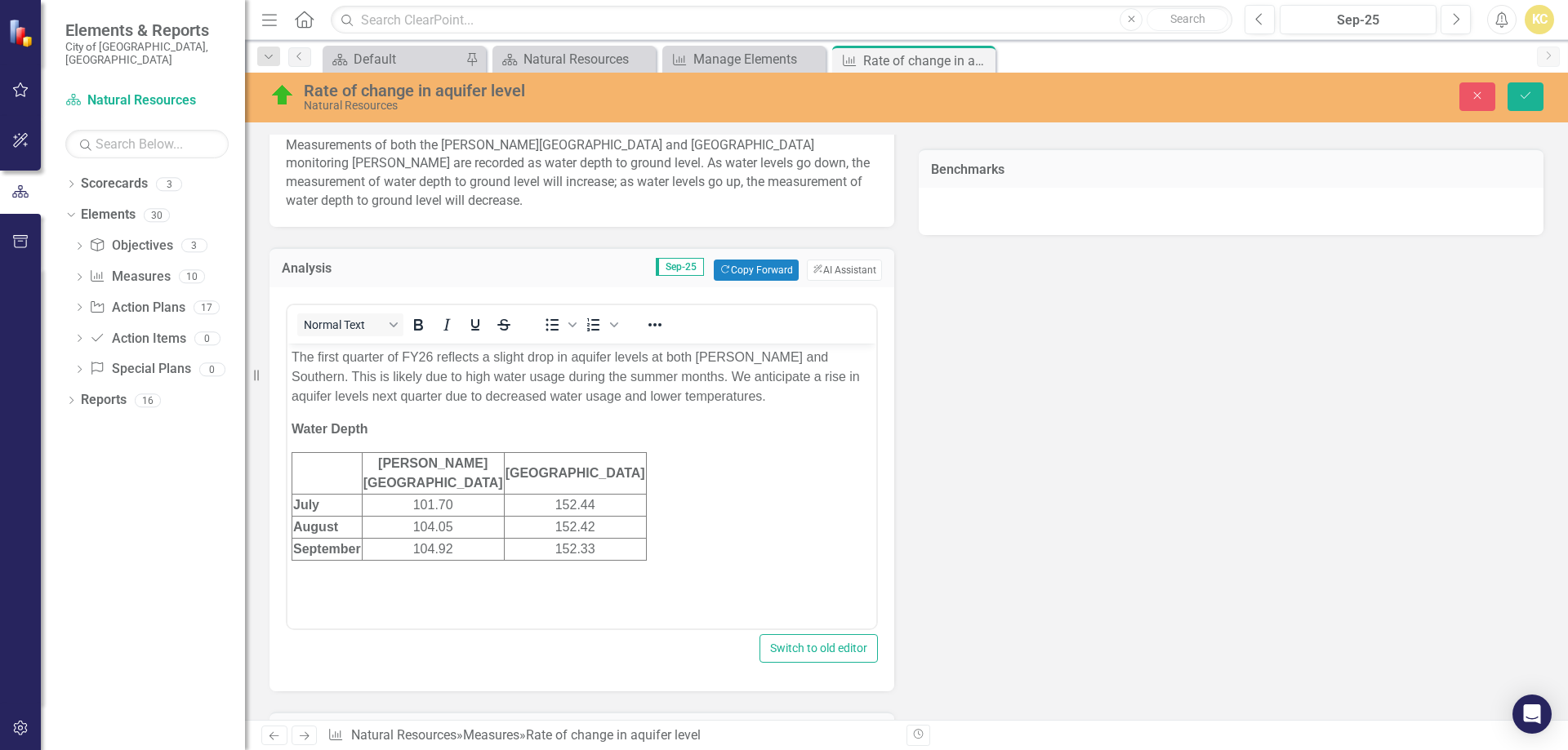
scroll to position [0, 0]
click at [743, 356] on p "The first quarter of FY26 reflects a slight drop in aquifer levels at both John…" at bounding box center [582, 377] width 581 height 59
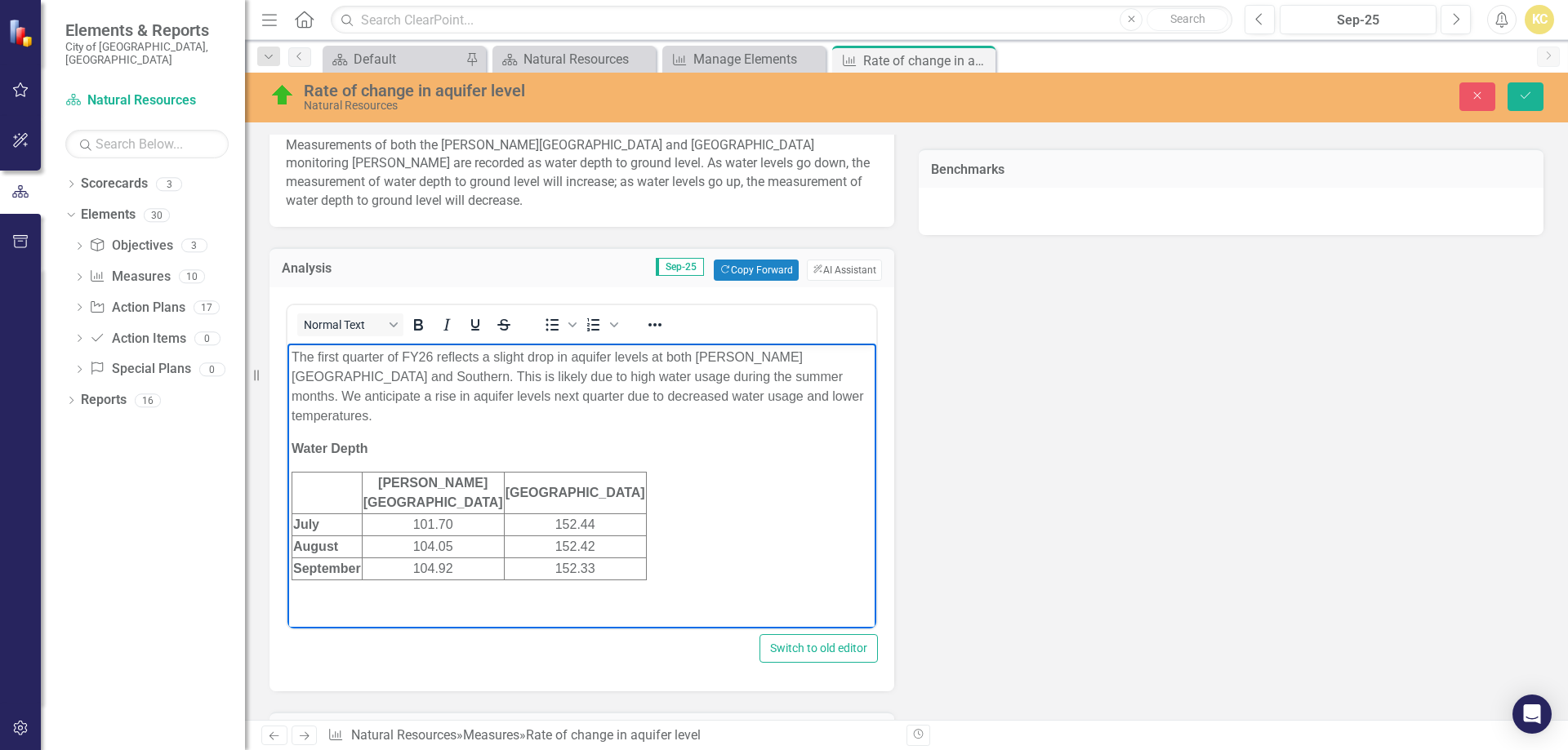
click at [861, 355] on p "The first quarter of FY26 reflects a slight drop in aquifer levels at both John…" at bounding box center [582, 387] width 581 height 78
click at [833, 408] on p "The first quarter of FY26 reflects a slight drop in aquifer levels at both John…" at bounding box center [582, 387] width 581 height 78
click at [374, 453] on p "Water Depth" at bounding box center [582, 449] width 581 height 20
drag, startPoint x: 297, startPoint y: 456, endPoint x: 663, endPoint y: 504, distance: 369.1
click at [639, 508] on body "The first quarter of FY26 reflects a slight drop in aquifer levels at both John…" at bounding box center [582, 490] width 589 height 293
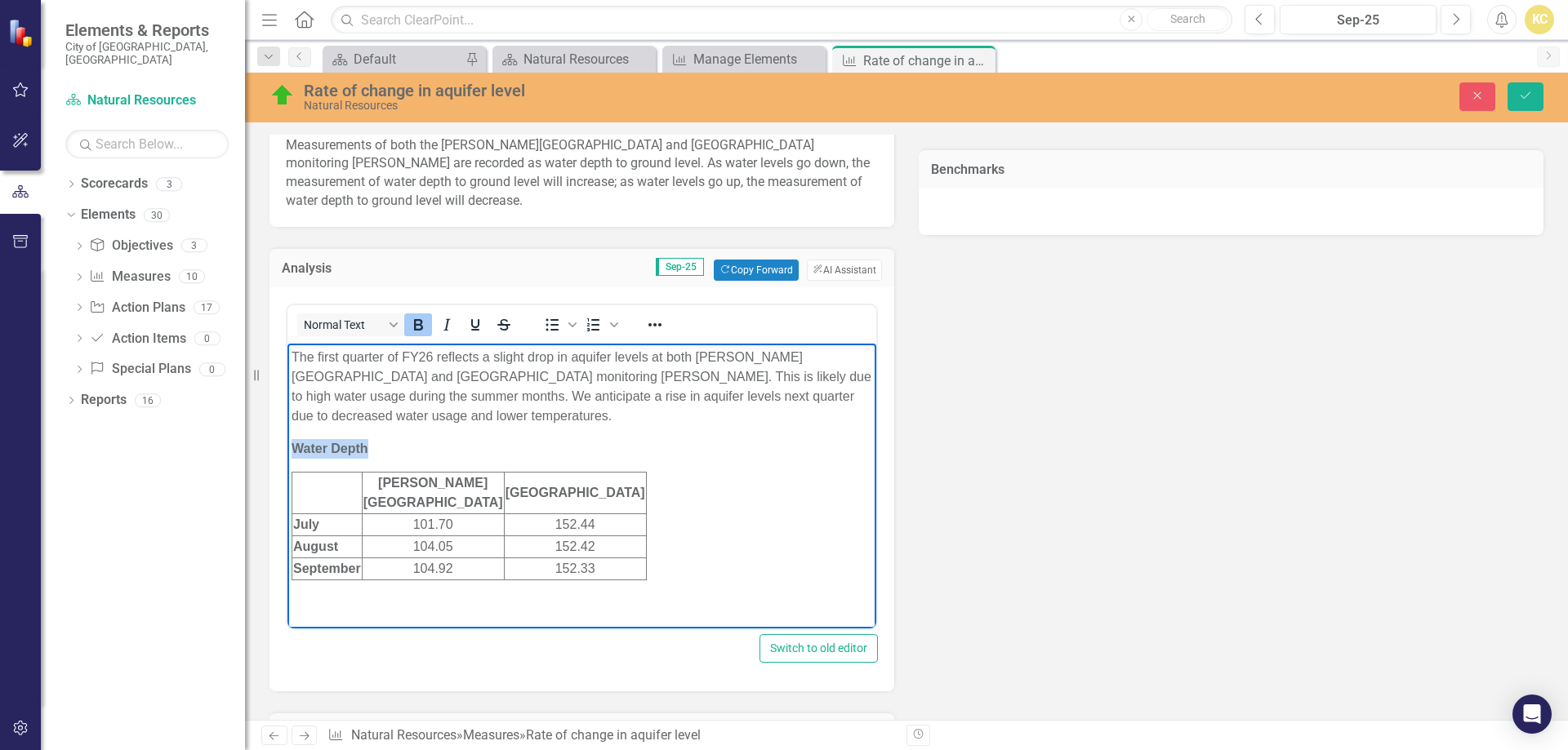
click at [664, 503] on body "The first quarter of FY26 reflects a slight drop in aquifer levels at both John…" at bounding box center [582, 490] width 589 height 293
click at [670, 499] on body "The first quarter of FY26 reflects a slight drop in aquifer levels at both John…" at bounding box center [582, 490] width 589 height 293
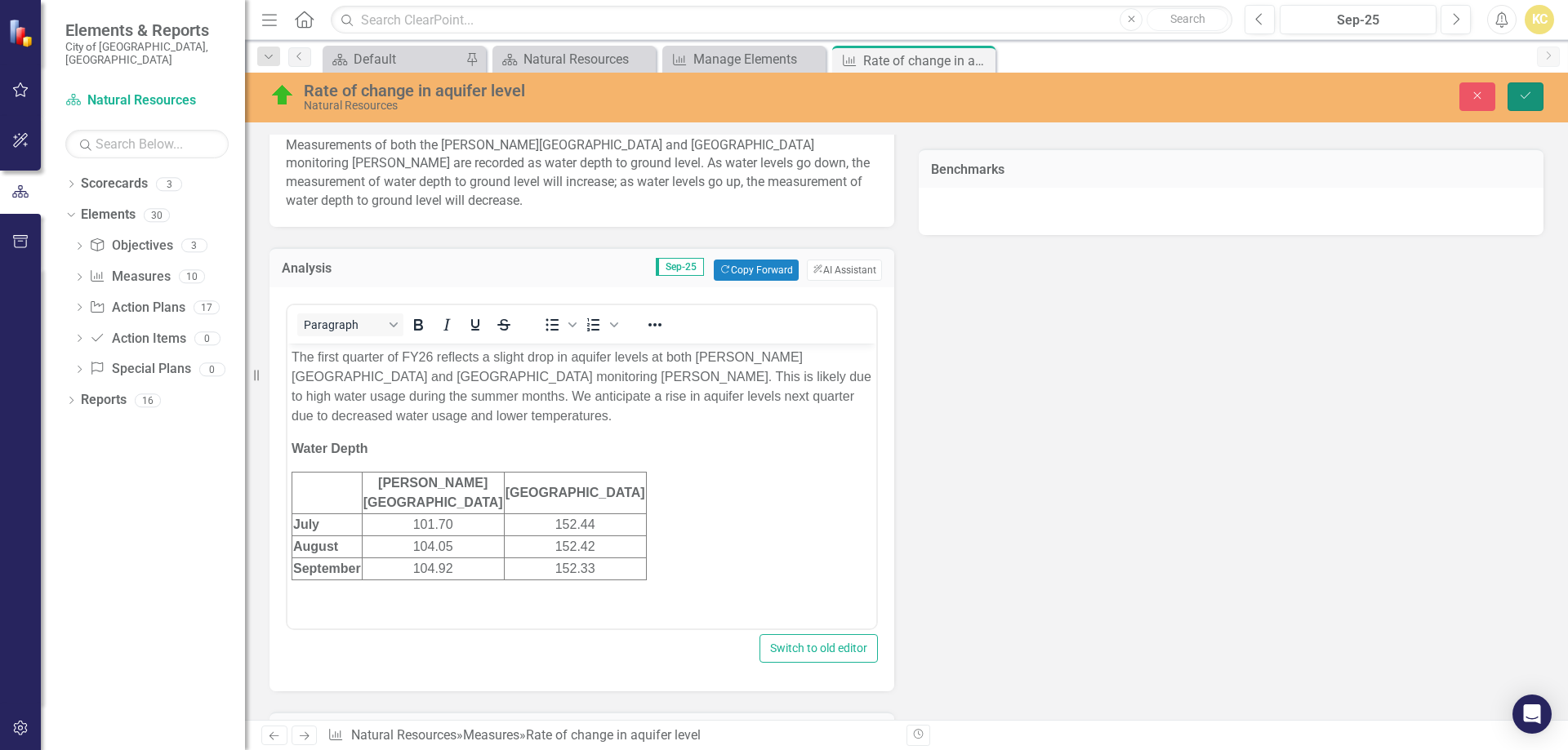
click at [1529, 96] on icon "Save" at bounding box center [1526, 96] width 15 height 12
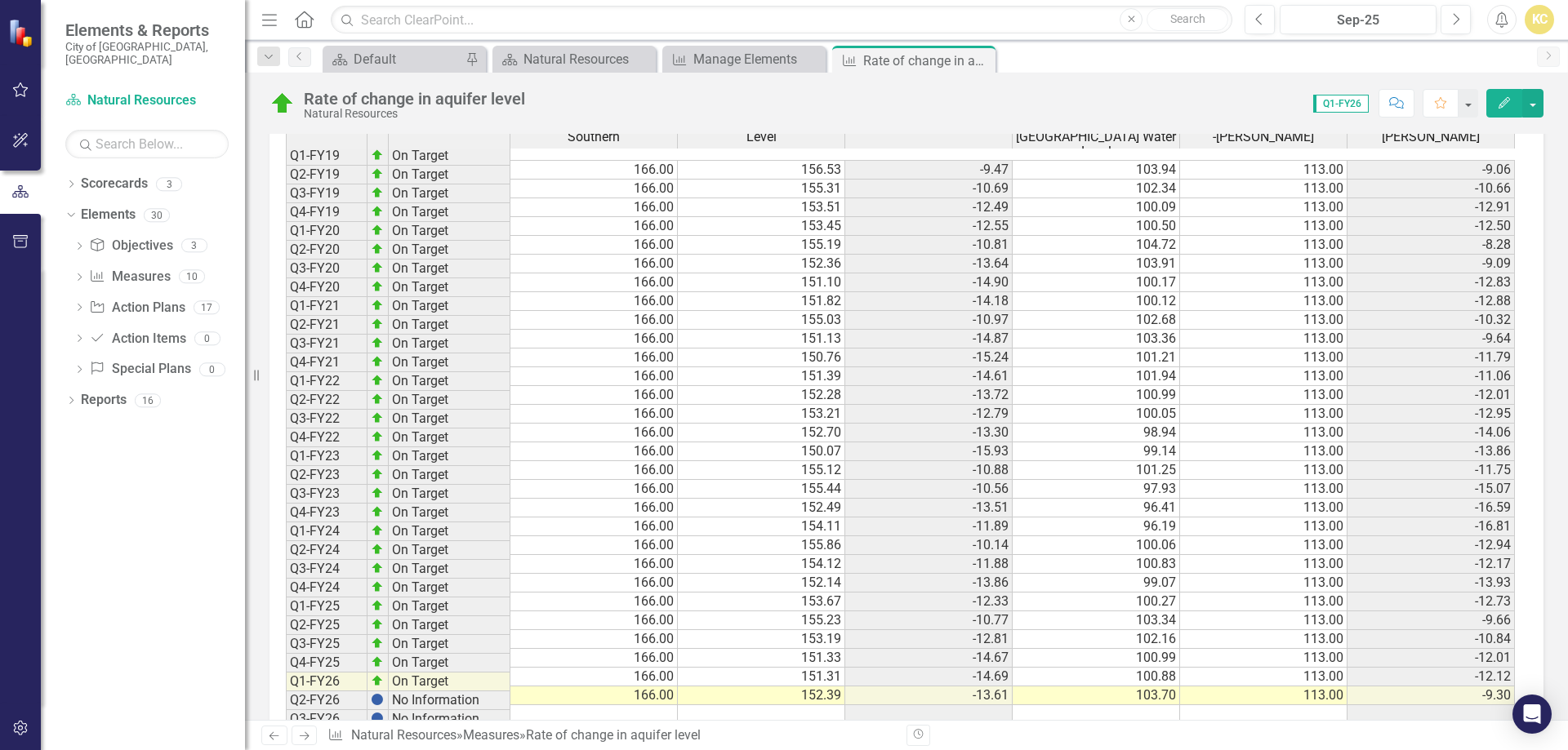
scroll to position [1583, 0]
